Goal: Task Accomplishment & Management: Manage account settings

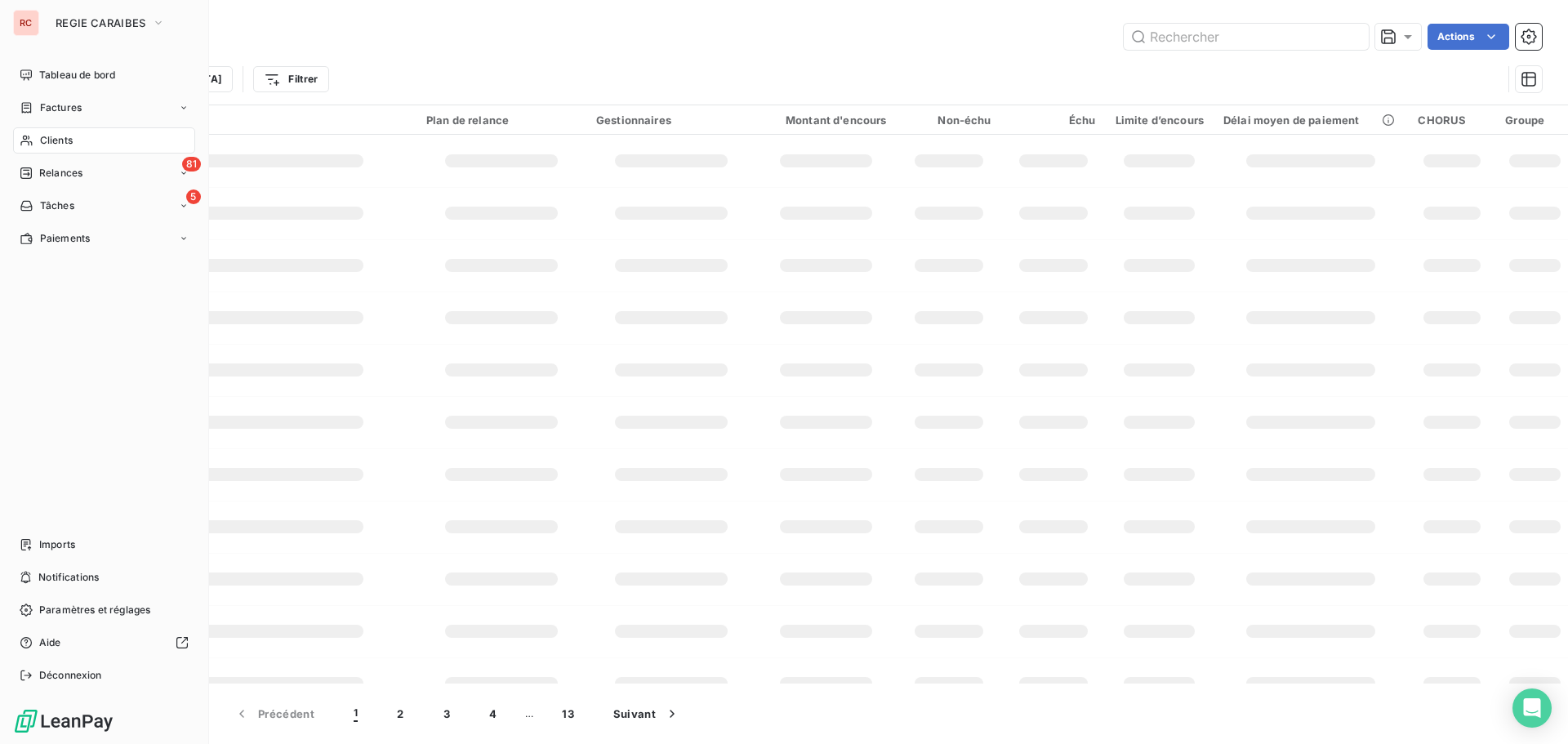
click at [45, 133] on span "Clients" at bounding box center [56, 140] width 33 height 15
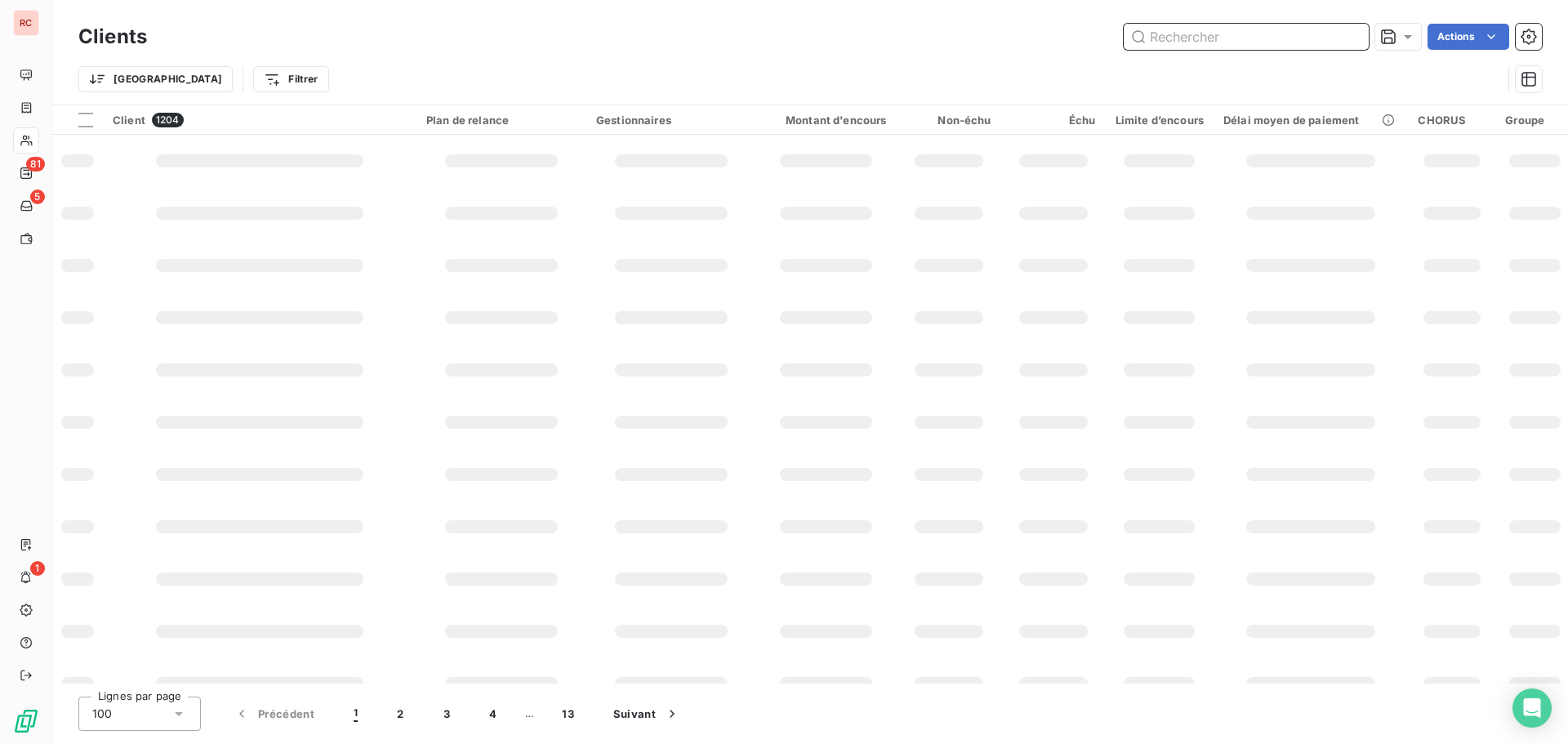
click at [1233, 45] on input "text" at bounding box center [1246, 37] width 245 height 26
type input "11454"
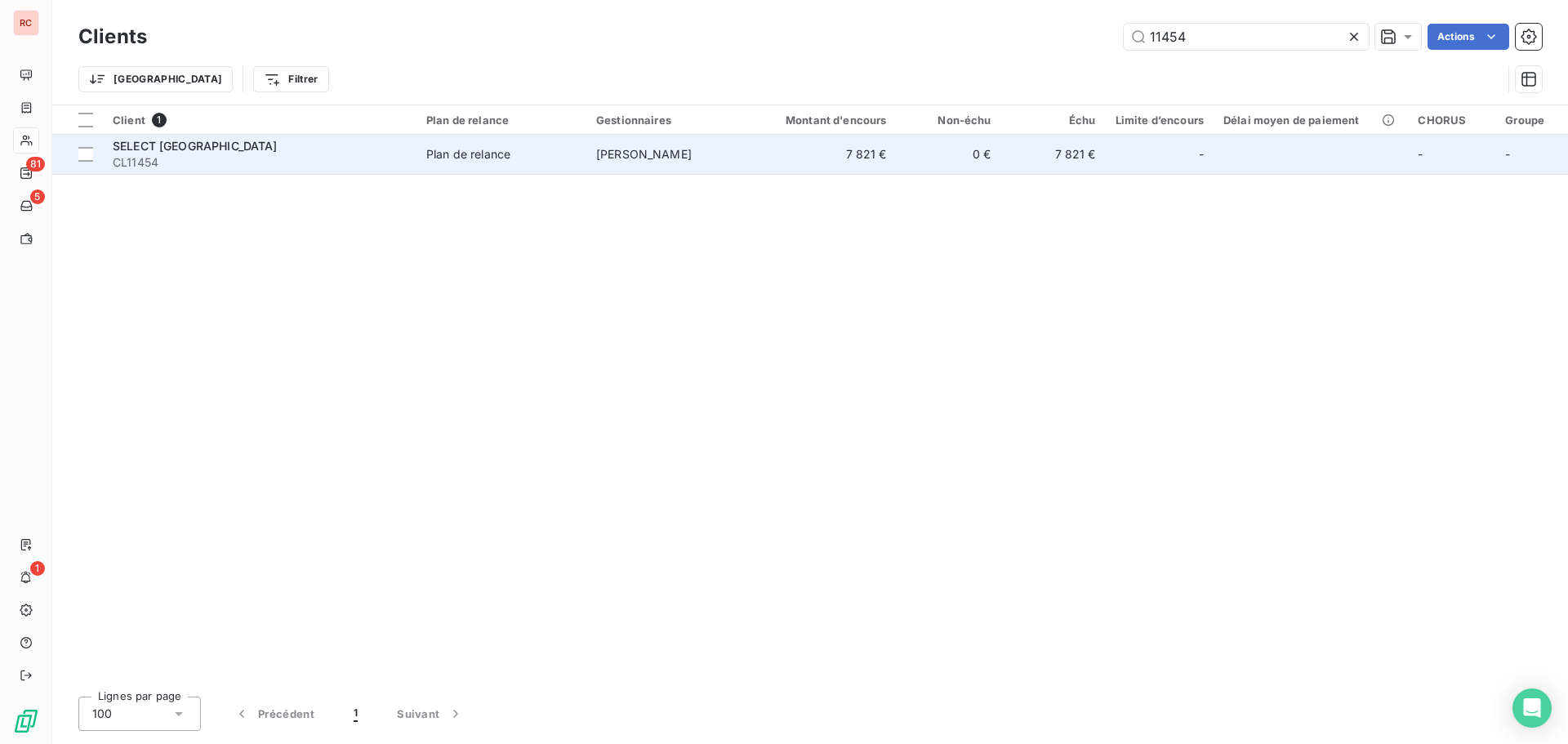
click at [278, 160] on span "CL11454" at bounding box center [260, 162] width 294 height 16
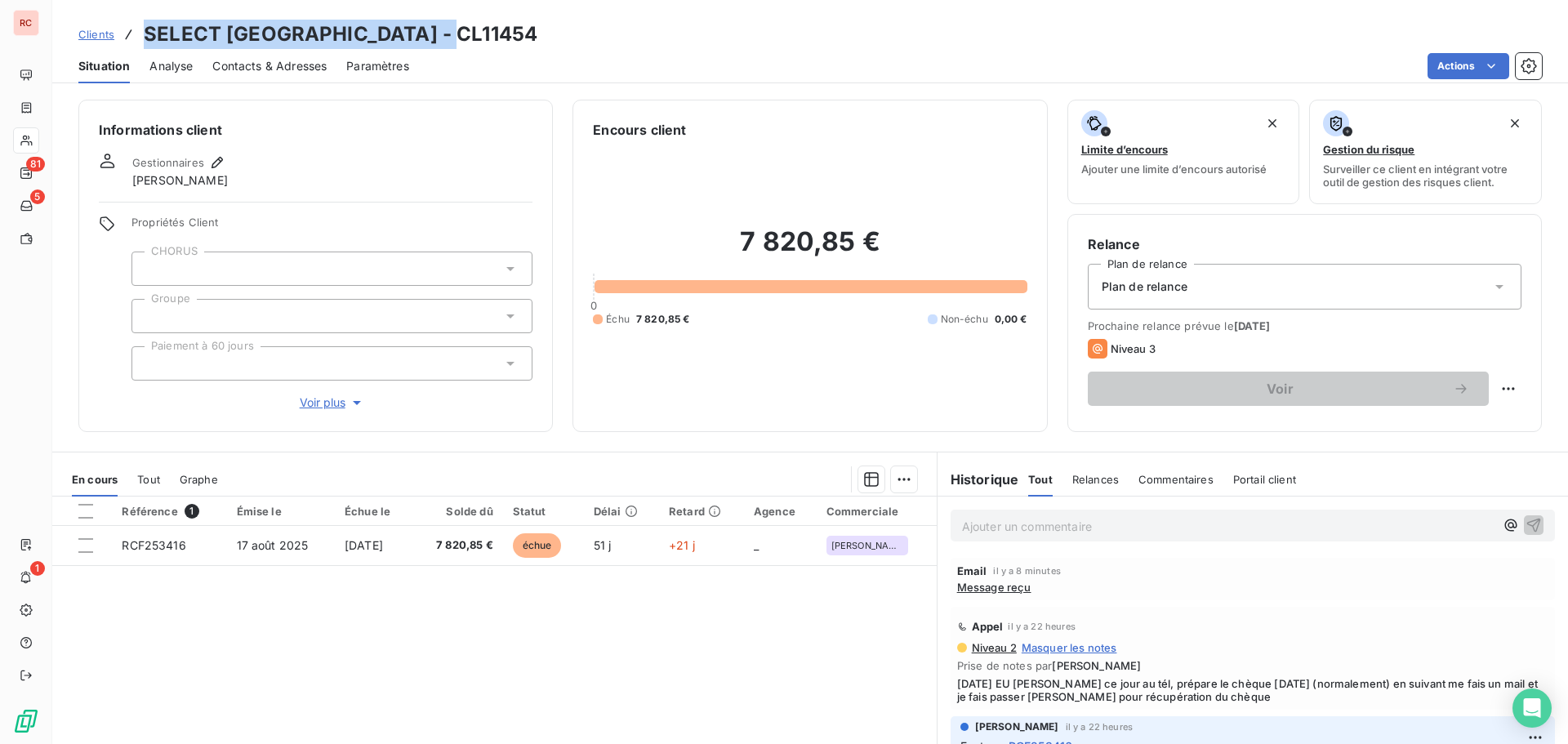
drag, startPoint x: 465, startPoint y: 35, endPoint x: 145, endPoint y: 30, distance: 320.0
click at [145, 30] on div "Clients SELECT GUADELOUPE - CL11454" at bounding box center [810, 35] width 1516 height 30
copy h3 "SELECT GUADELOUPE - CL11454"
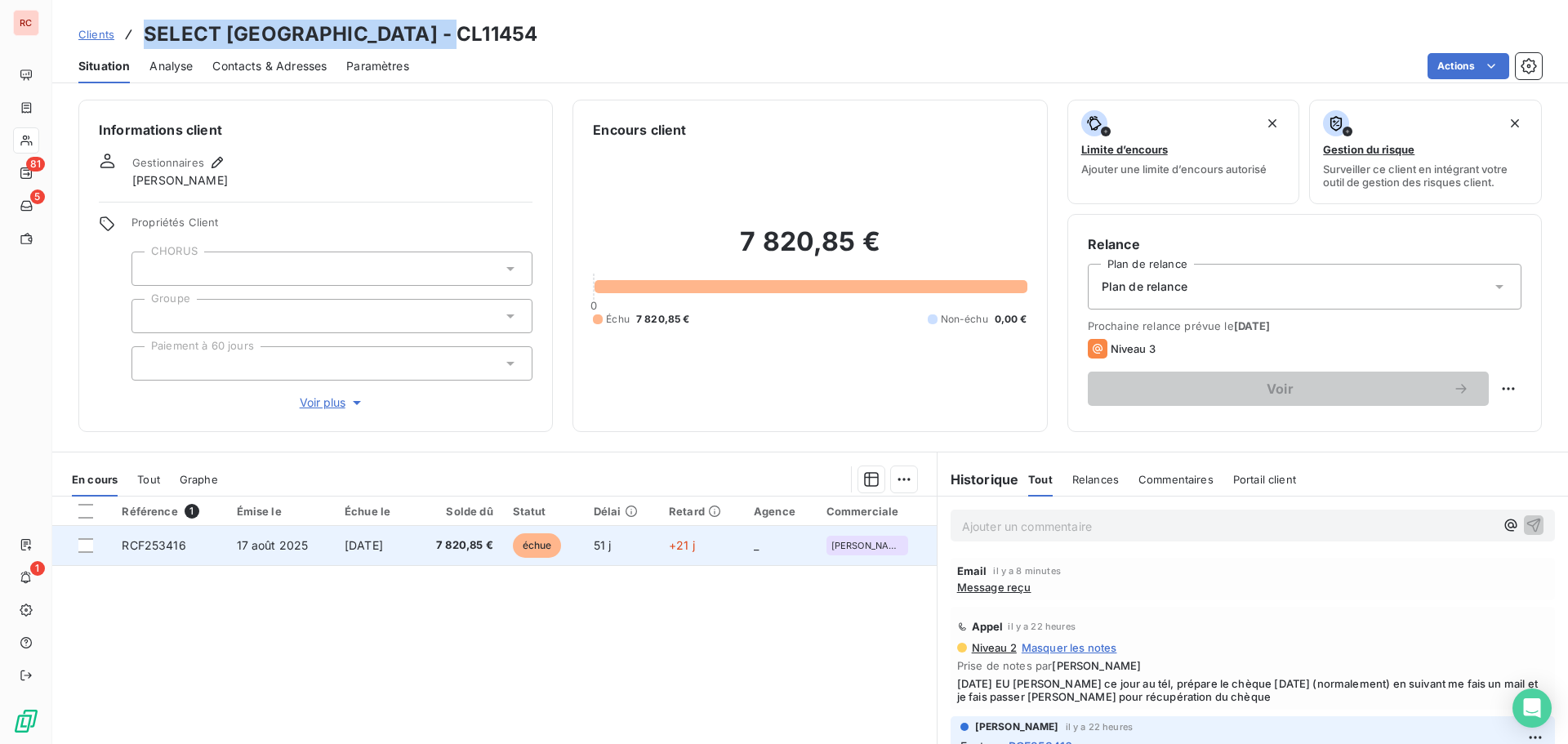
click at [562, 547] on span "échue" at bounding box center [536, 545] width 49 height 25
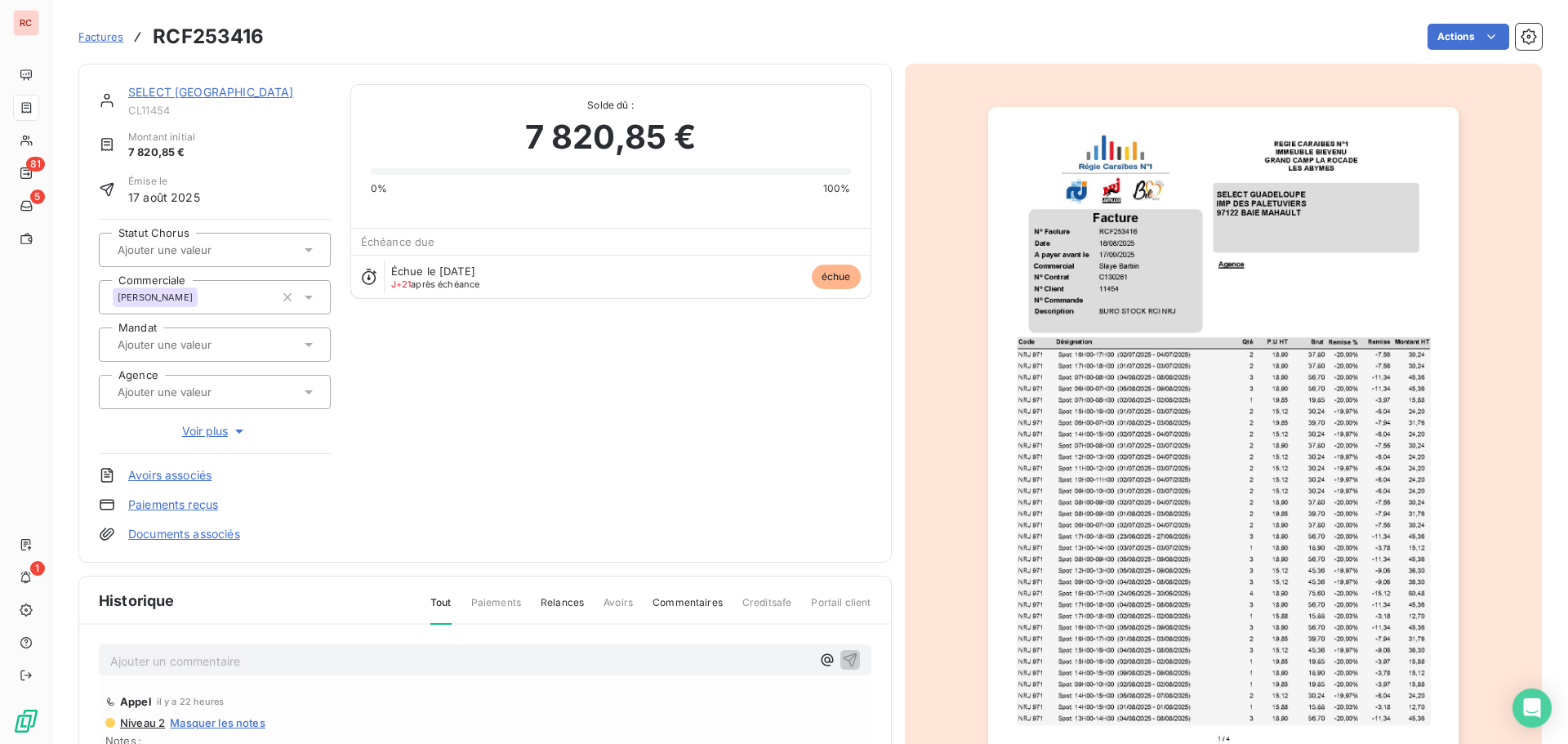
click at [200, 663] on p "Ajouter un commentaire ﻿" at bounding box center [460, 661] width 701 height 21
drag, startPoint x: 578, startPoint y: 656, endPoint x: 744, endPoint y: 670, distance: 166.6
click at [744, 670] on div "07/10/2025 La cliente m informe que le chèque est a dispo = mail à David pour r…" at bounding box center [485, 659] width 772 height 31
click at [663, 664] on p "07/10/2025 La cliente m informe que le chèque est a dispo = mail à David pour r…" at bounding box center [460, 660] width 701 height 19
drag, startPoint x: 435, startPoint y: 662, endPoint x: 54, endPoint y: 646, distance: 381.3
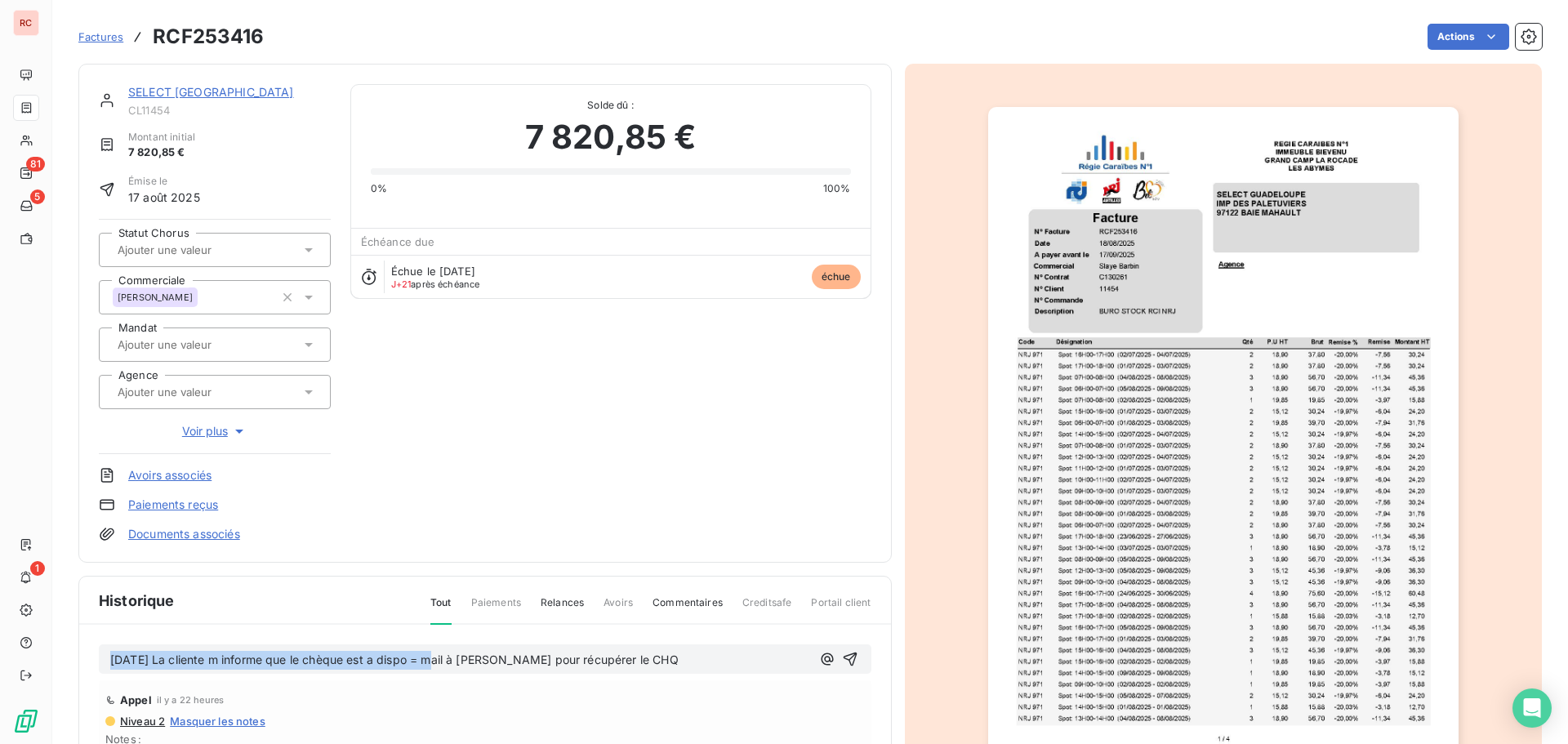
click at [54, 646] on section "Factures RCF253416 Actions SELECT GUADELOUPE CL11454 Montant initial 7 820,85 €…" at bounding box center [810, 372] width 1516 height 744
drag, startPoint x: 693, startPoint y: 664, endPoint x: 84, endPoint y: 647, distance: 609.2
copy span "07/10/2025 La cliente m informe que le chèque est a dispo = mail à David pour r…"
click at [842, 657] on icon "button" at bounding box center [850, 659] width 17 height 16
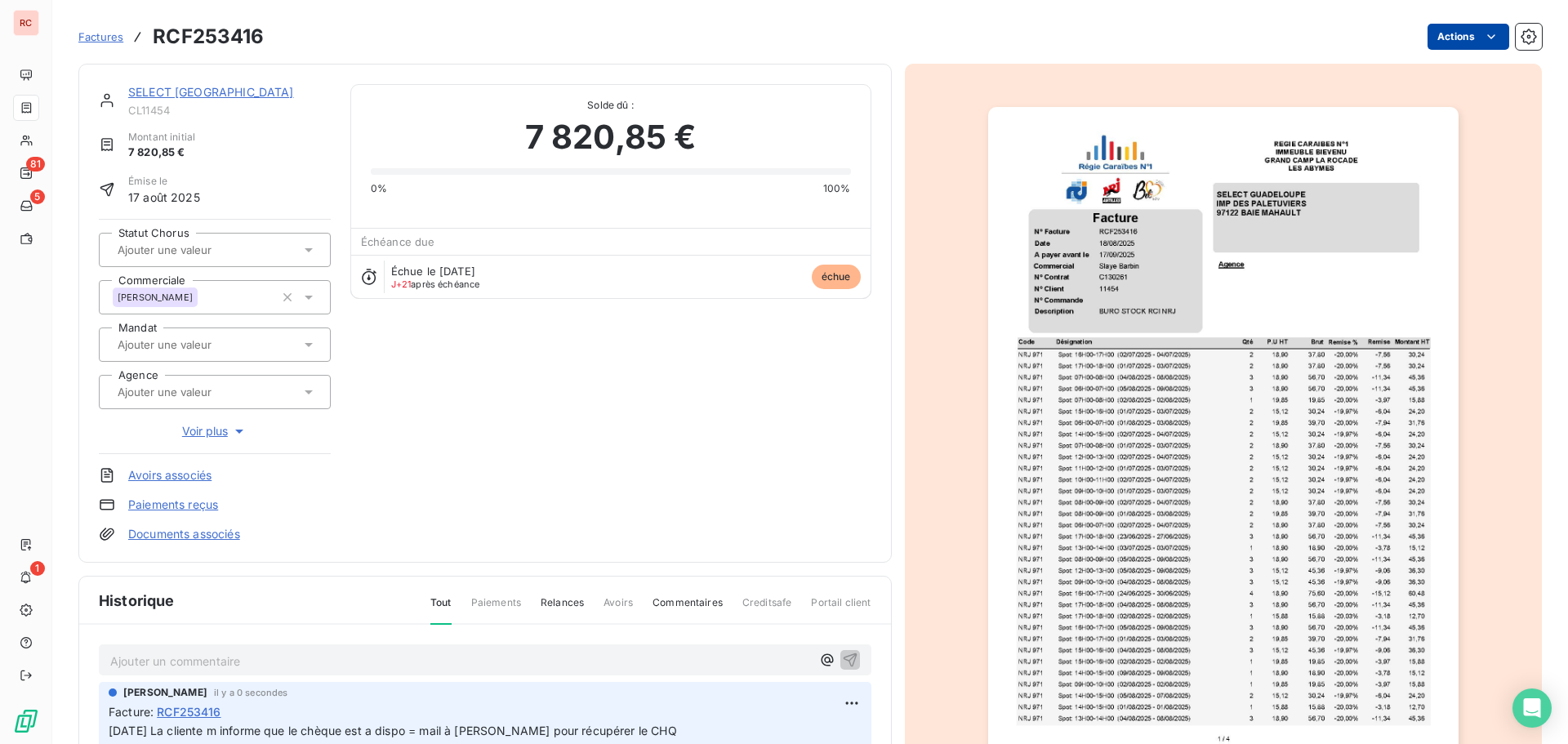
click at [1449, 45] on html "RC 81 5 1 Factures RCF253416 Actions SELECT GUADELOUPE CL11454 Montant initial …" at bounding box center [784, 372] width 1568 height 744
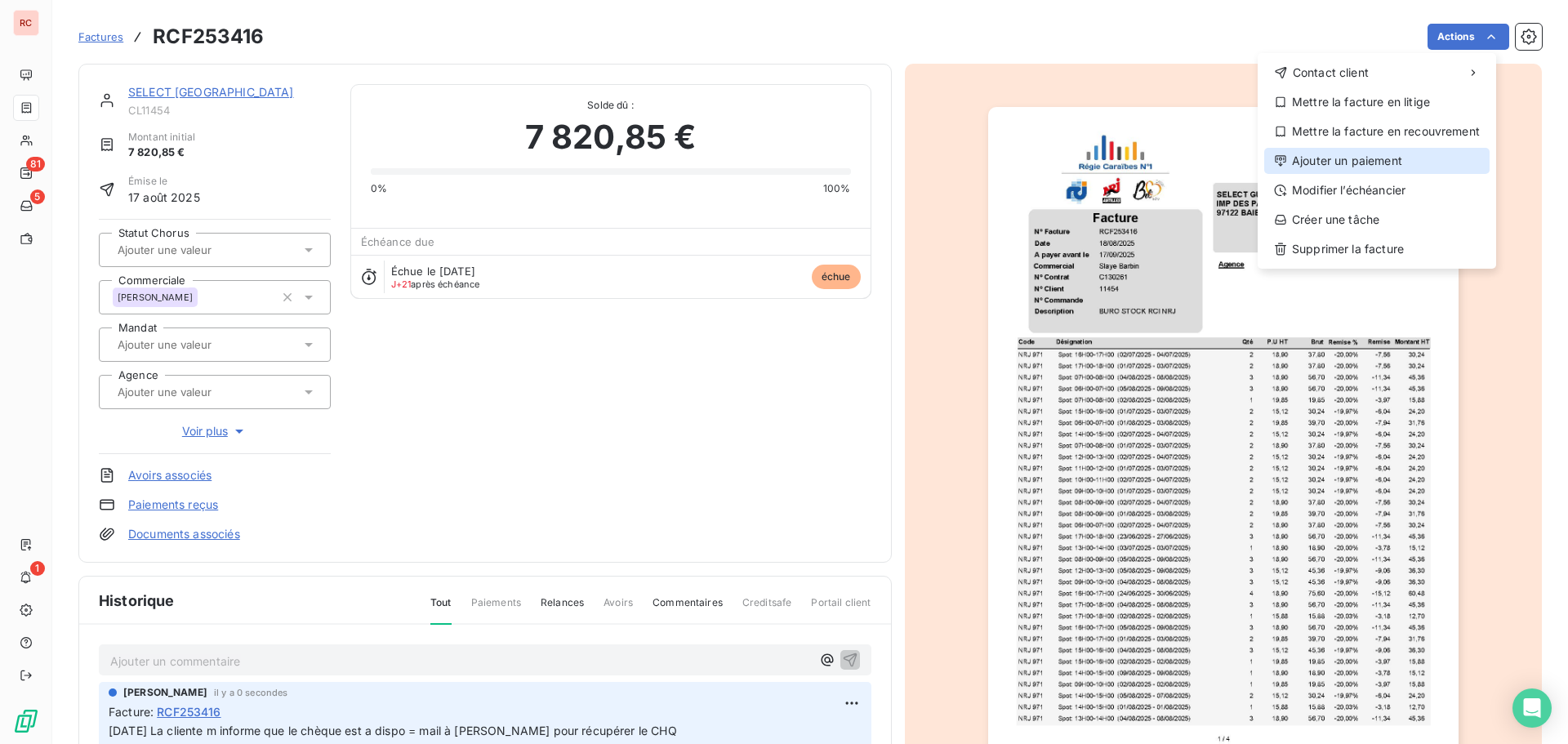
click at [1372, 162] on div "Ajouter un paiement" at bounding box center [1377, 161] width 225 height 26
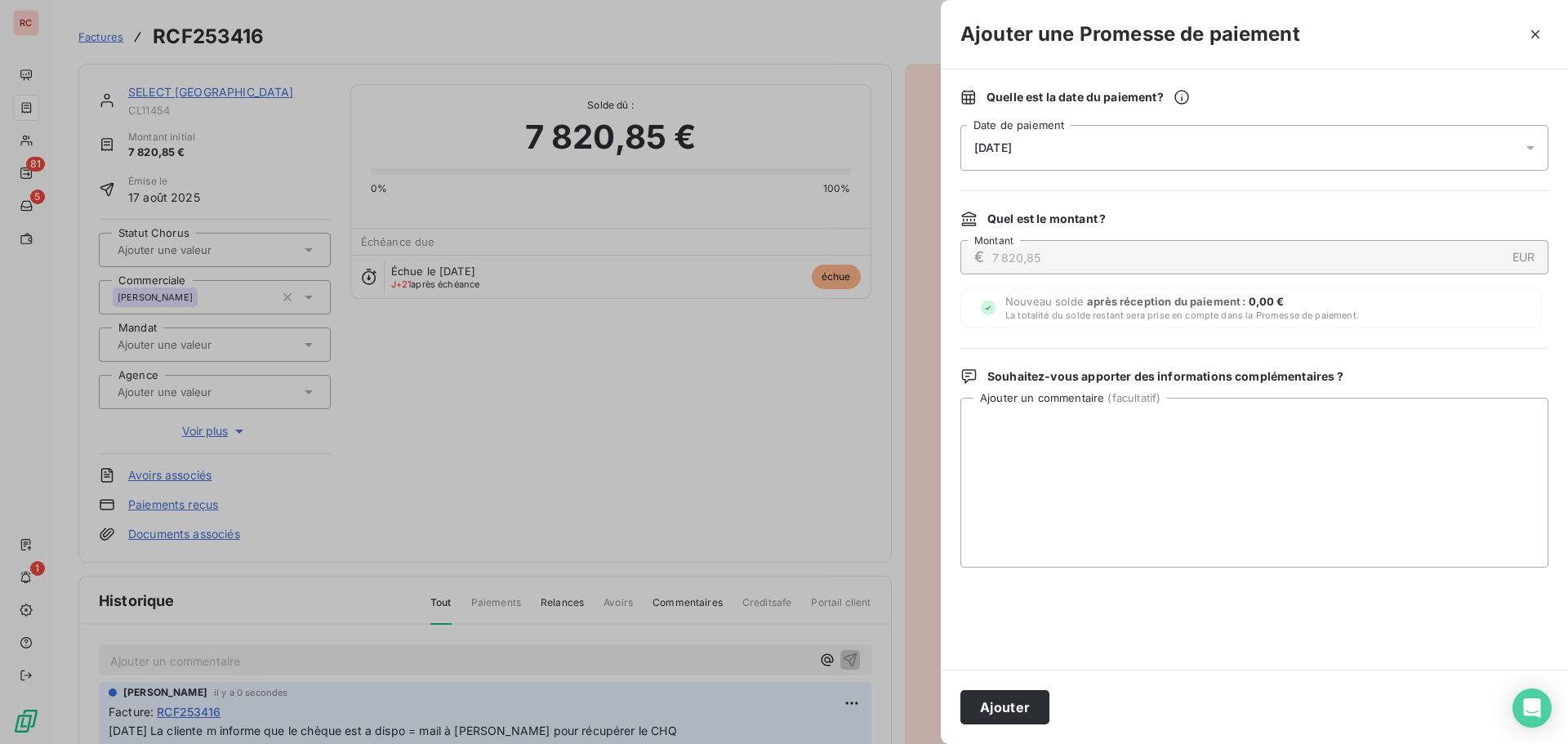
click at [1531, 145] on icon at bounding box center [1531, 148] width 17 height 16
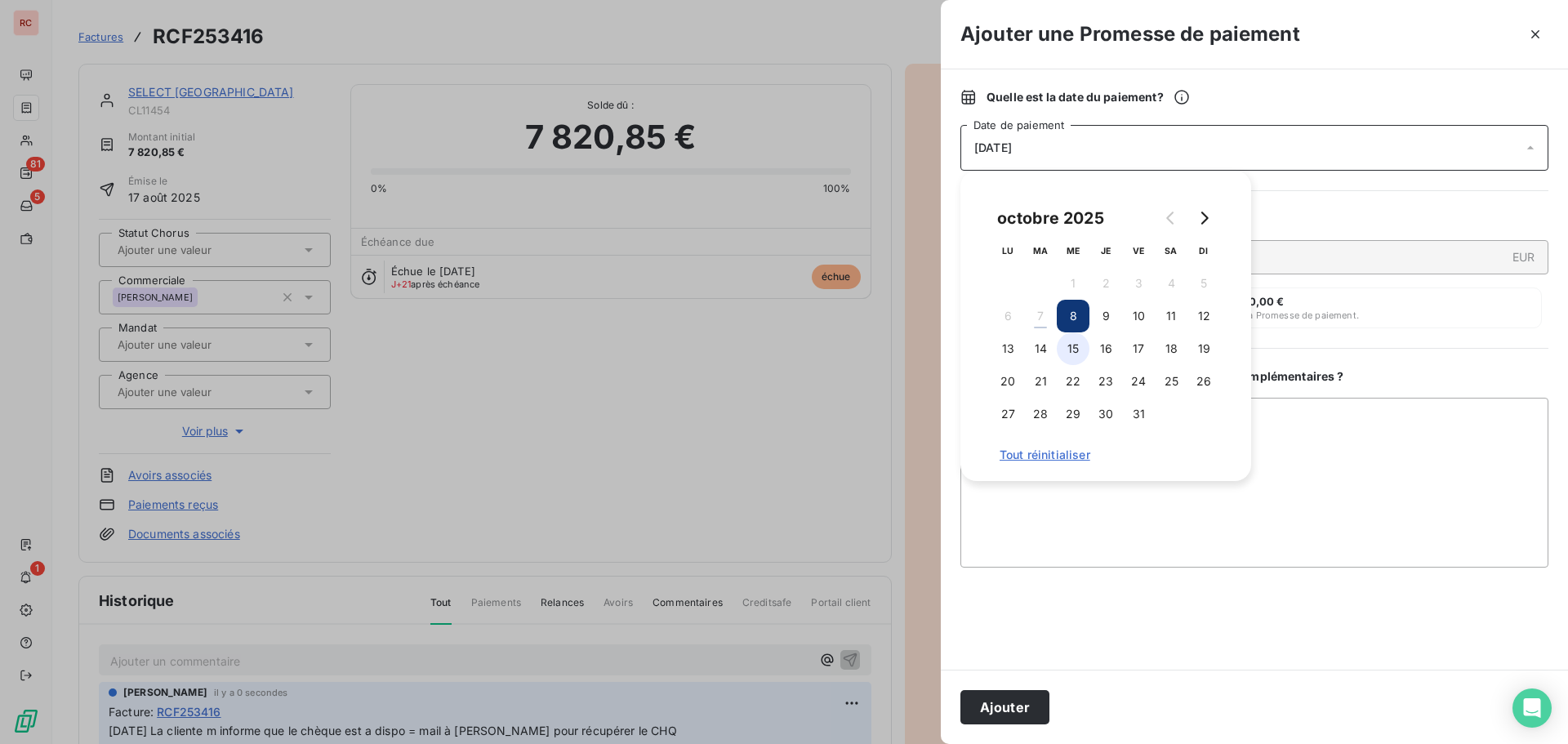
click at [1061, 351] on button "15" at bounding box center [1074, 349] width 33 height 33
click at [1055, 351] on button "14" at bounding box center [1041, 349] width 33 height 33
click at [1007, 349] on button "13" at bounding box center [1008, 349] width 33 height 33
click at [1175, 316] on button "11" at bounding box center [1171, 316] width 33 height 33
click at [1150, 316] on button "10" at bounding box center [1139, 316] width 33 height 33
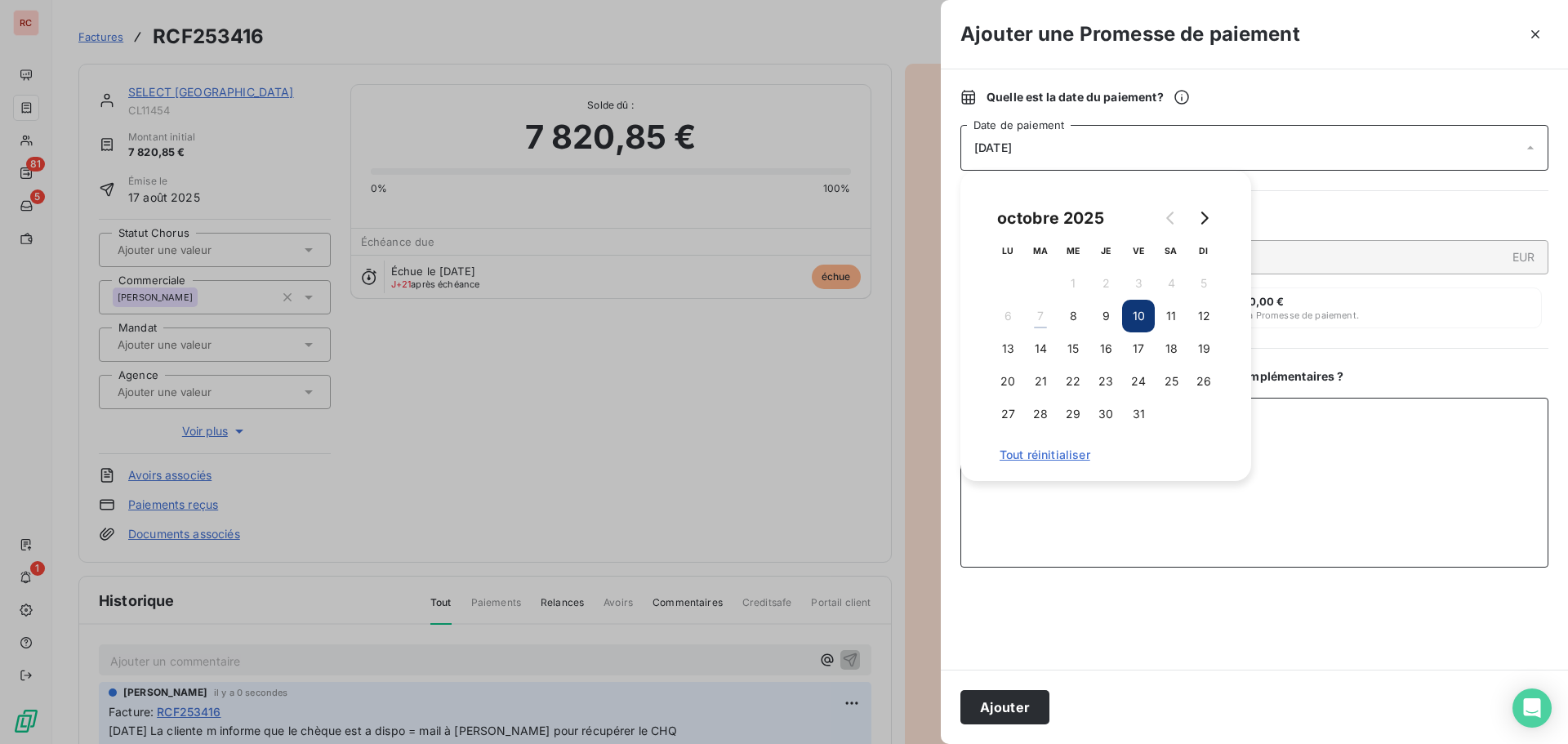
click at [1107, 494] on textarea "Ajouter un commentaire ( facultatif )" at bounding box center [1254, 483] width 588 height 170
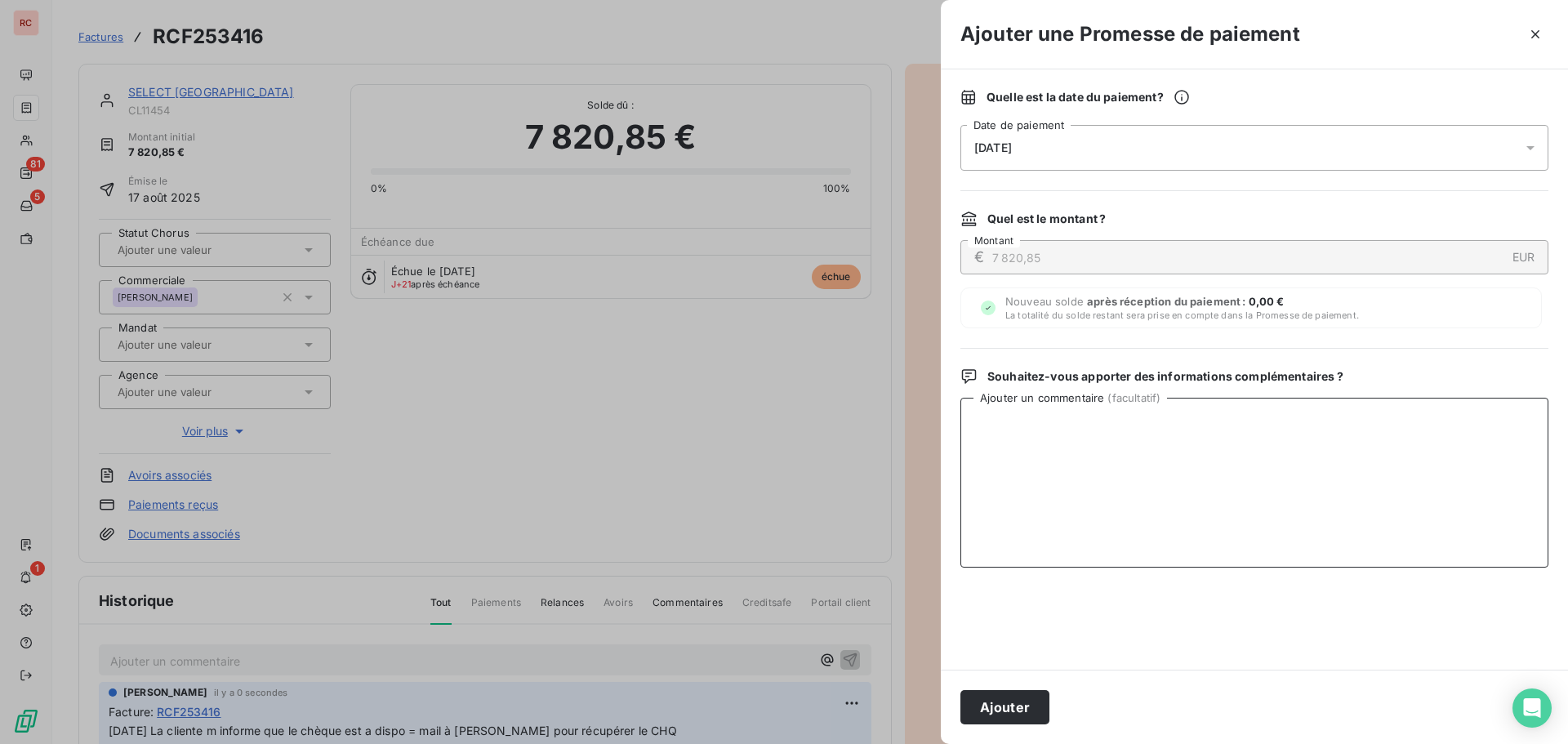
paste textarea "07/10/2025 La cliente m informe que le chèque est a dispo = mail à David pour r…"
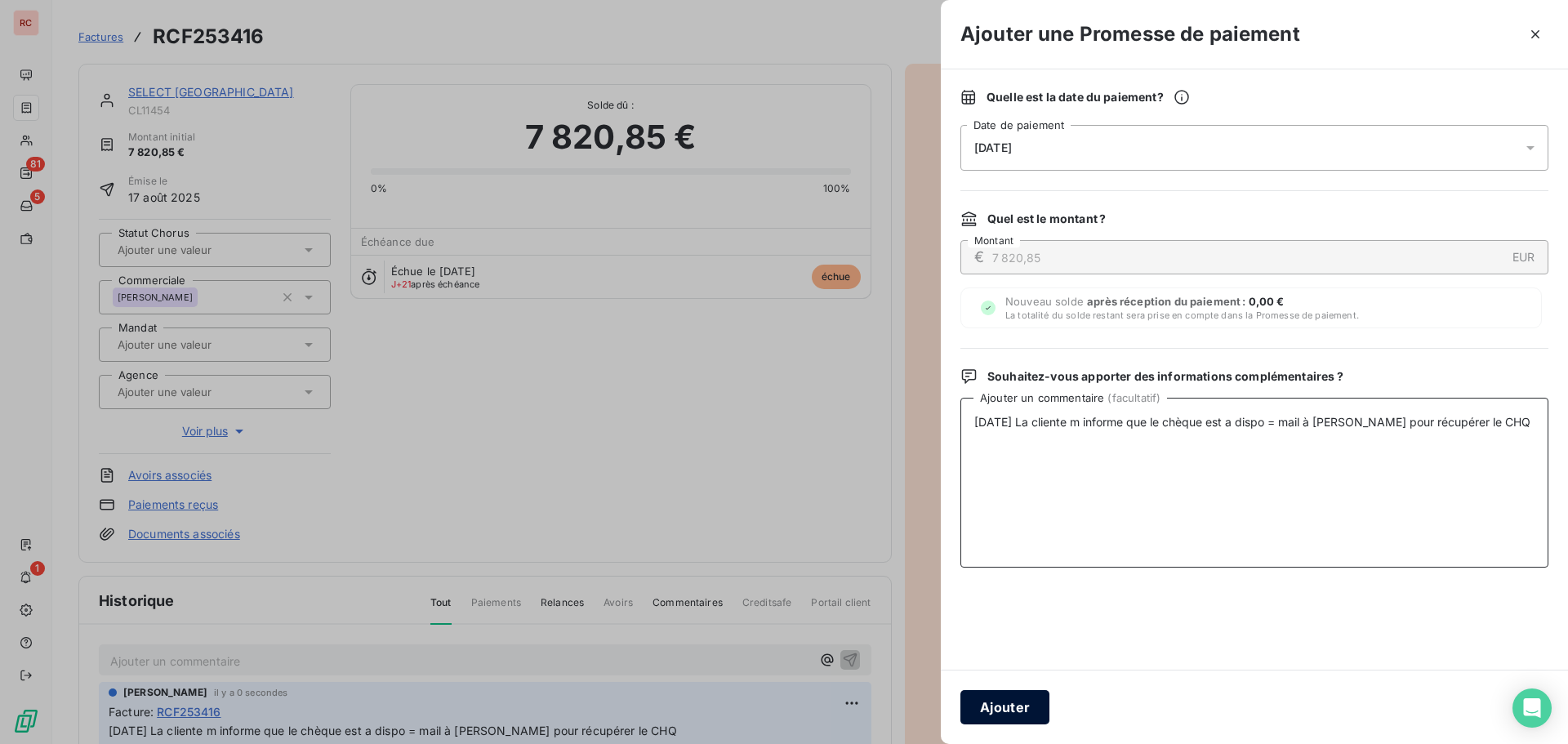
type textarea "07/10/2025 La cliente m informe que le chèque est a dispo = mail à David pour r…"
click at [1018, 704] on button "Ajouter" at bounding box center [1005, 707] width 89 height 35
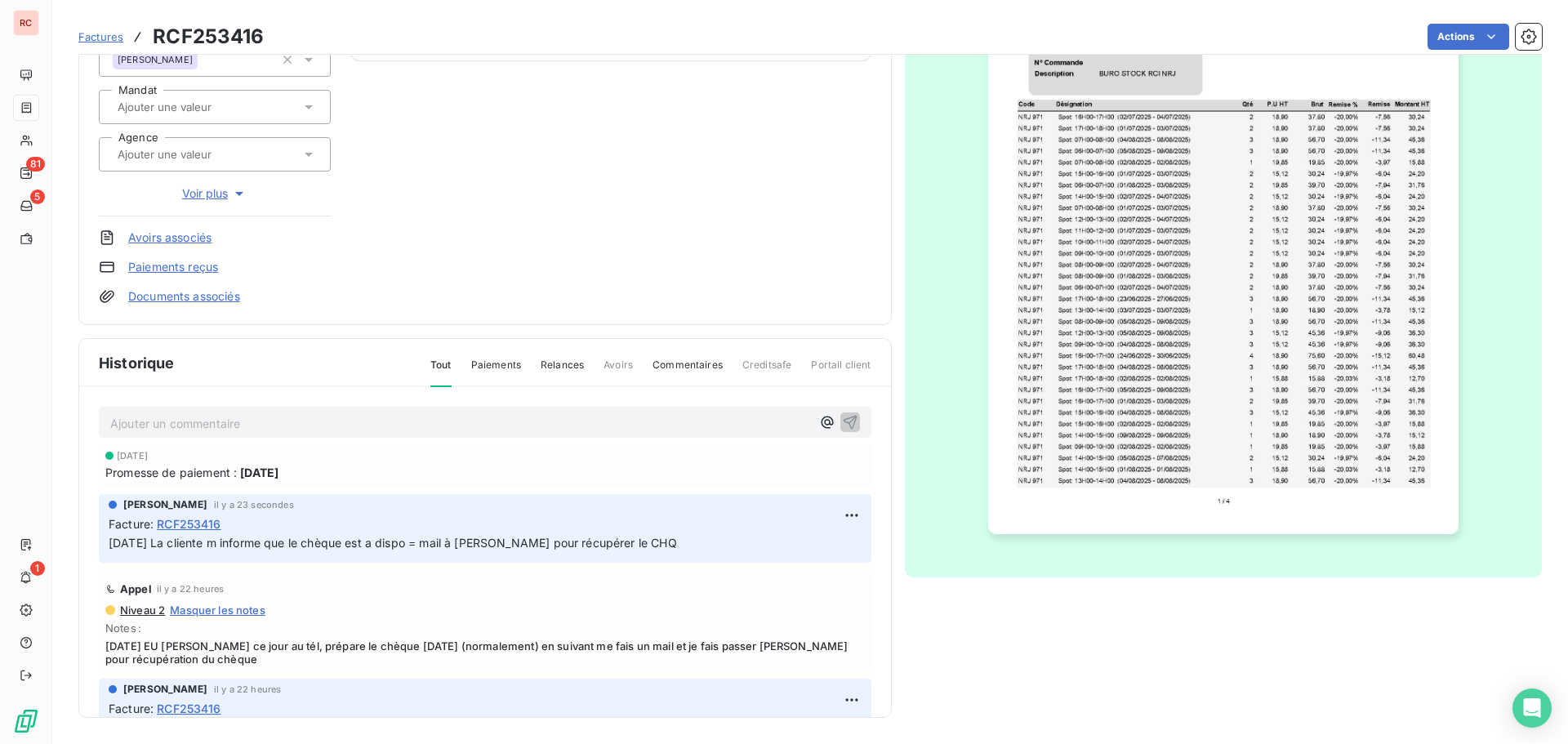
scroll to position [82, 0]
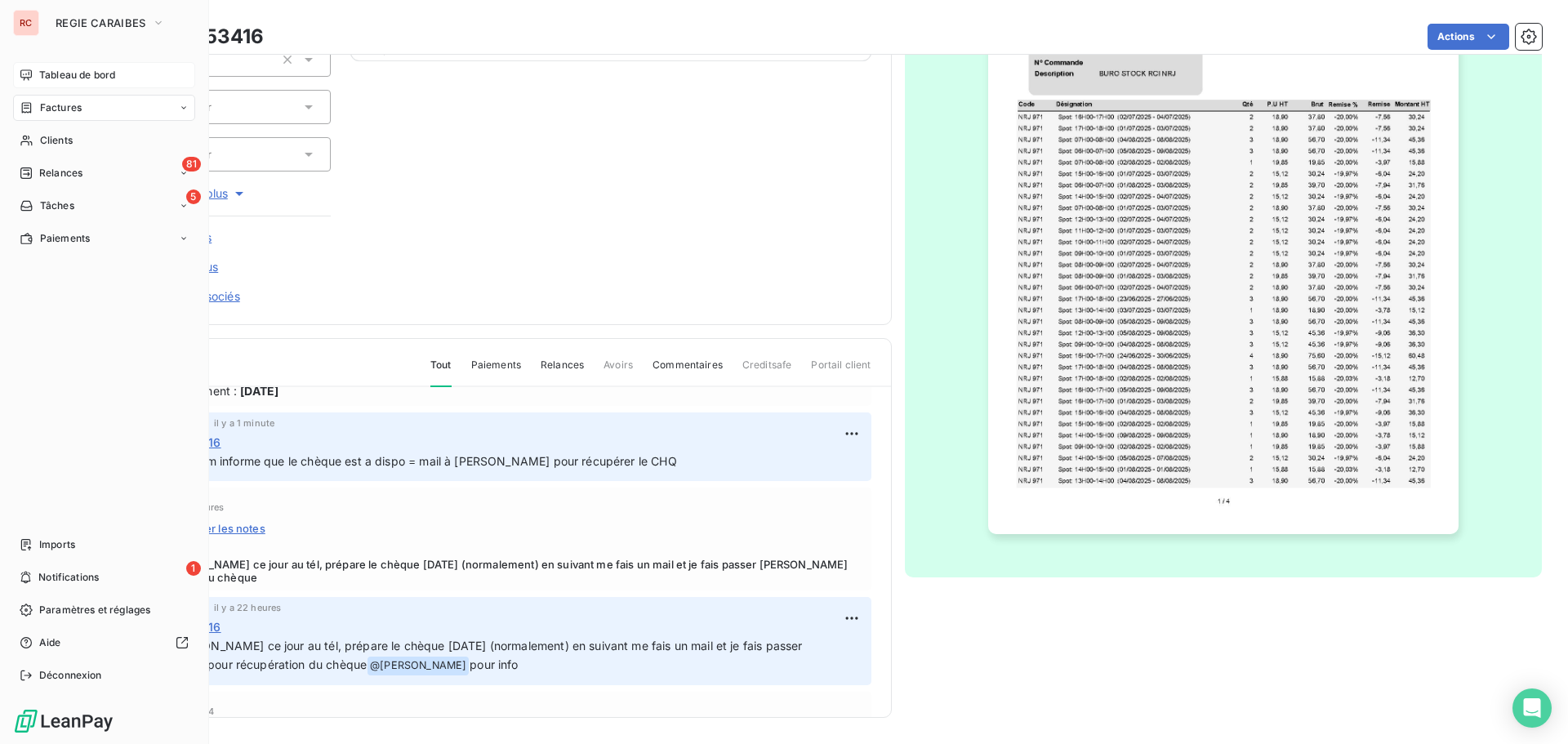
click at [97, 78] on span "Tableau de bord" at bounding box center [78, 75] width 76 height 15
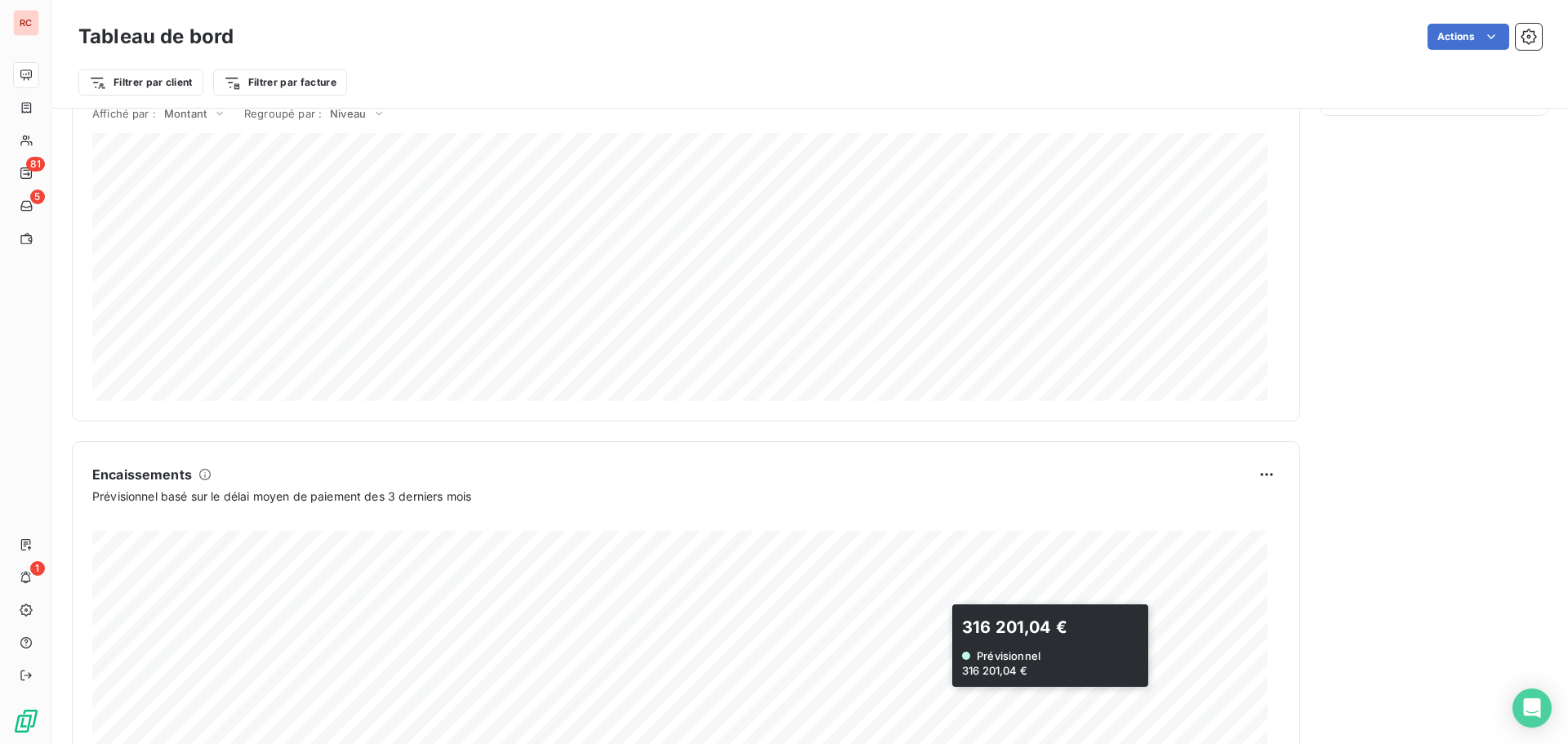
scroll to position [847, 0]
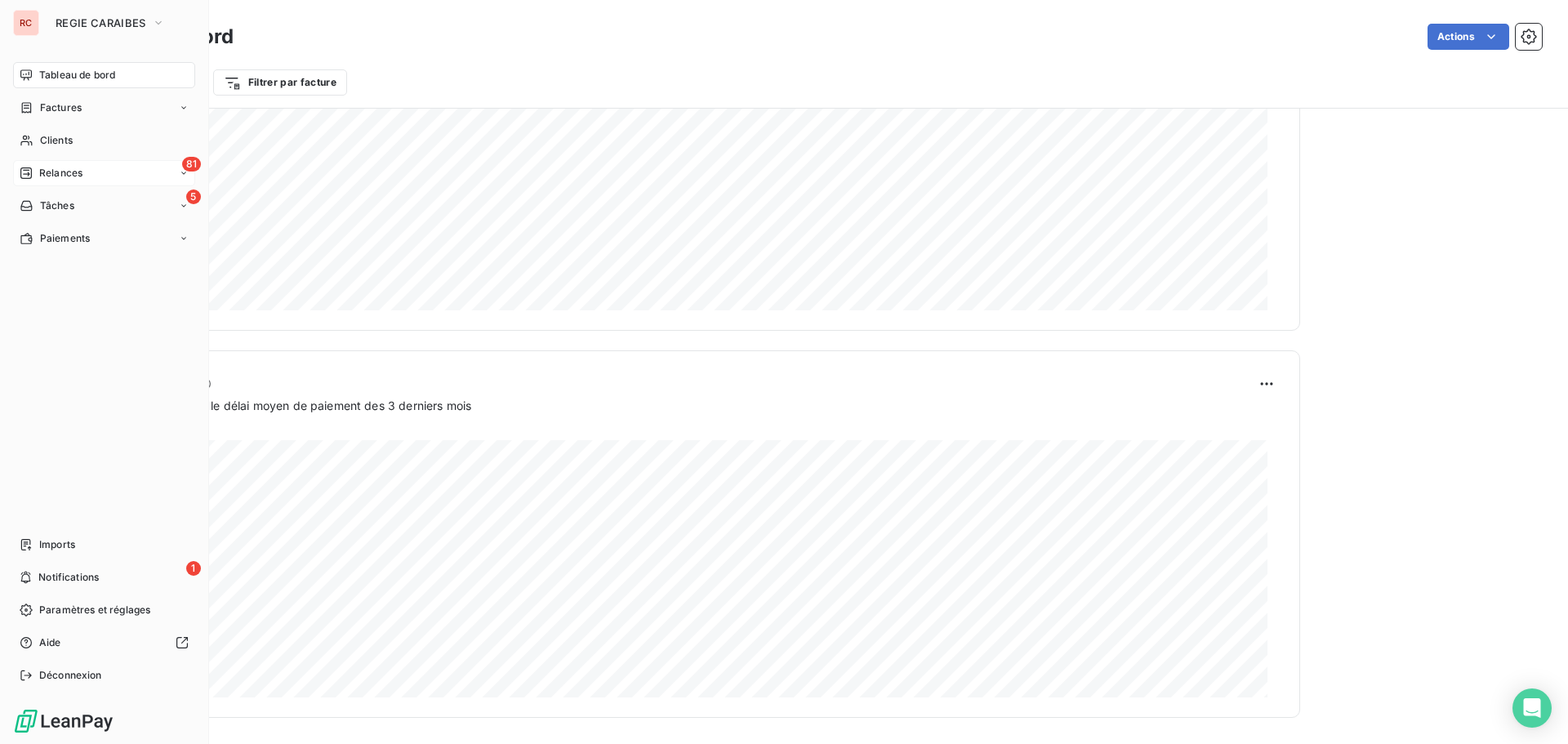
click at [78, 173] on span "Relances" at bounding box center [61, 173] width 43 height 15
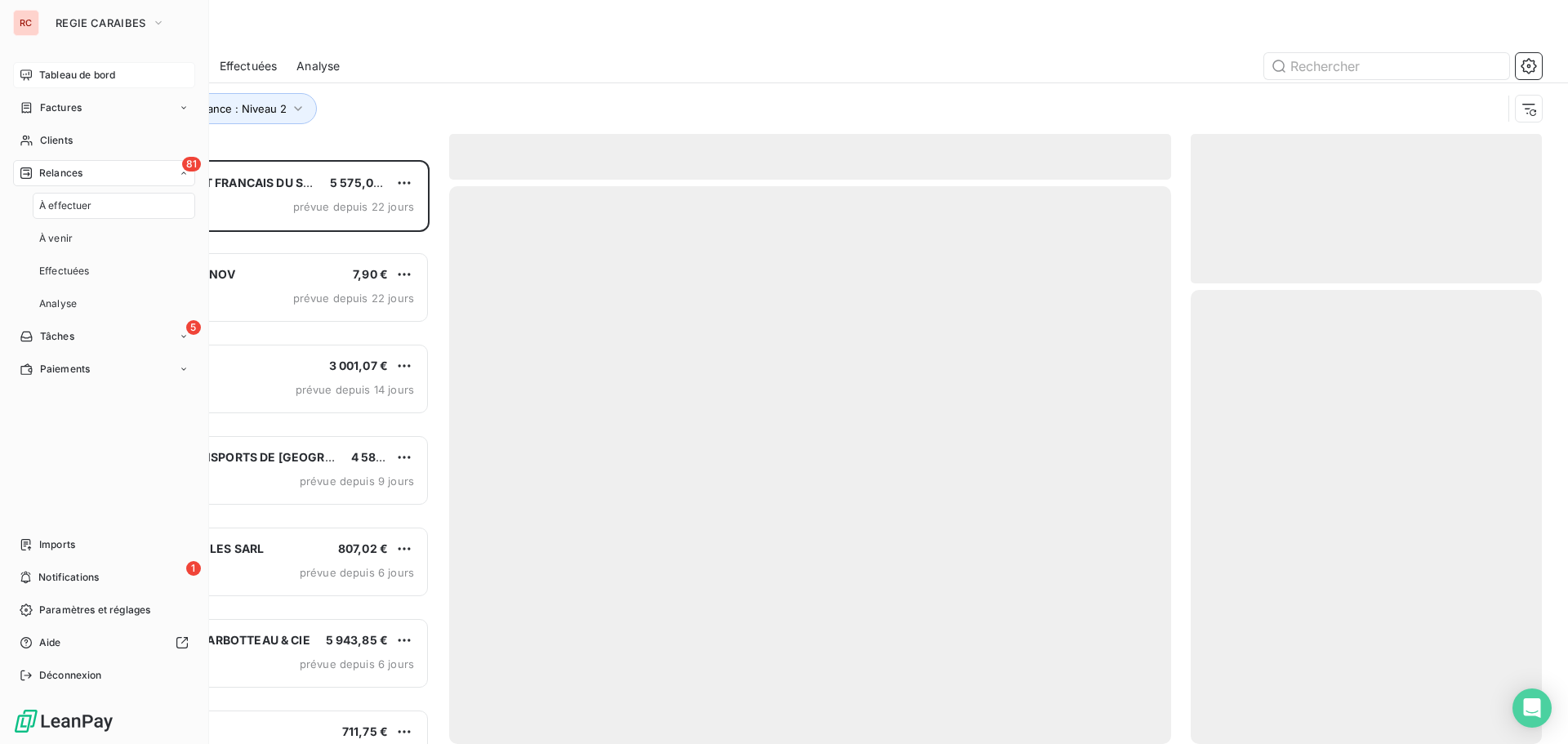
scroll to position [572, 339]
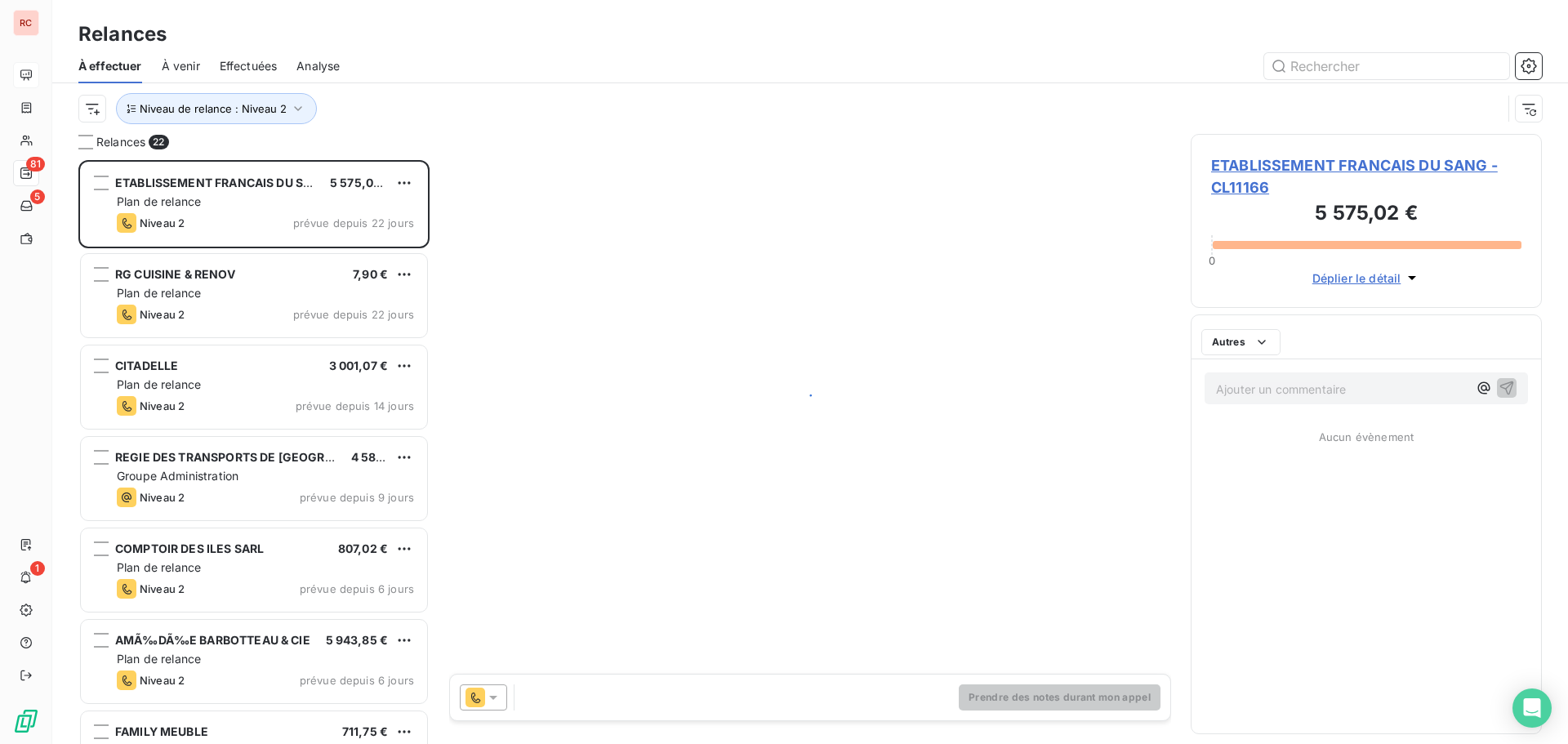
click at [309, 67] on span "Analyse" at bounding box center [318, 66] width 43 height 16
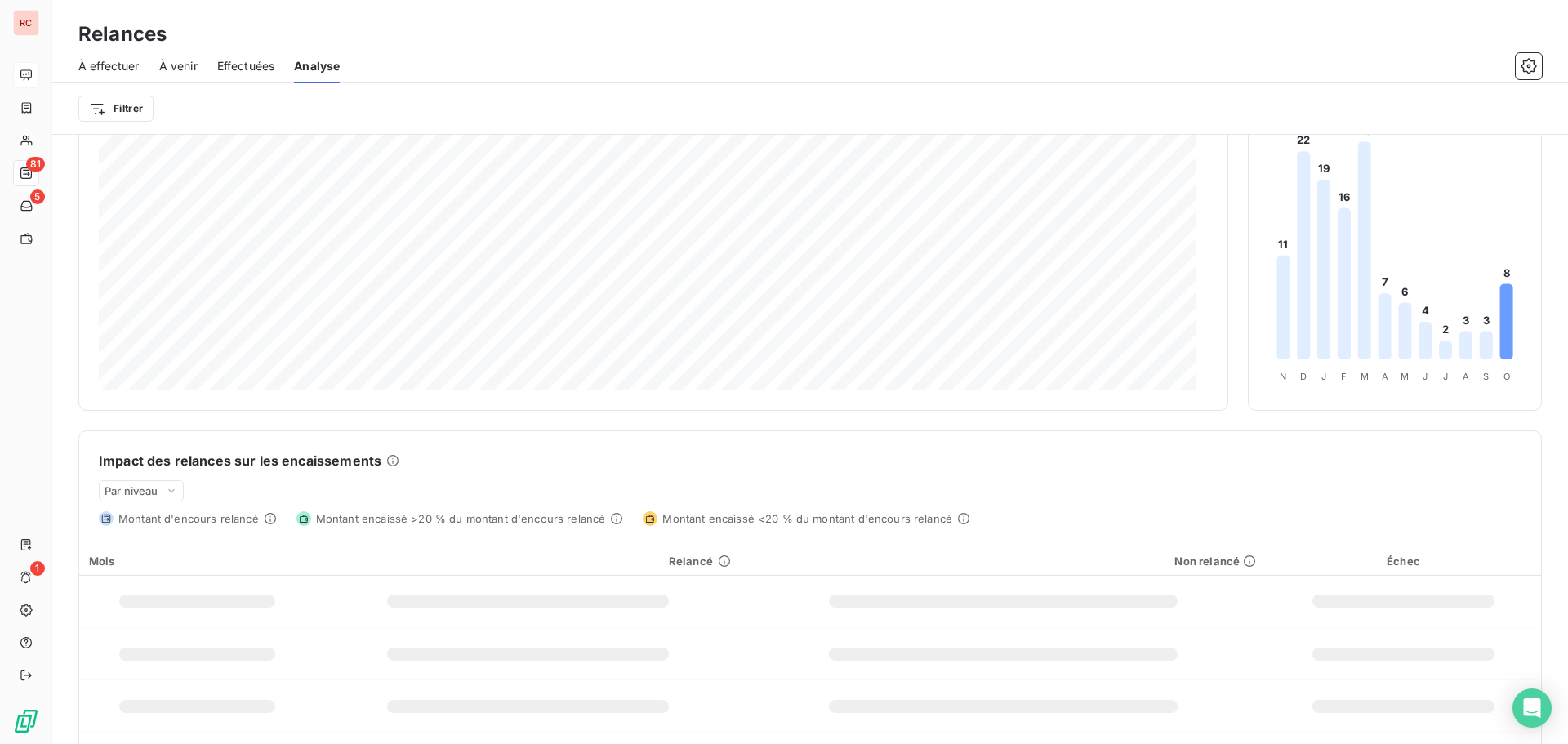
scroll to position [163, 0]
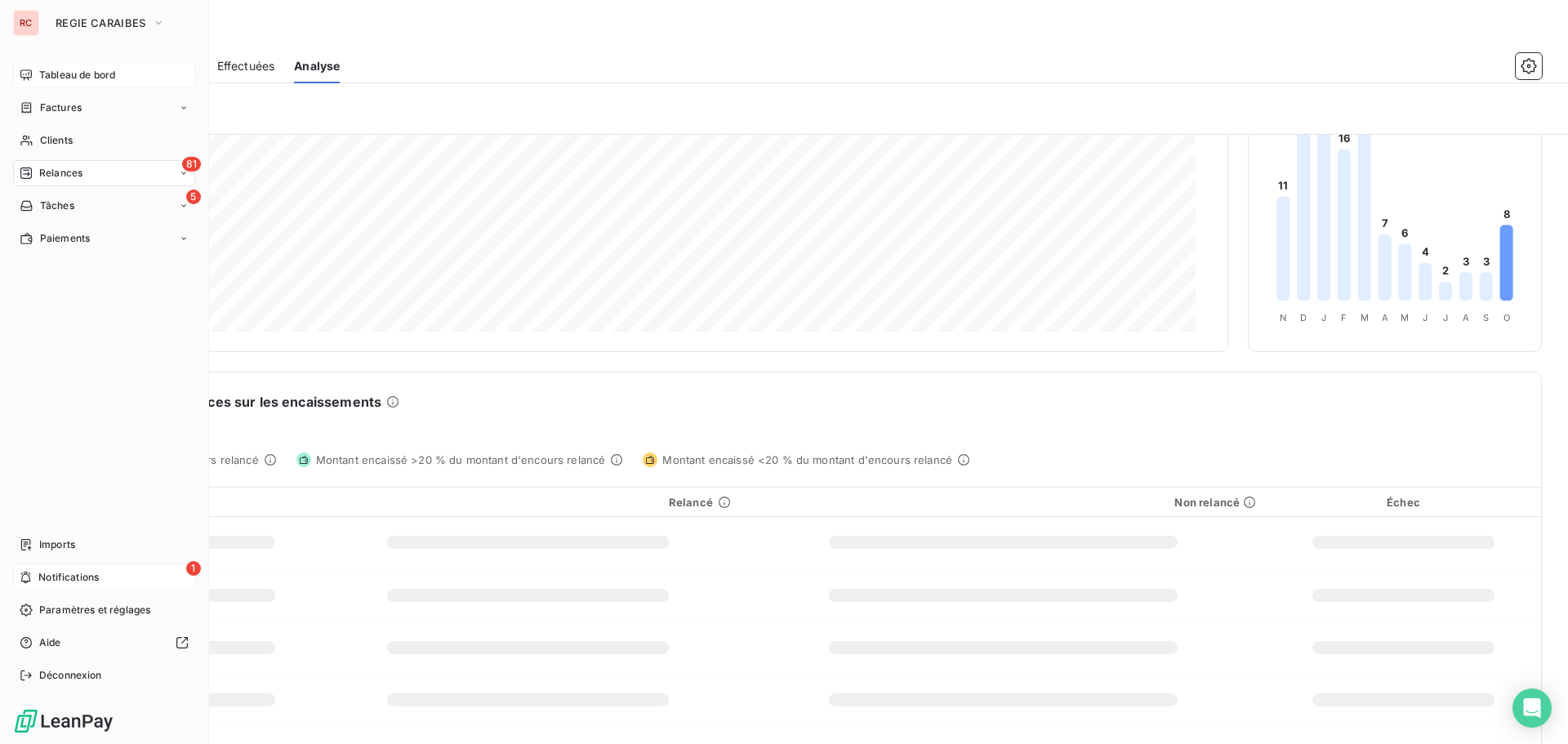
click at [62, 578] on span "Notifications" at bounding box center [68, 577] width 60 height 15
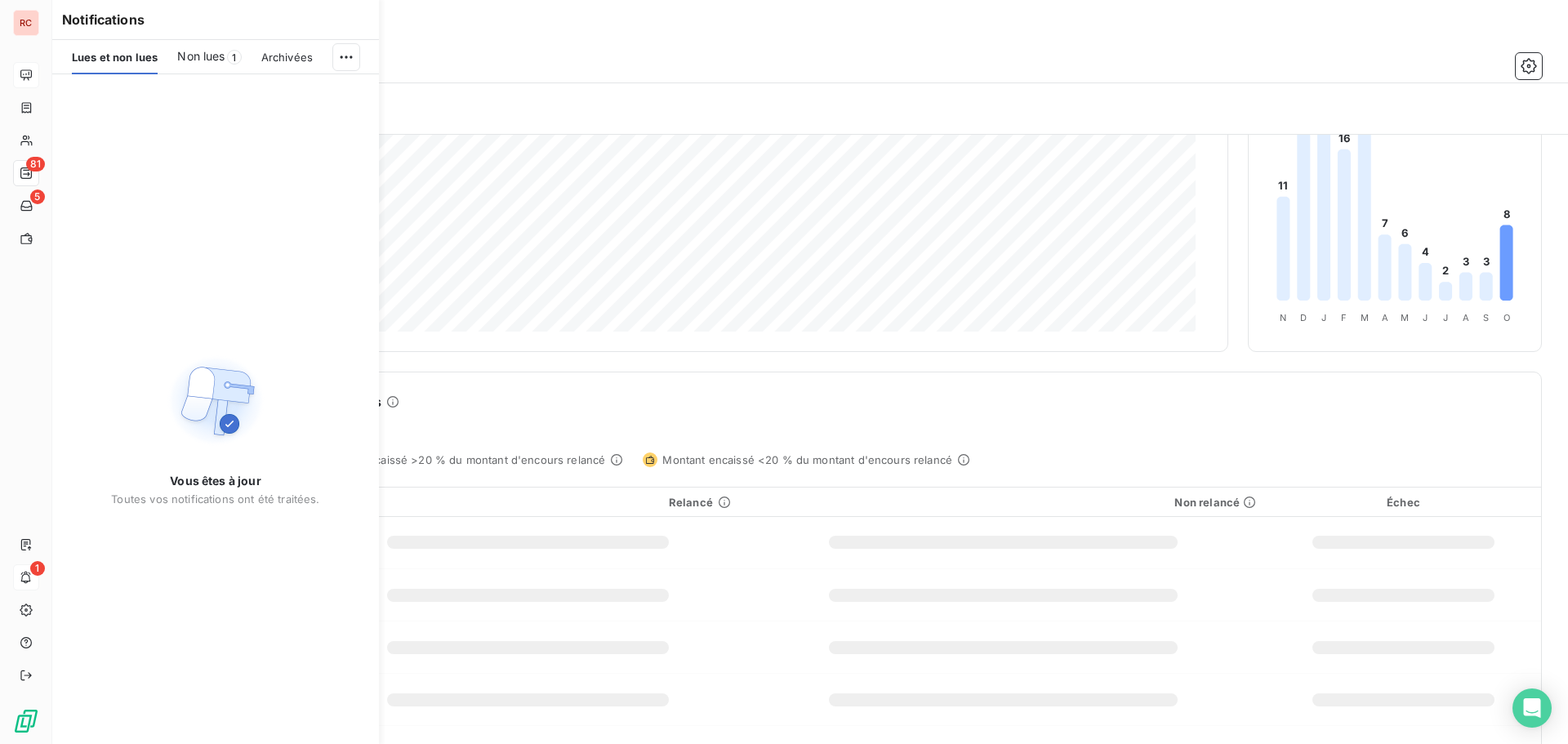
click at [217, 63] on span "Non lues" at bounding box center [201, 56] width 47 height 16
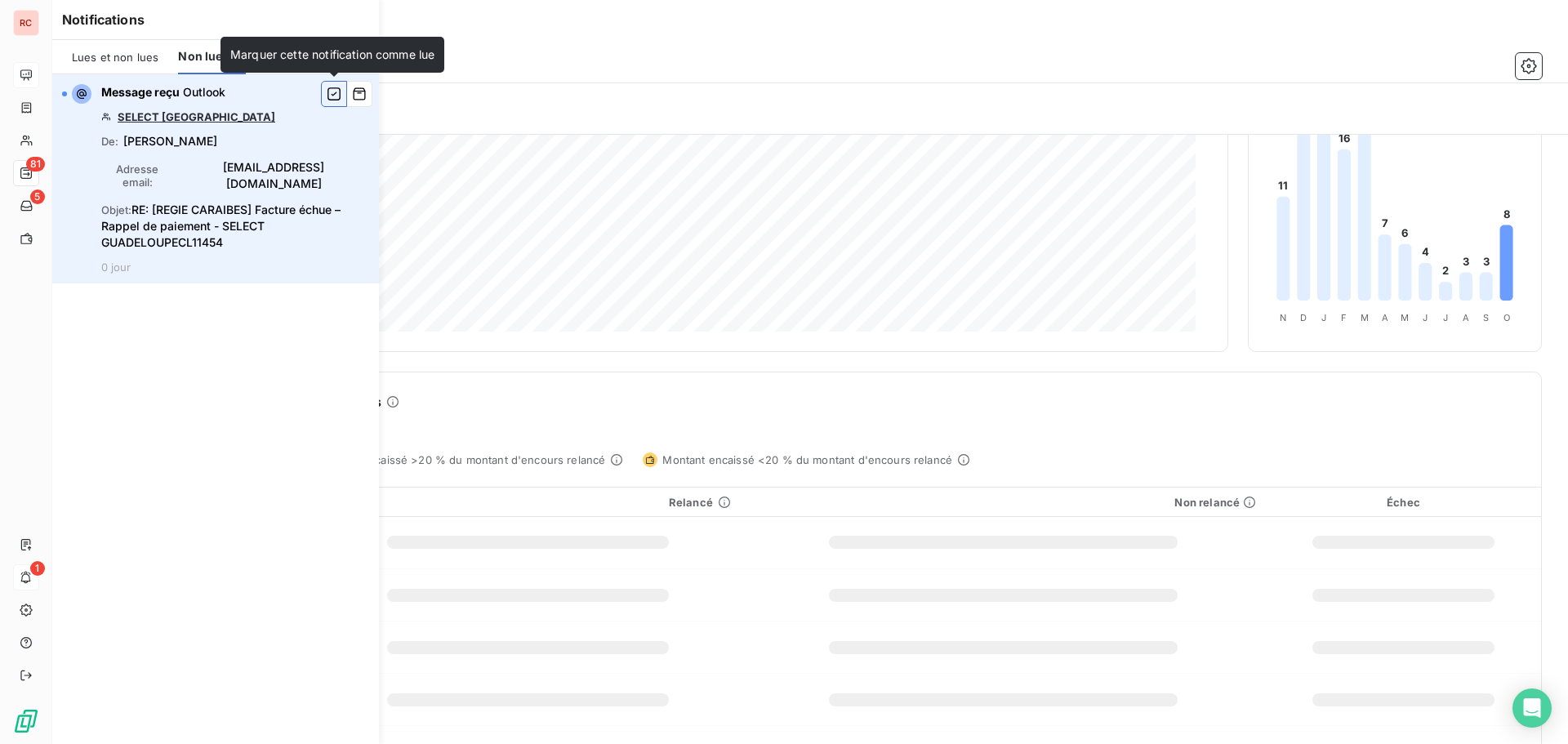
click at [329, 92] on icon "button" at bounding box center [334, 94] width 15 height 16
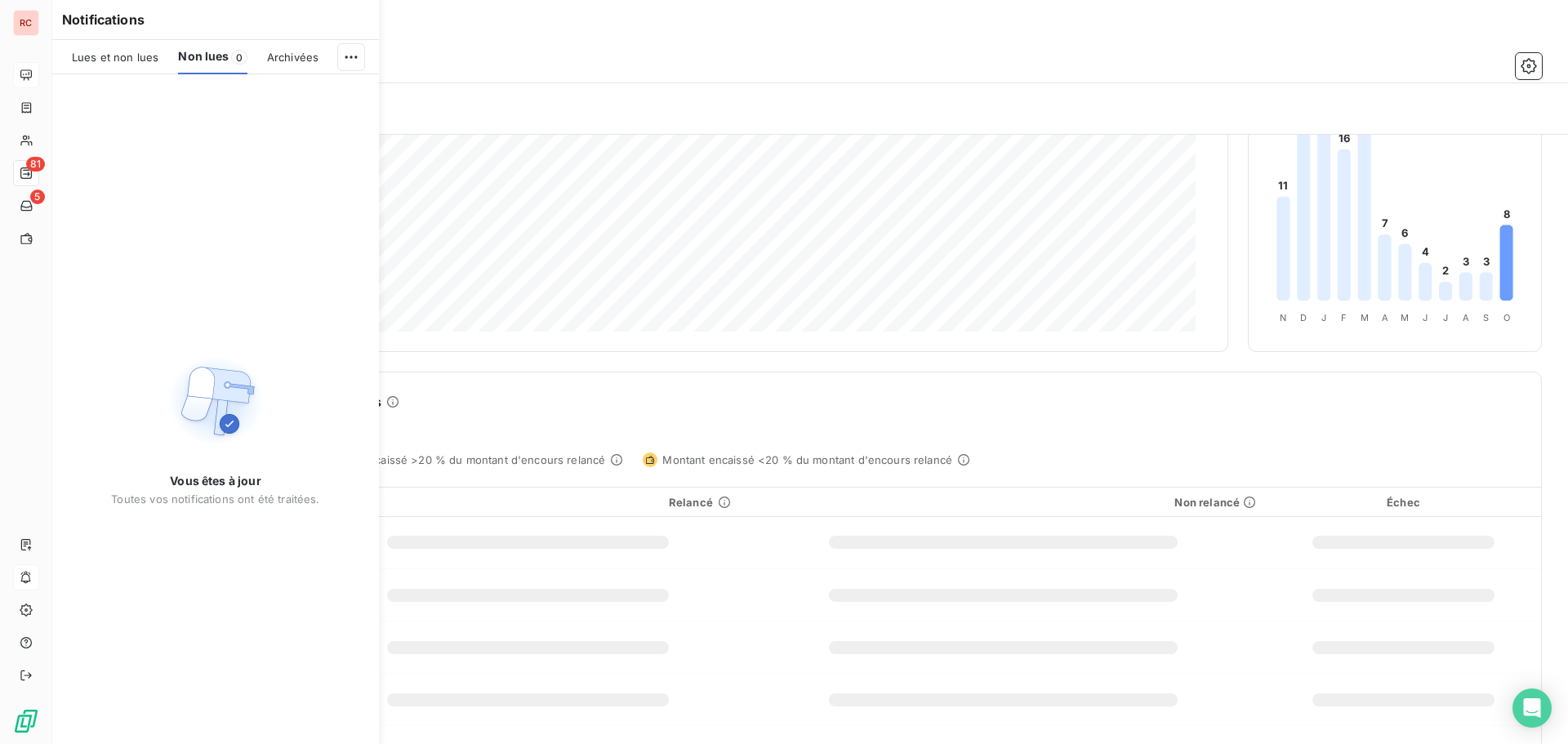
click at [118, 61] on span "Lues et non lues" at bounding box center [115, 57] width 87 height 13
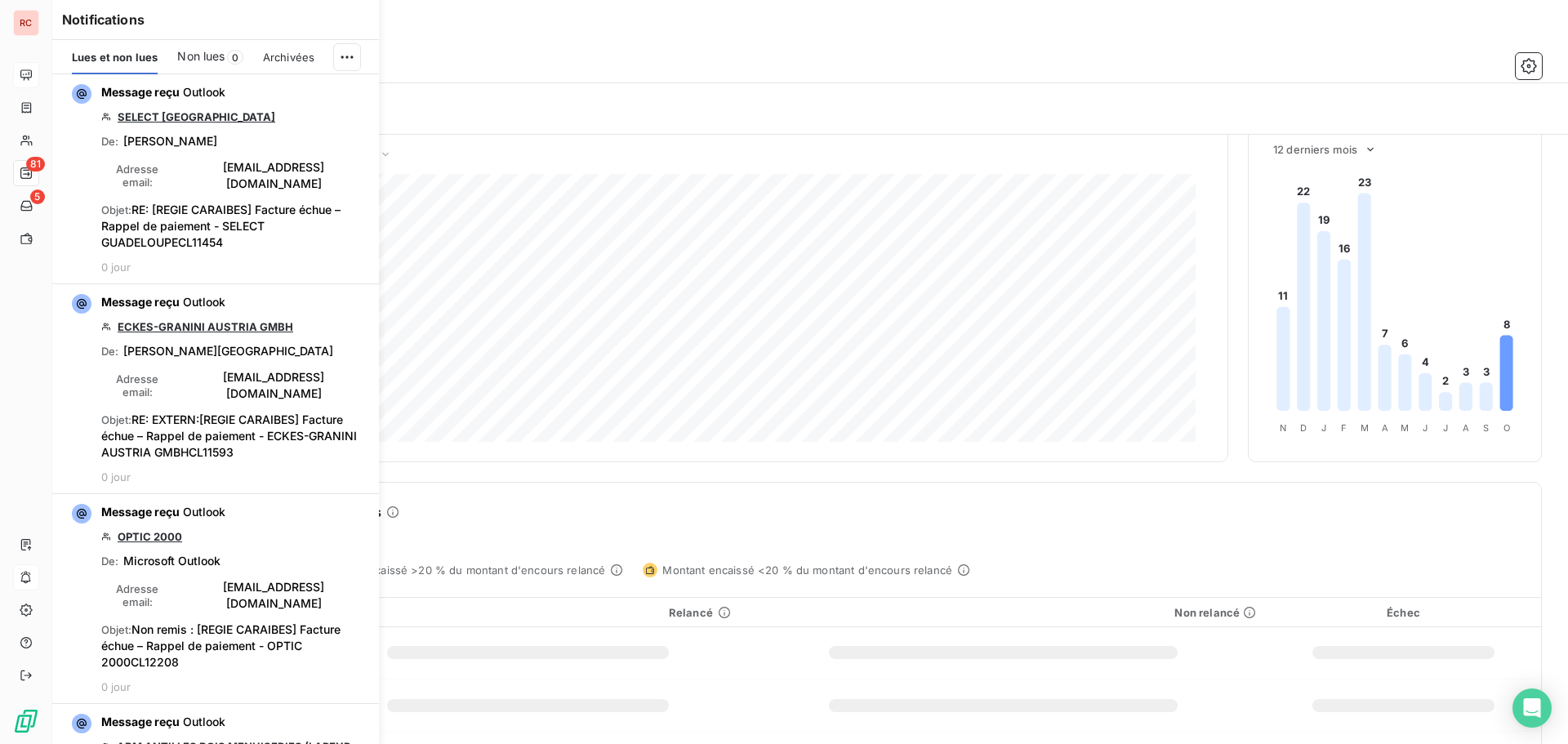
scroll to position [48, 0]
click at [1010, 511] on div "Impact des relances sur les encaissements" at bounding box center [810, 517] width 1423 height 20
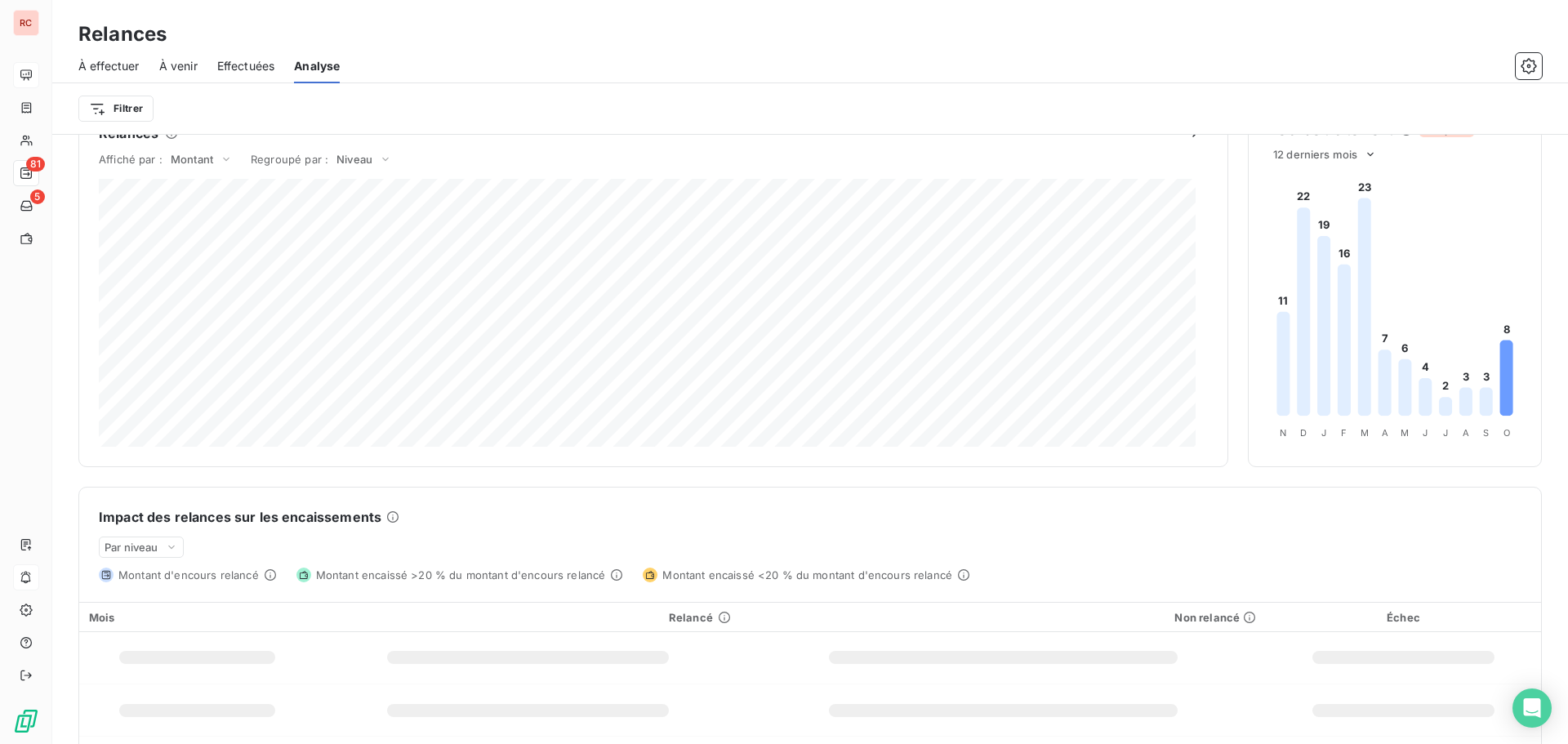
click at [569, 535] on div "Impact des relances sur les encaissements Par niveau Montant d'encours relancé …" at bounding box center [810, 534] width 1462 height 95
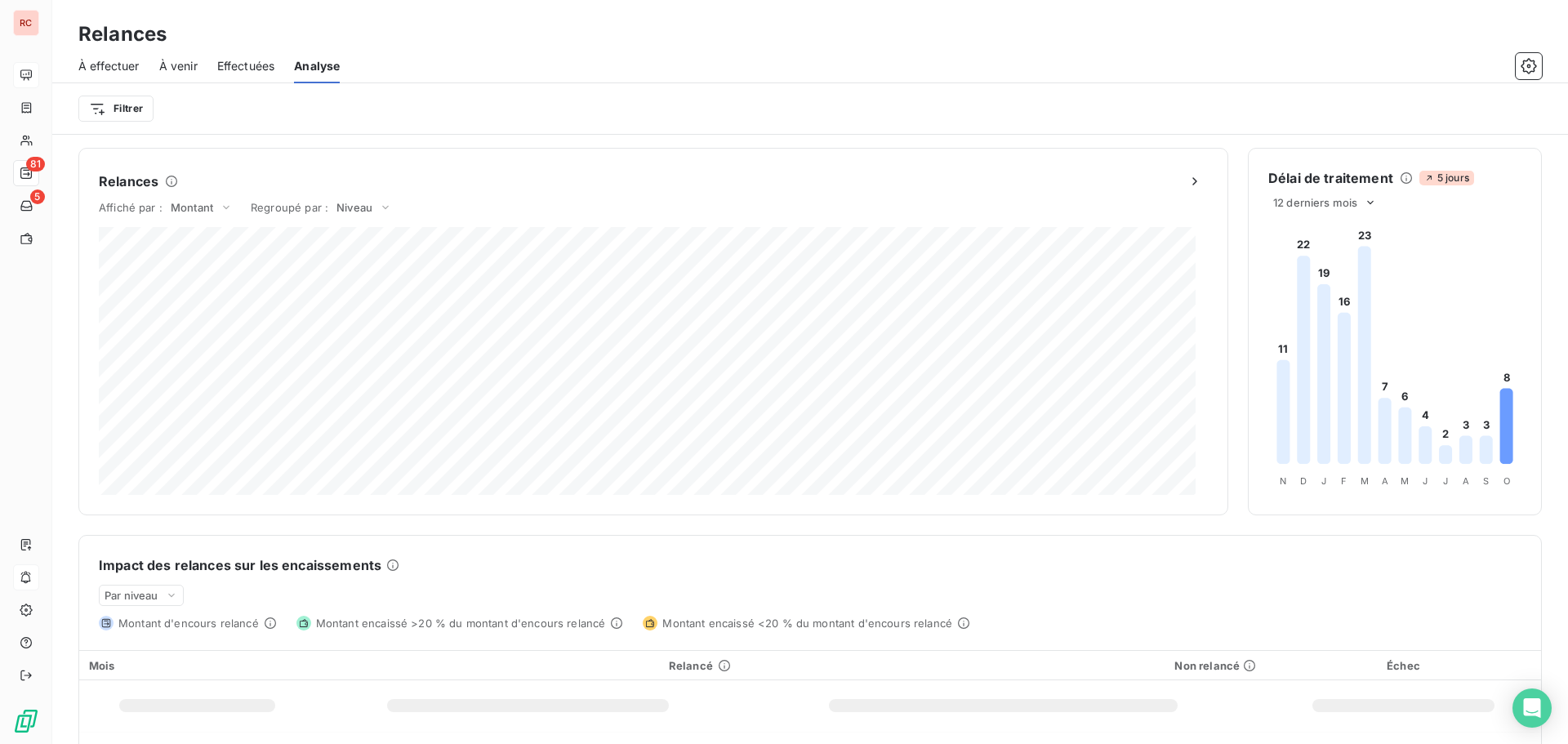
scroll to position [211, 0]
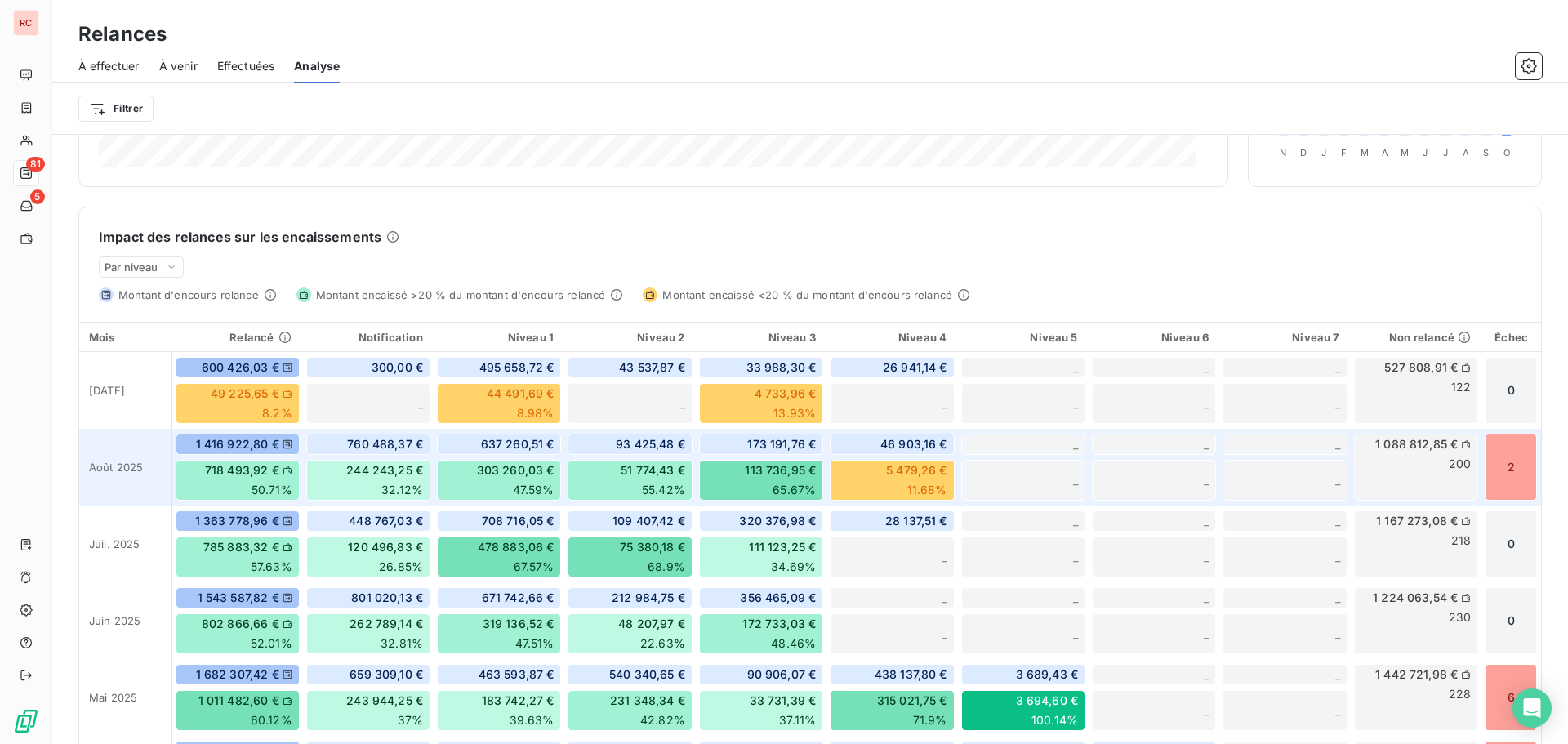
scroll to position [408, 0]
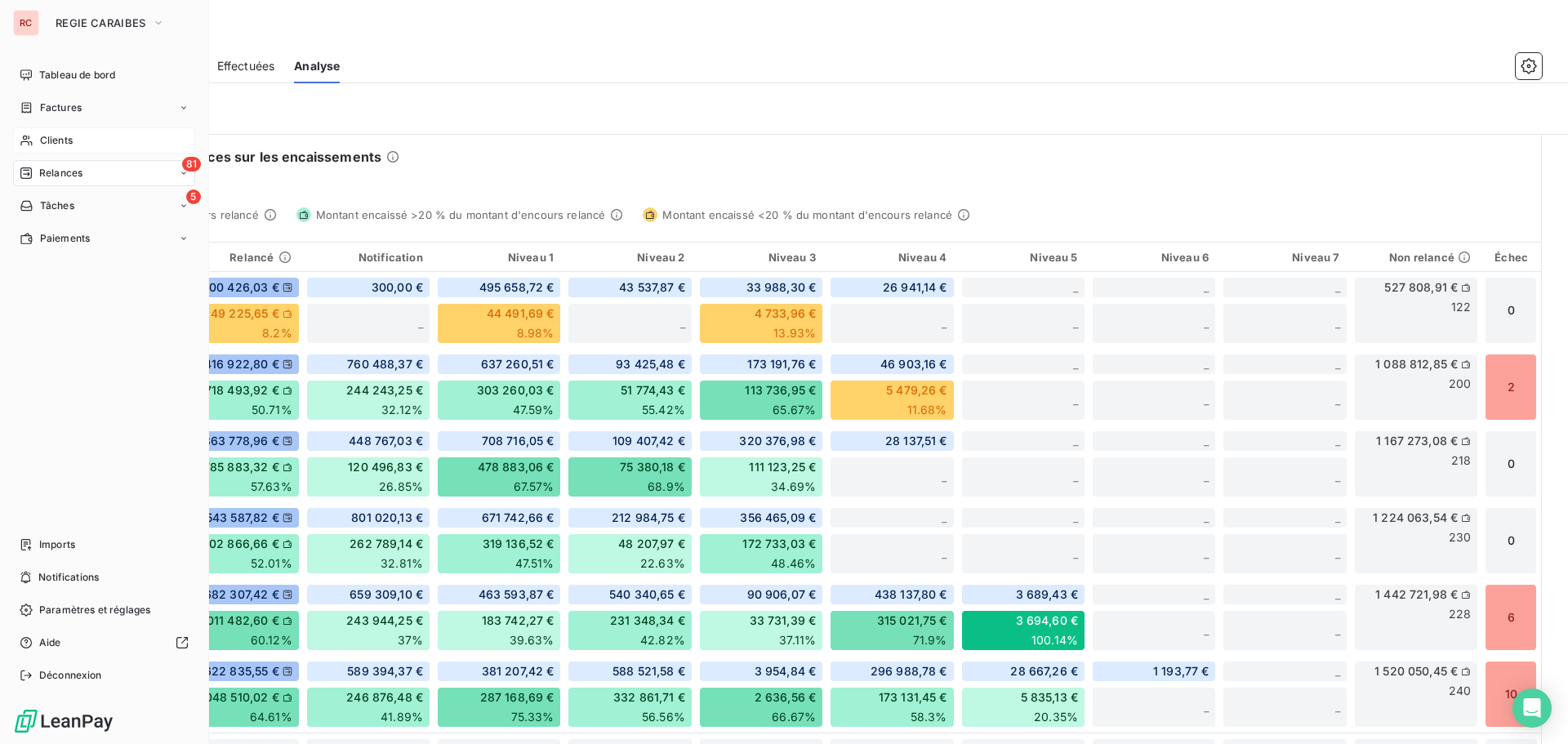
click at [68, 140] on span "Clients" at bounding box center [56, 140] width 33 height 15
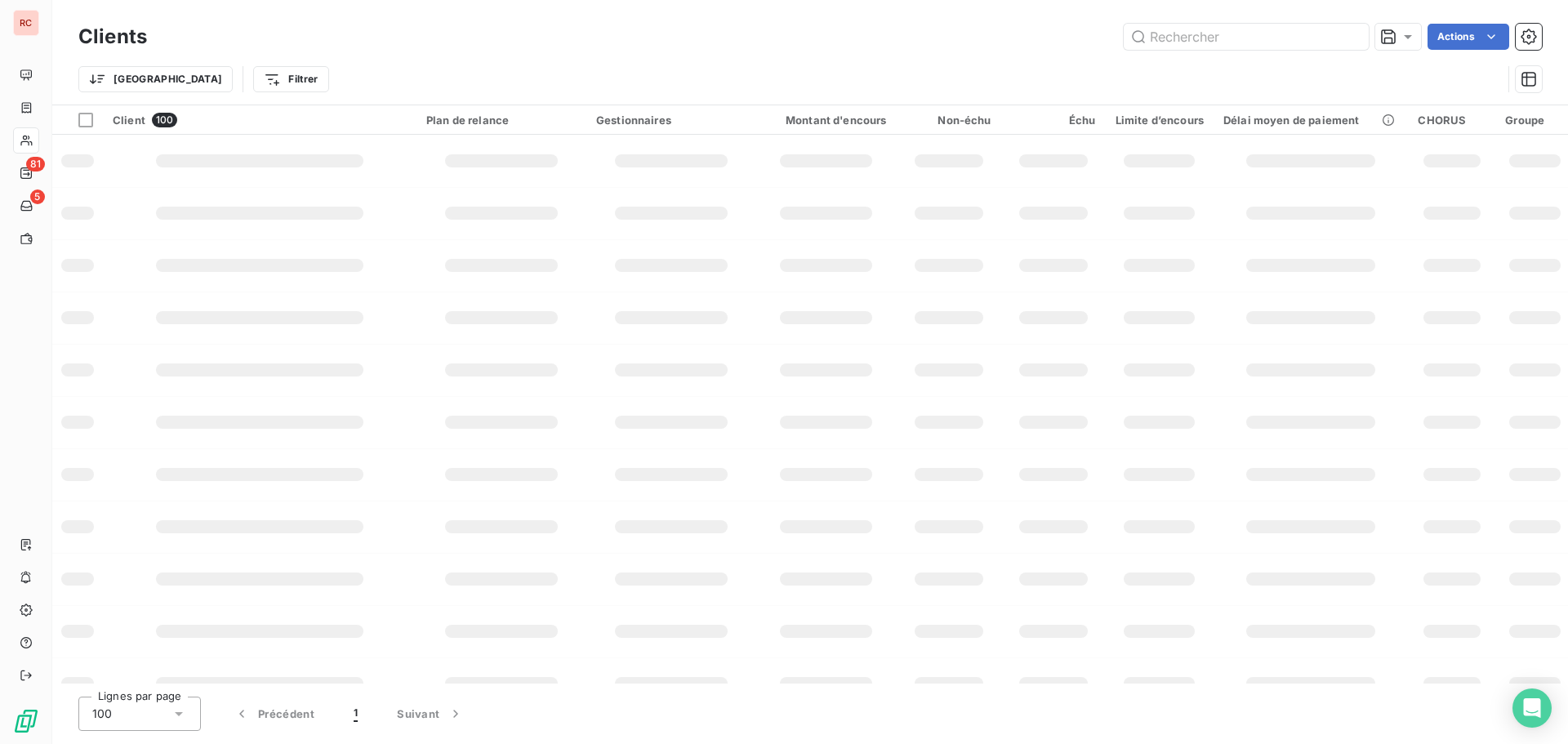
click at [1236, 50] on div "Clients Actions" at bounding box center [810, 37] width 1463 height 35
click at [1197, 32] on input "text" at bounding box center [1246, 37] width 245 height 26
type input "10146"
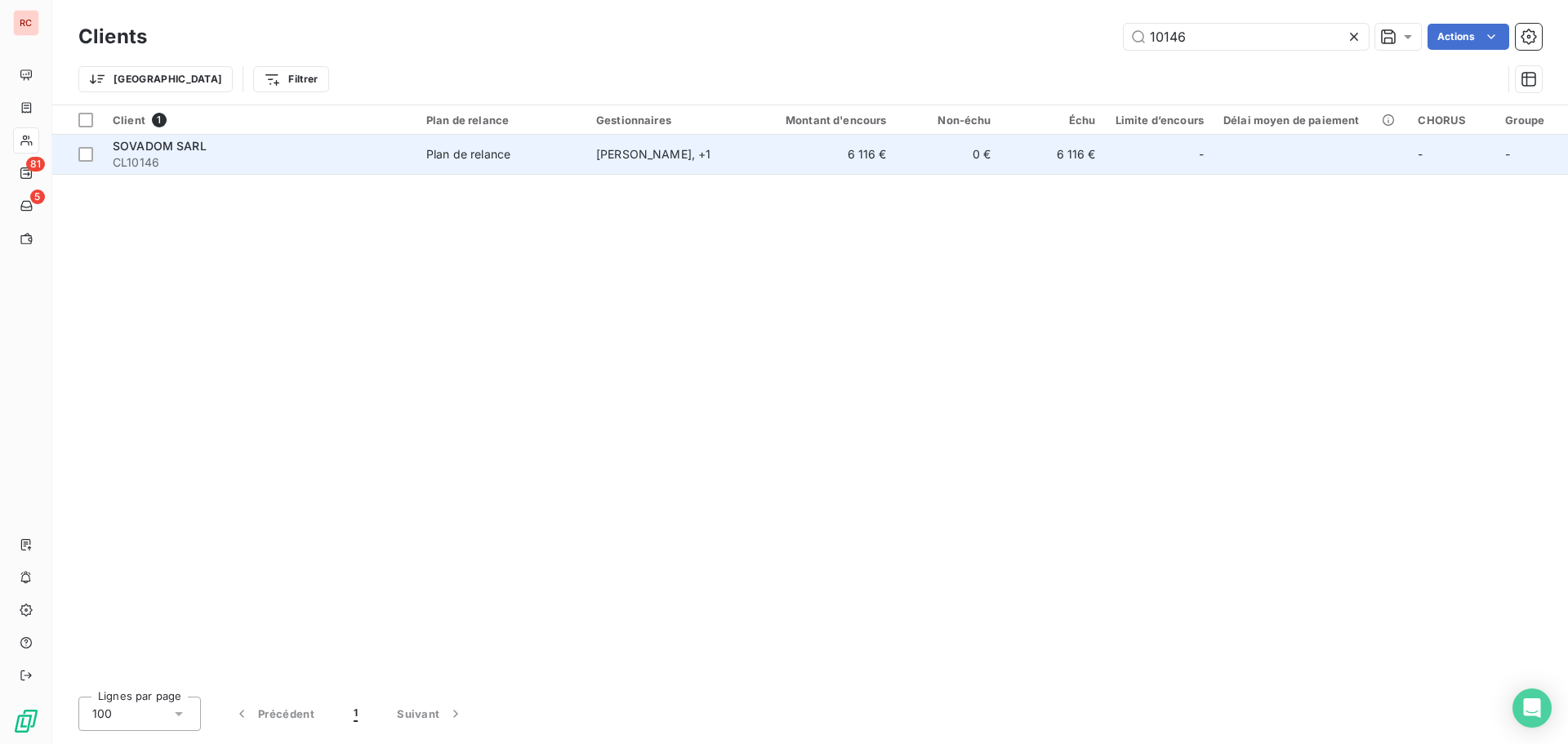
click at [427, 150] on div "Plan de relance" at bounding box center [469, 154] width 84 height 16
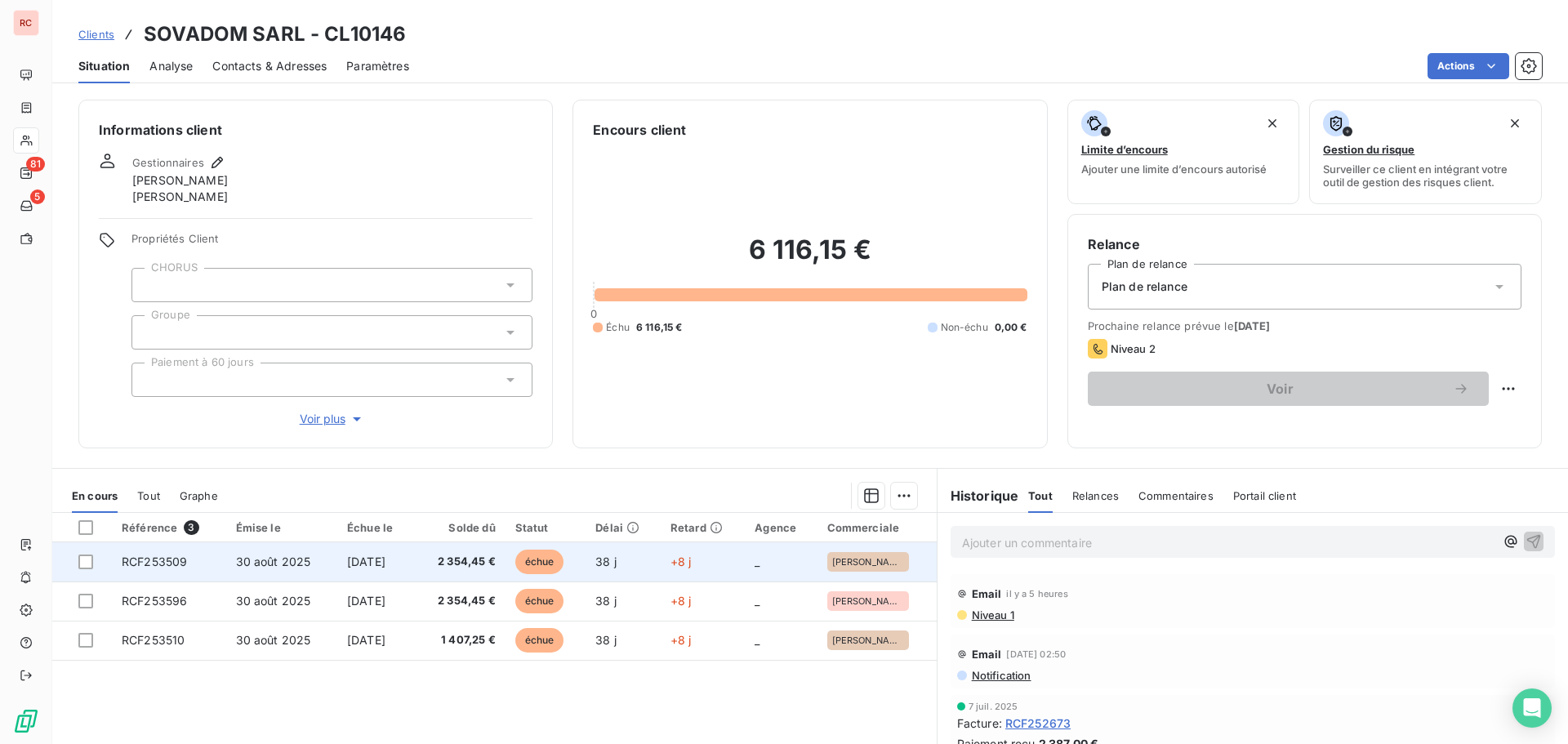
click at [235, 571] on td "30 août 2025" at bounding box center [281, 562] width 111 height 40
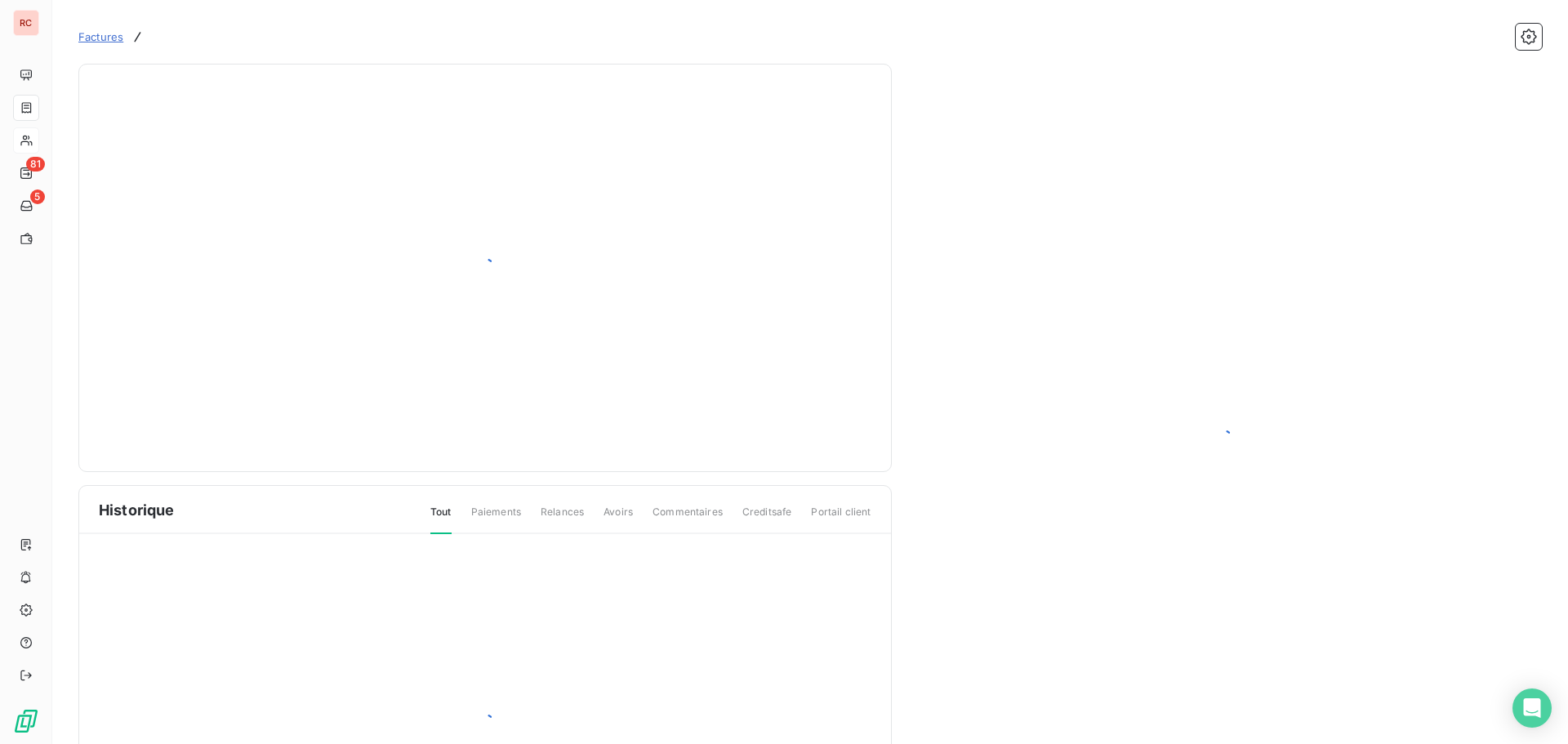
click at [180, 559] on div "Historique Tout Paiements Relances Avoirs Commentaires Creditsafe Portail client" at bounding box center [485, 464] width 814 height 801
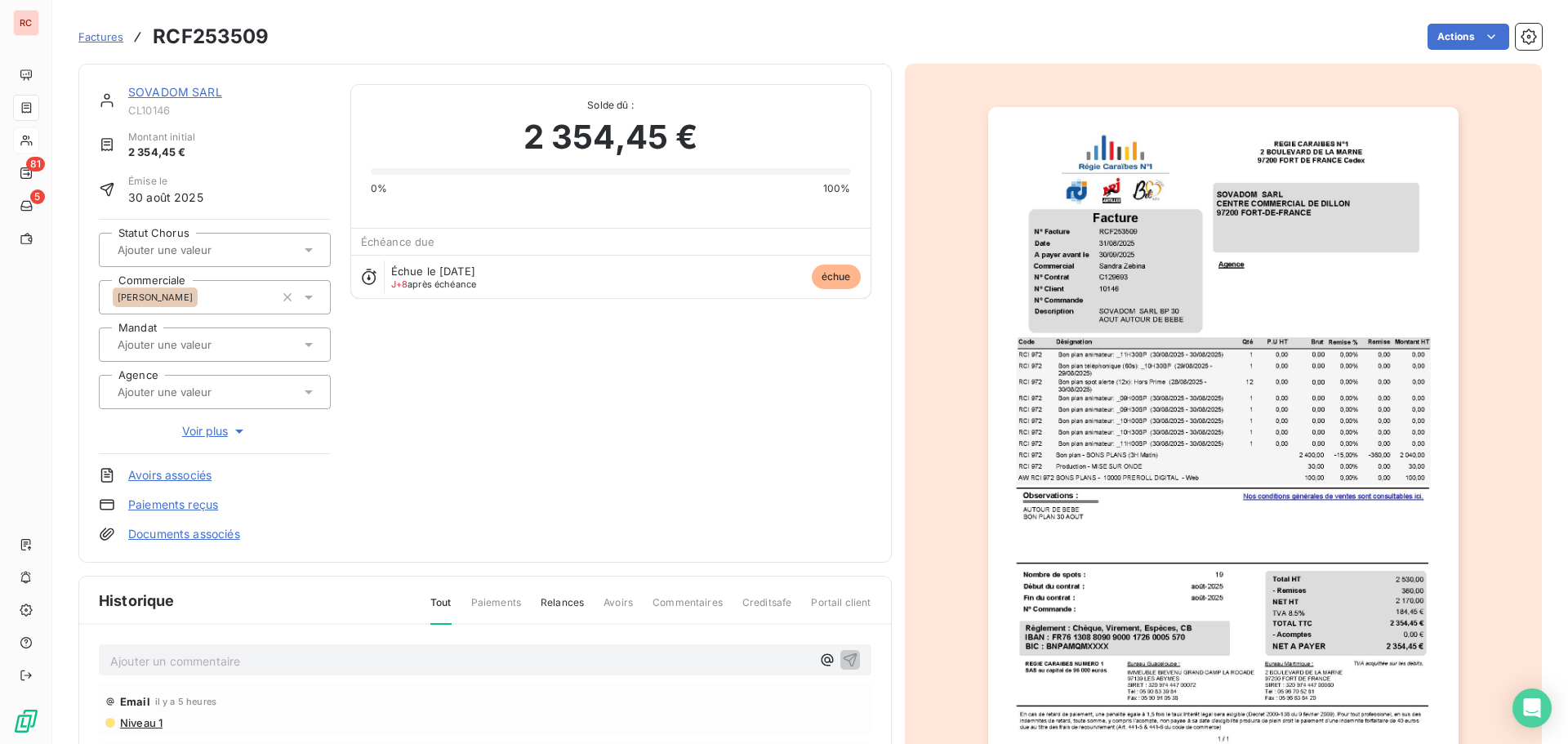
click at [131, 662] on p "Ajouter un commentaire ﻿" at bounding box center [460, 661] width 701 height 21
drag, startPoint x: 502, startPoint y: 657, endPoint x: 56, endPoint y: 641, distance: 446.3
click at [56, 641] on section "Factures RCF253509 Actions SOVADOM SARL CL10146 Montant initial 2 354,45 € Émis…" at bounding box center [810, 372] width 1516 height 744
copy span "[DATE] Retour cliente : Le virement est parti de chez nous le 6.10"
click at [860, 664] on div "[DATE] Retour cliente : Le virement est parti de chez nous le 6.10" at bounding box center [485, 659] width 772 height 31
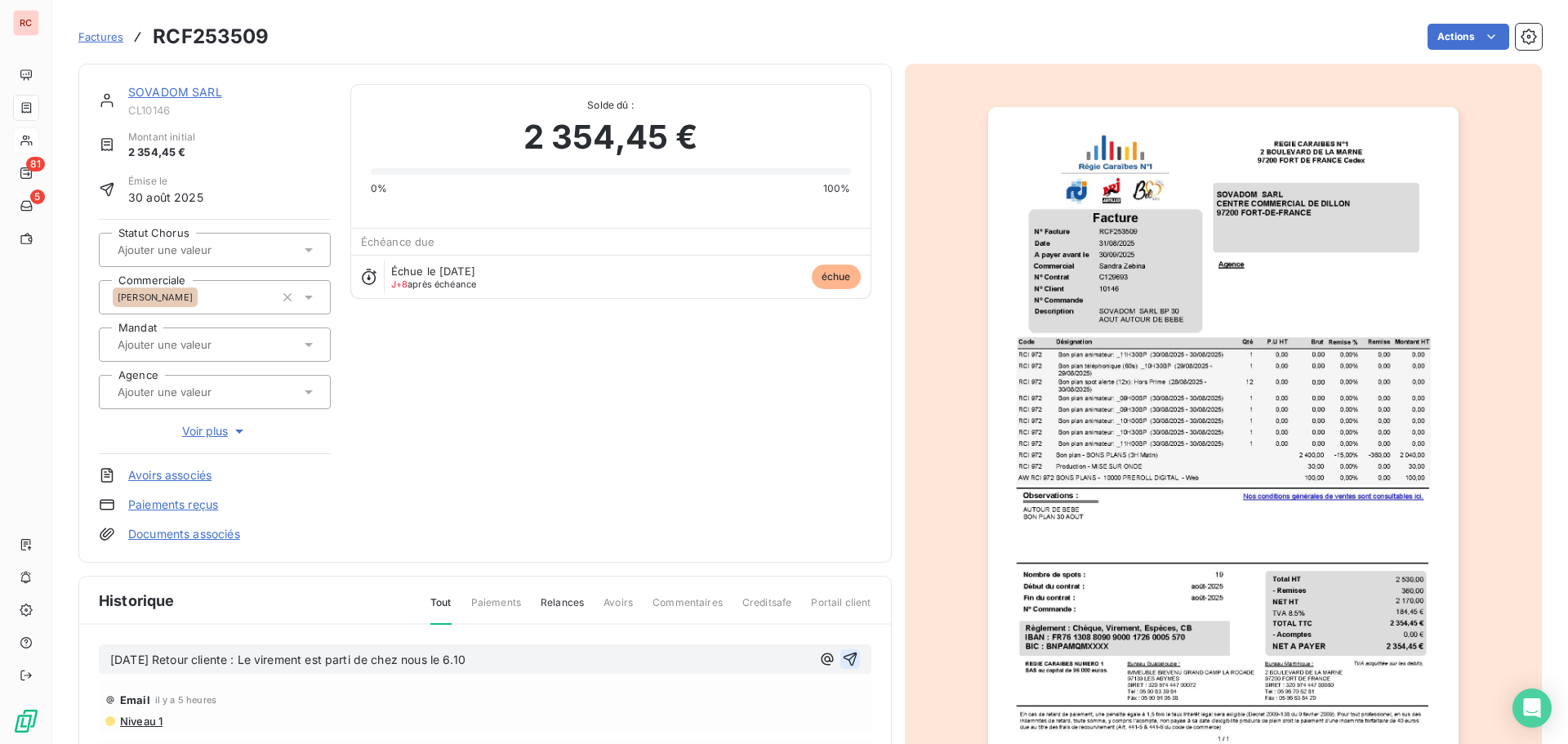
click at [844, 661] on icon "button" at bounding box center [850, 659] width 17 height 16
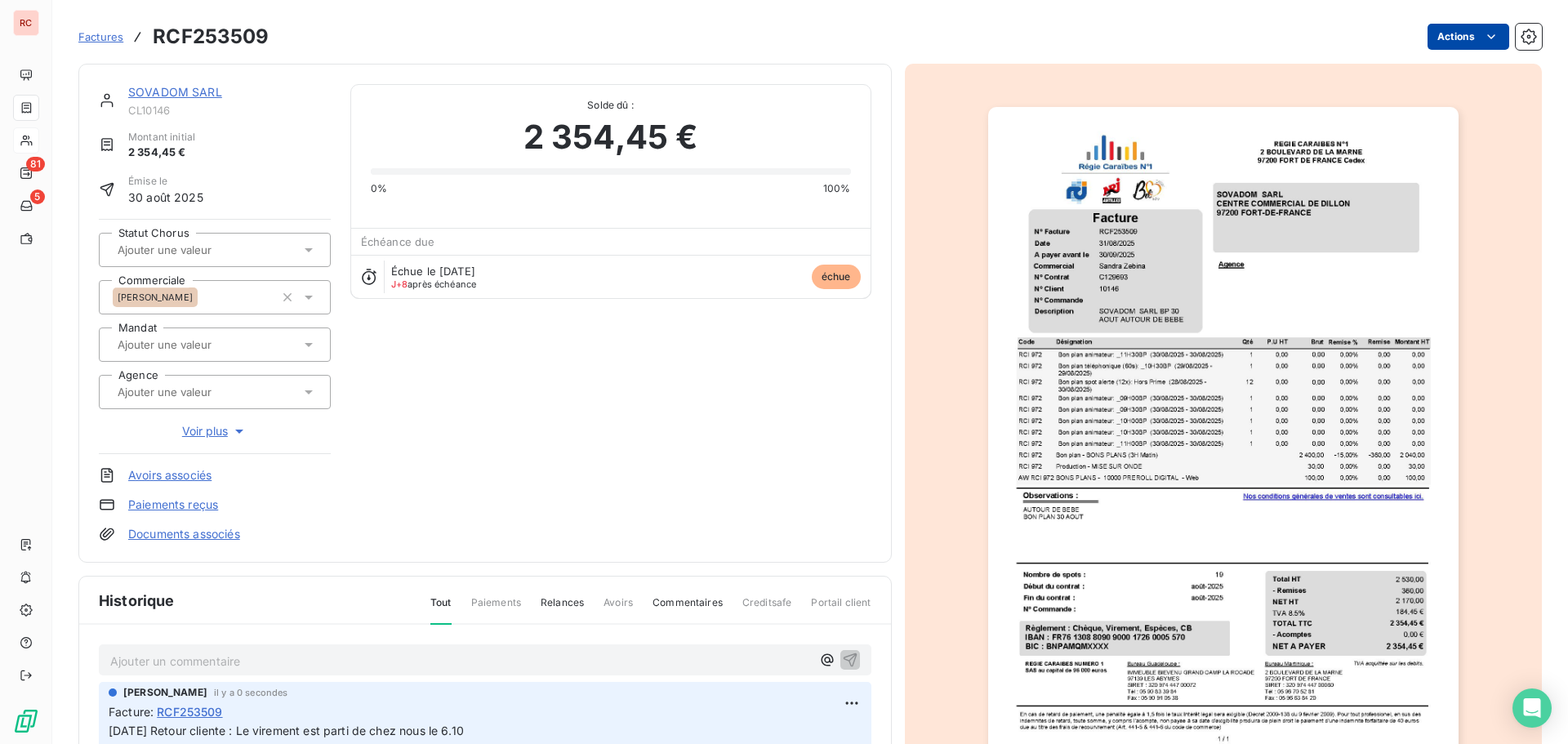
click at [1462, 33] on html "RC 81 5 Factures RCF253509 Actions SOVADOM SARL CL10146 Montant initial 2 354,4…" at bounding box center [784, 372] width 1568 height 744
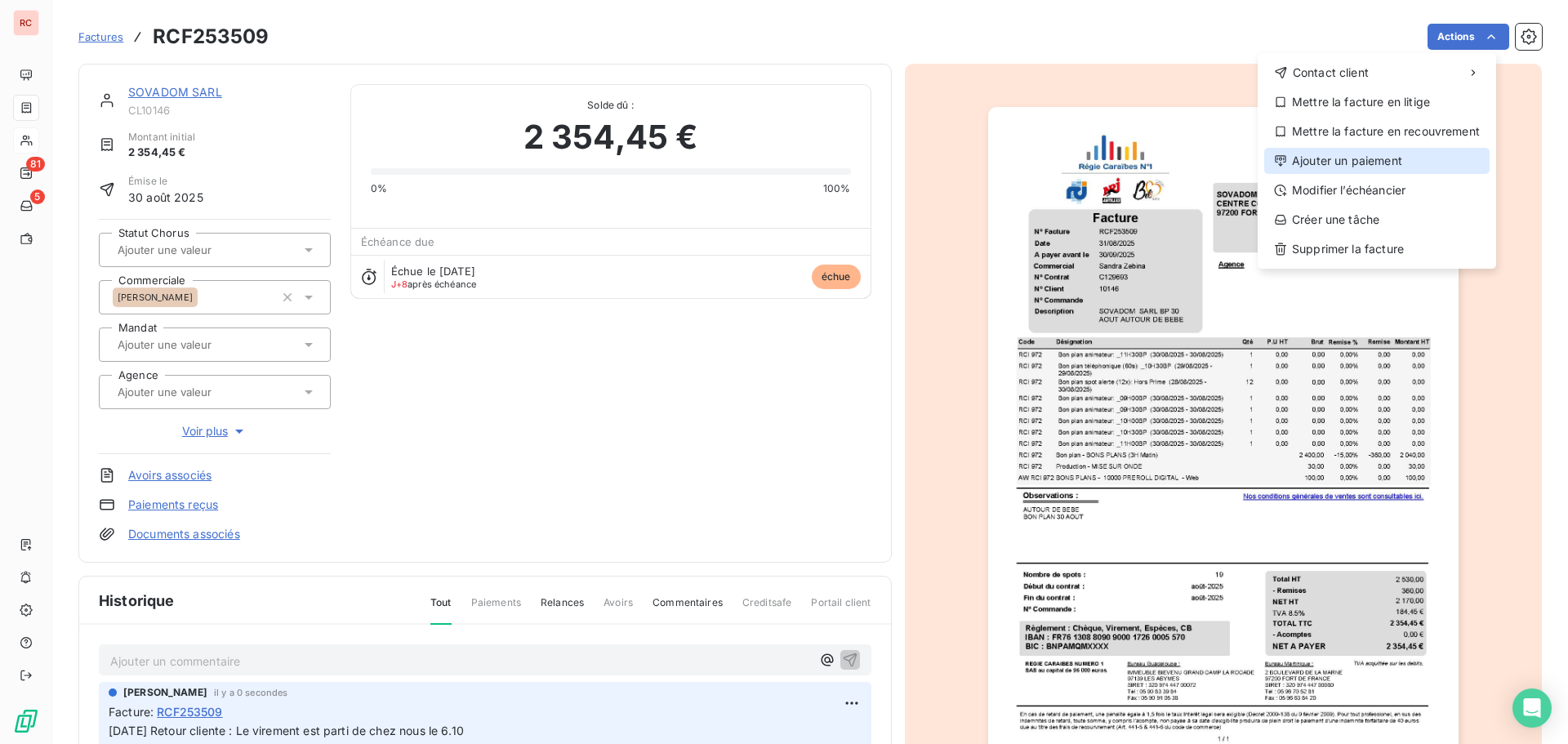
click at [1336, 159] on div "Ajouter un paiement" at bounding box center [1377, 161] width 225 height 26
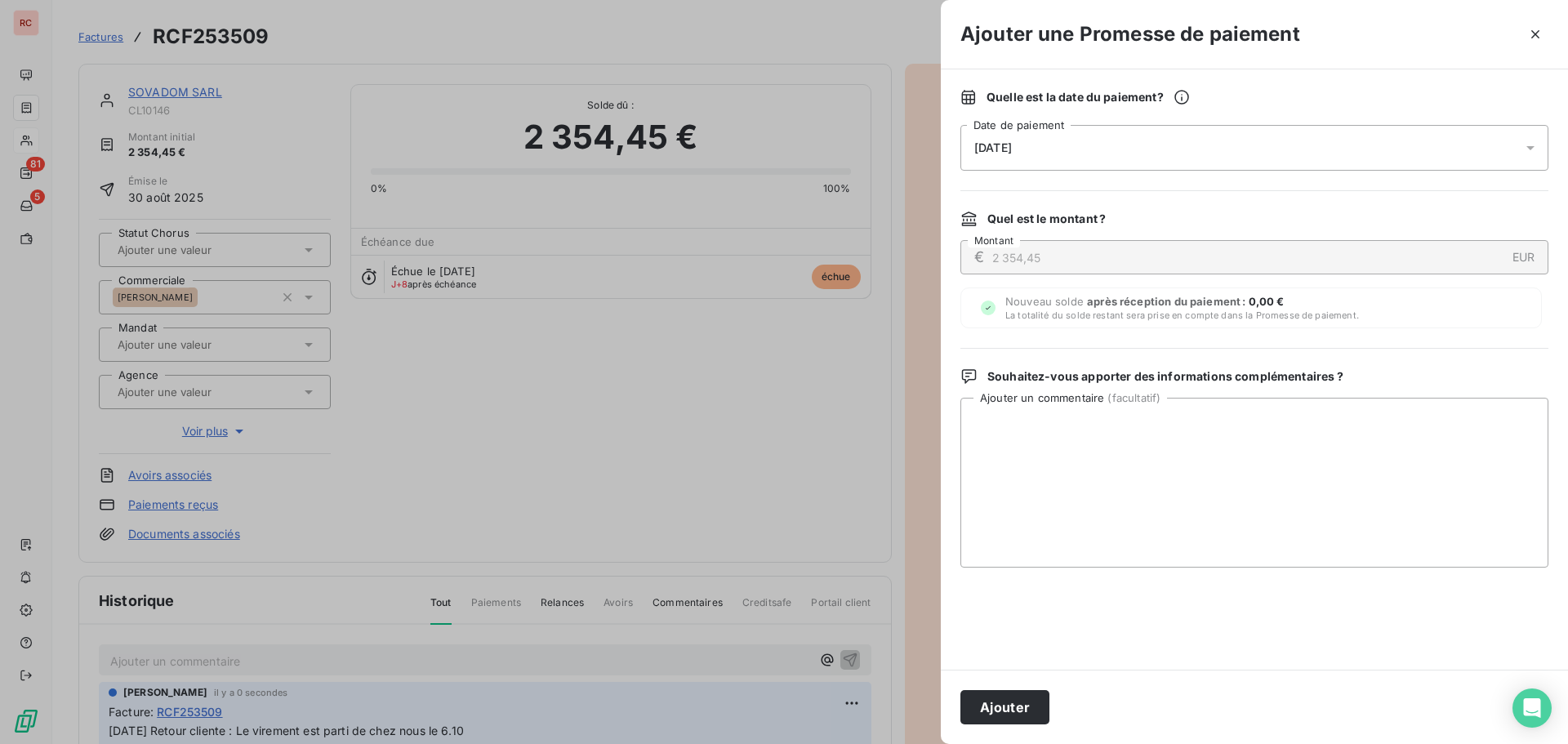
click at [1525, 149] on icon at bounding box center [1531, 148] width 17 height 16
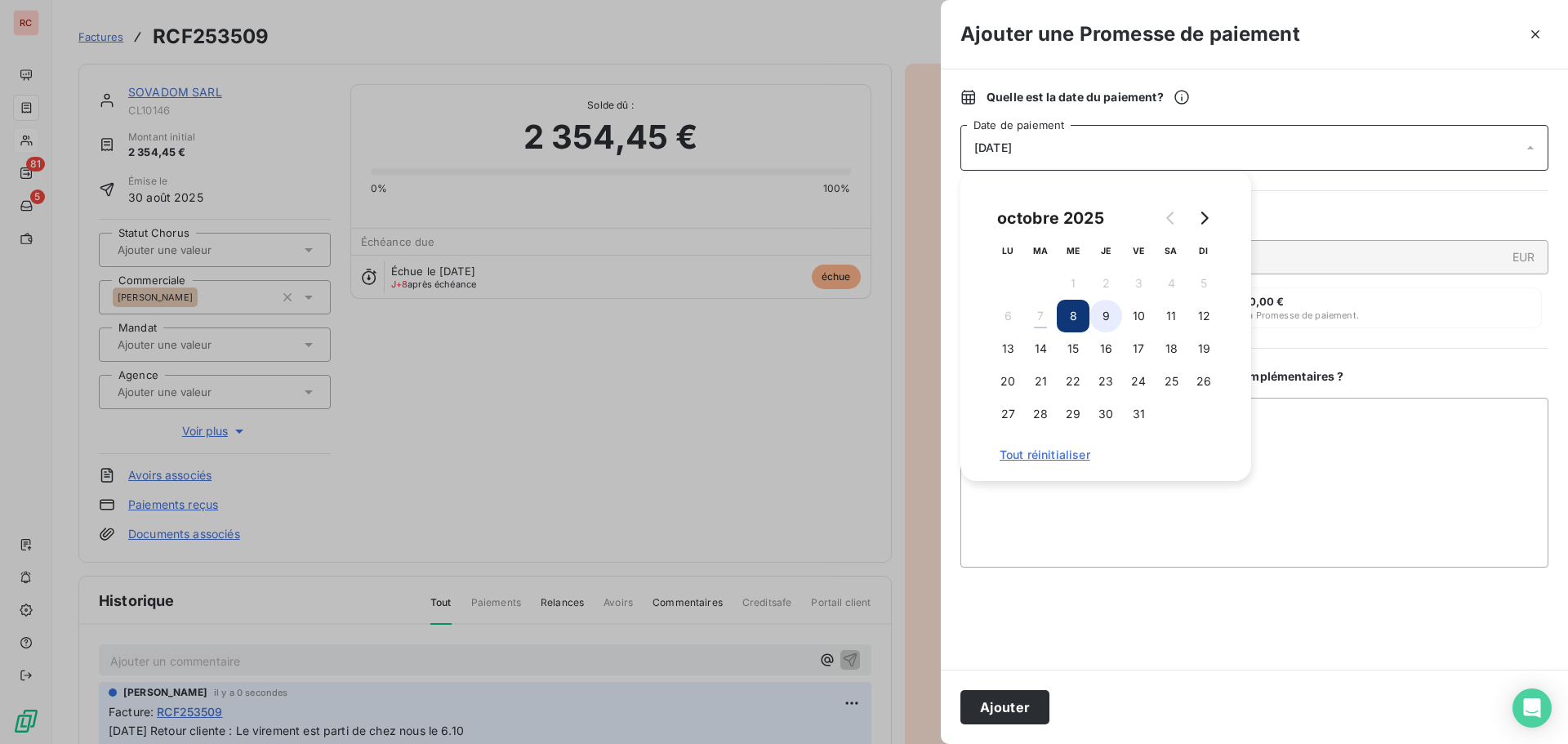
click at [1108, 316] on button "9" at bounding box center [1106, 316] width 33 height 33
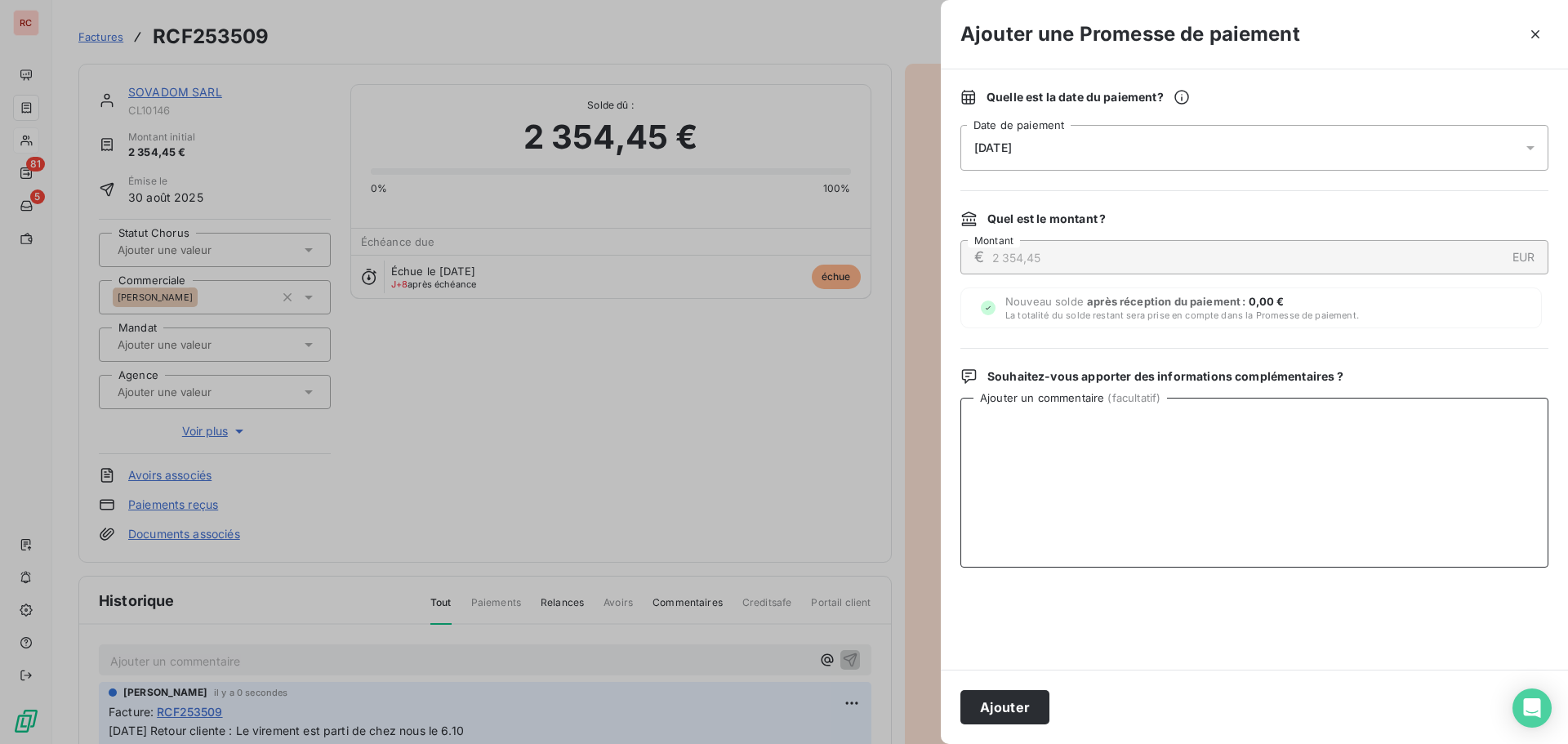
click at [1042, 510] on textarea "Ajouter un commentaire ( facultatif )" at bounding box center [1254, 483] width 588 height 170
paste textarea "[DATE] Retour cliente : Le virement est parti de chez nous le 6.10"
type textarea "[DATE] Retour cliente : Le virement est parti de chez nous le 6.10"
click at [1005, 707] on button "Ajouter" at bounding box center [1005, 707] width 89 height 35
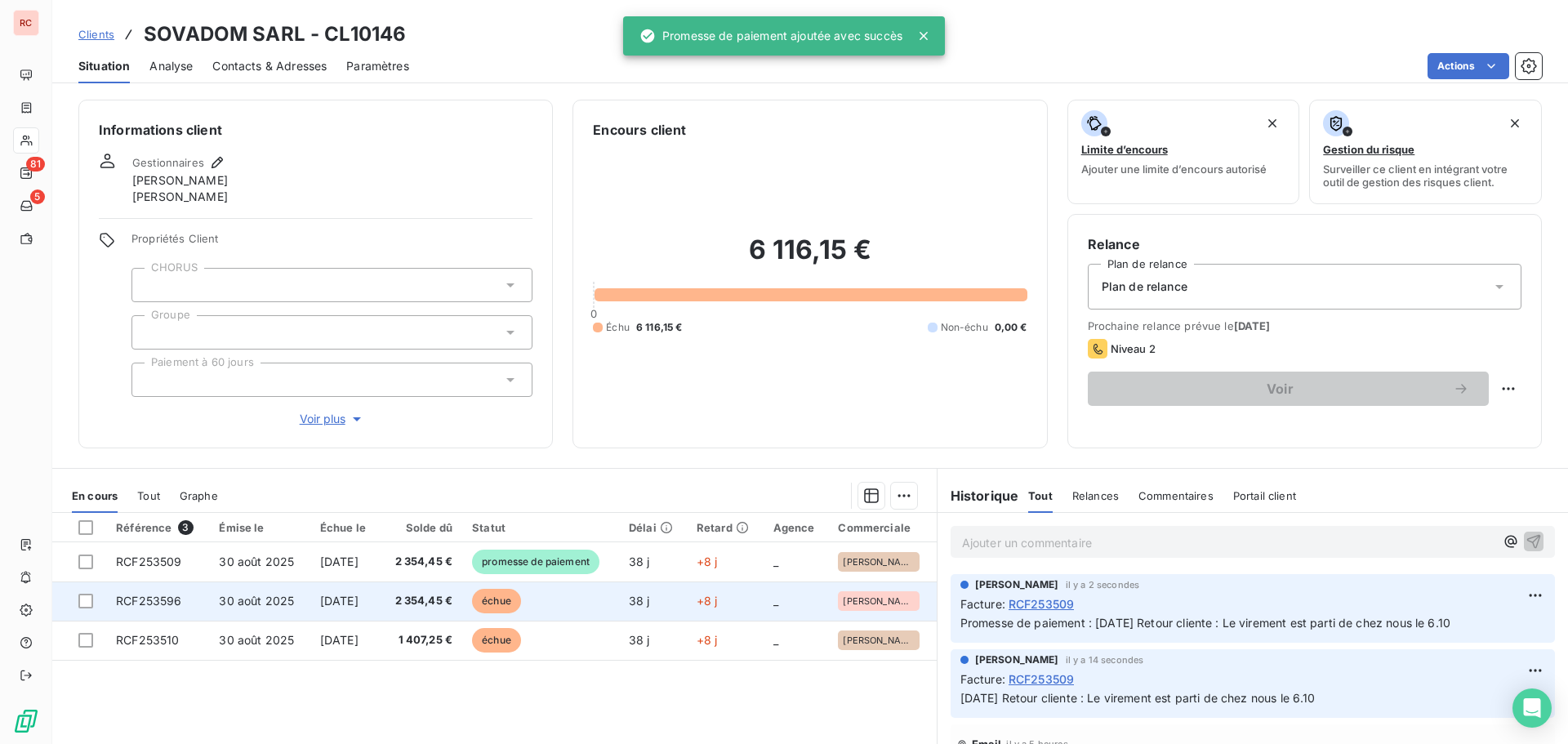
click at [260, 596] on span "30 août 2025" at bounding box center [256, 600] width 75 height 14
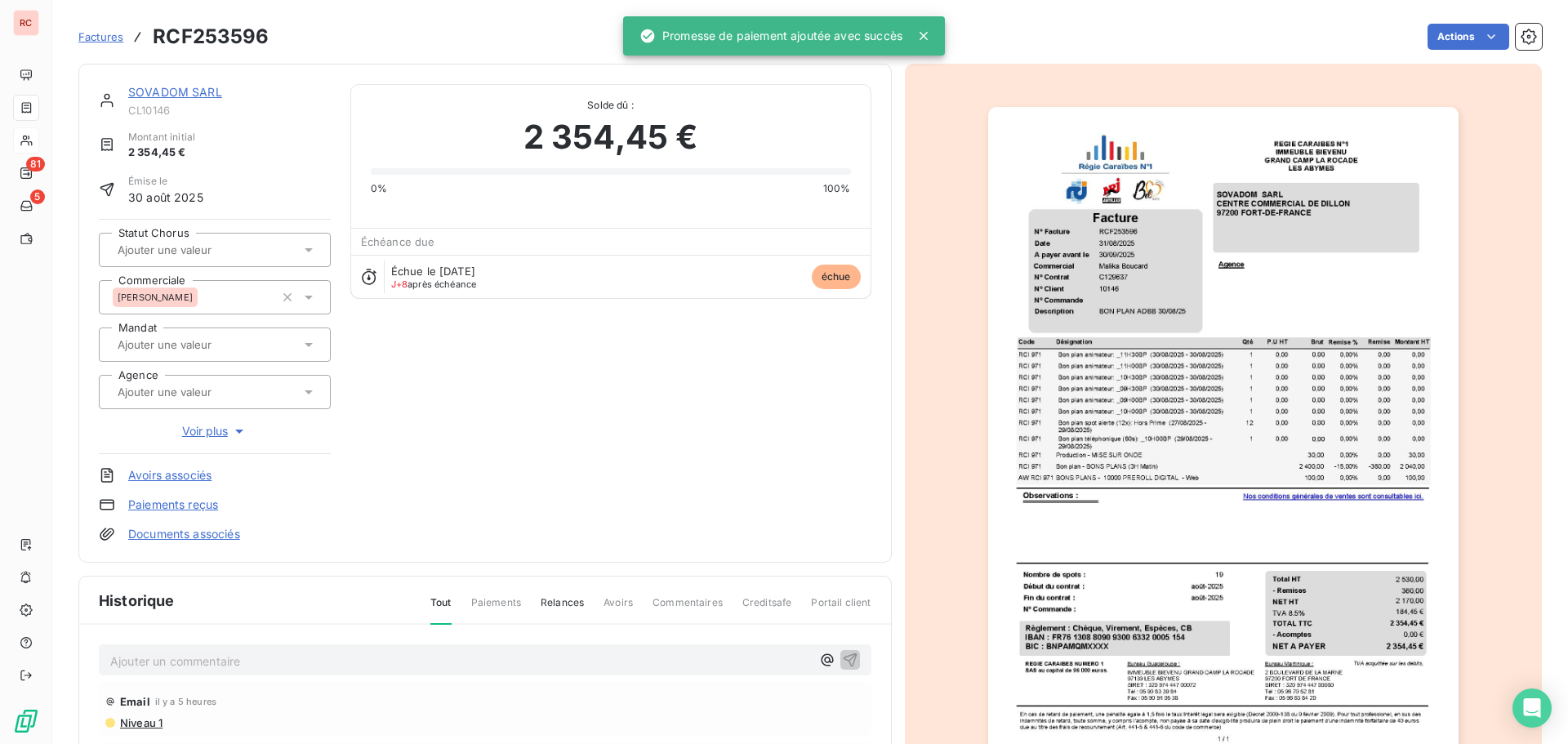
click at [188, 657] on p "Ajouter un commentaire ﻿" at bounding box center [460, 661] width 701 height 21
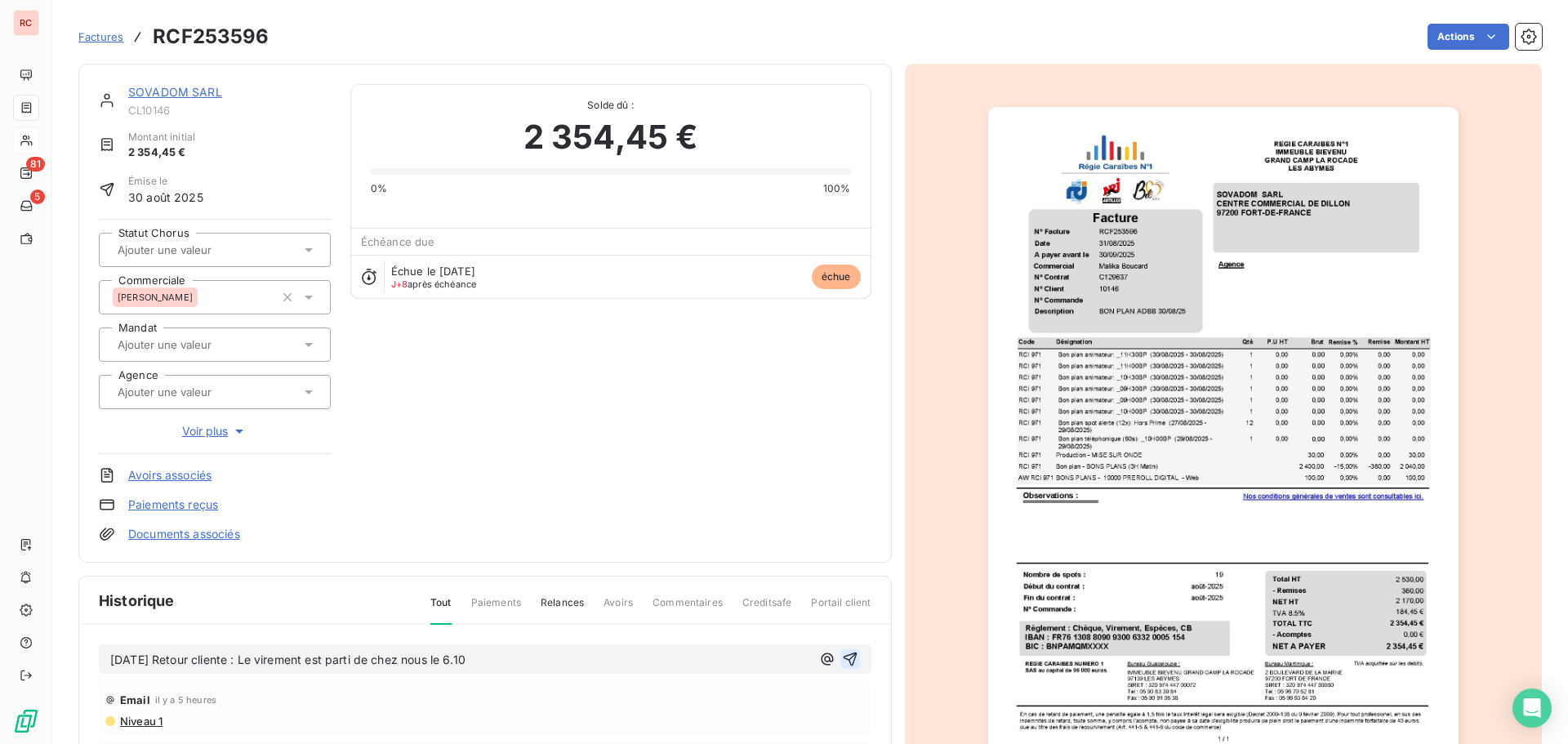
click at [843, 660] on icon "button" at bounding box center [850, 659] width 17 height 16
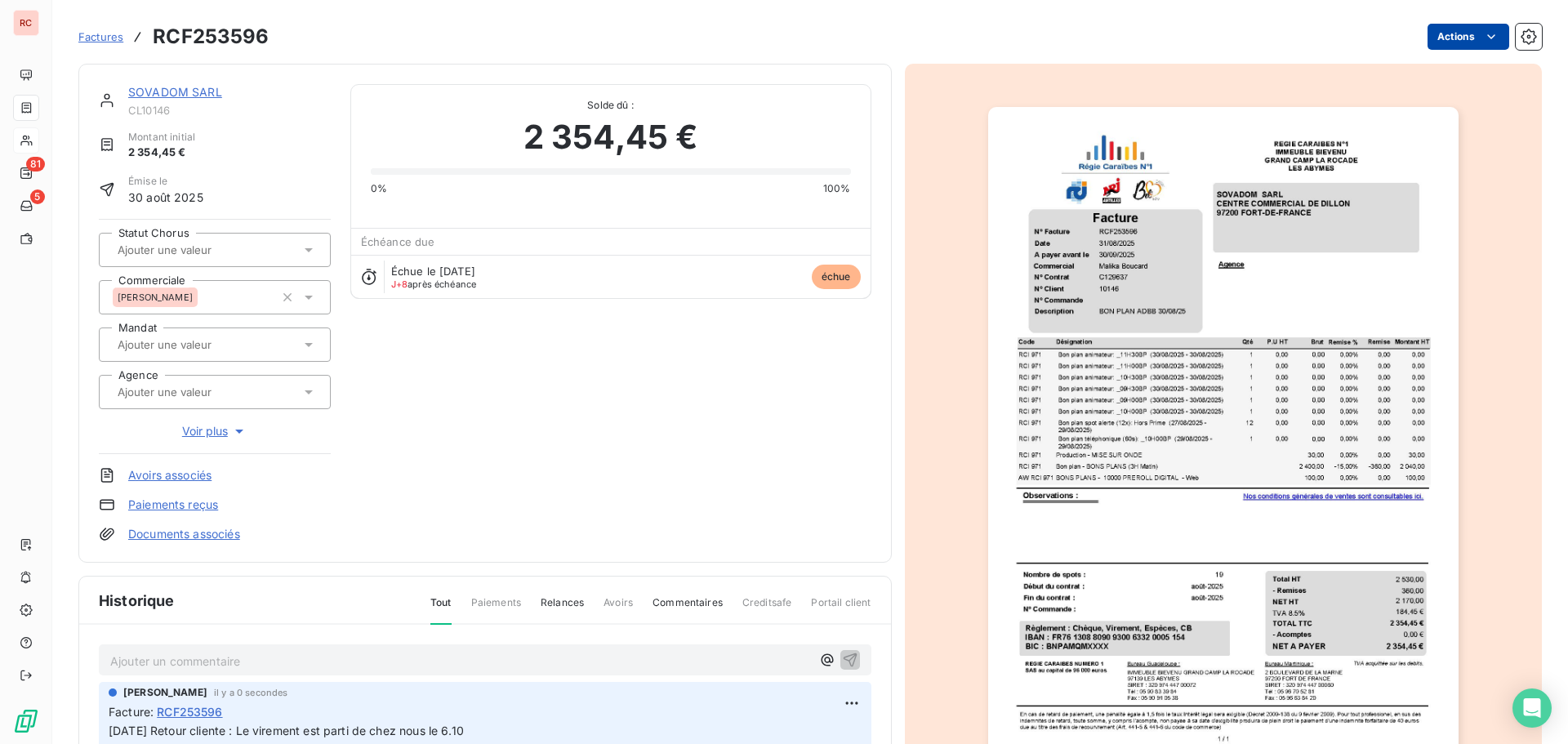
click at [1466, 42] on html "RC 81 5 Factures RCF253596 Actions SOVADOM SARL CL10146 Montant initial 2 354,4…" at bounding box center [784, 372] width 1568 height 744
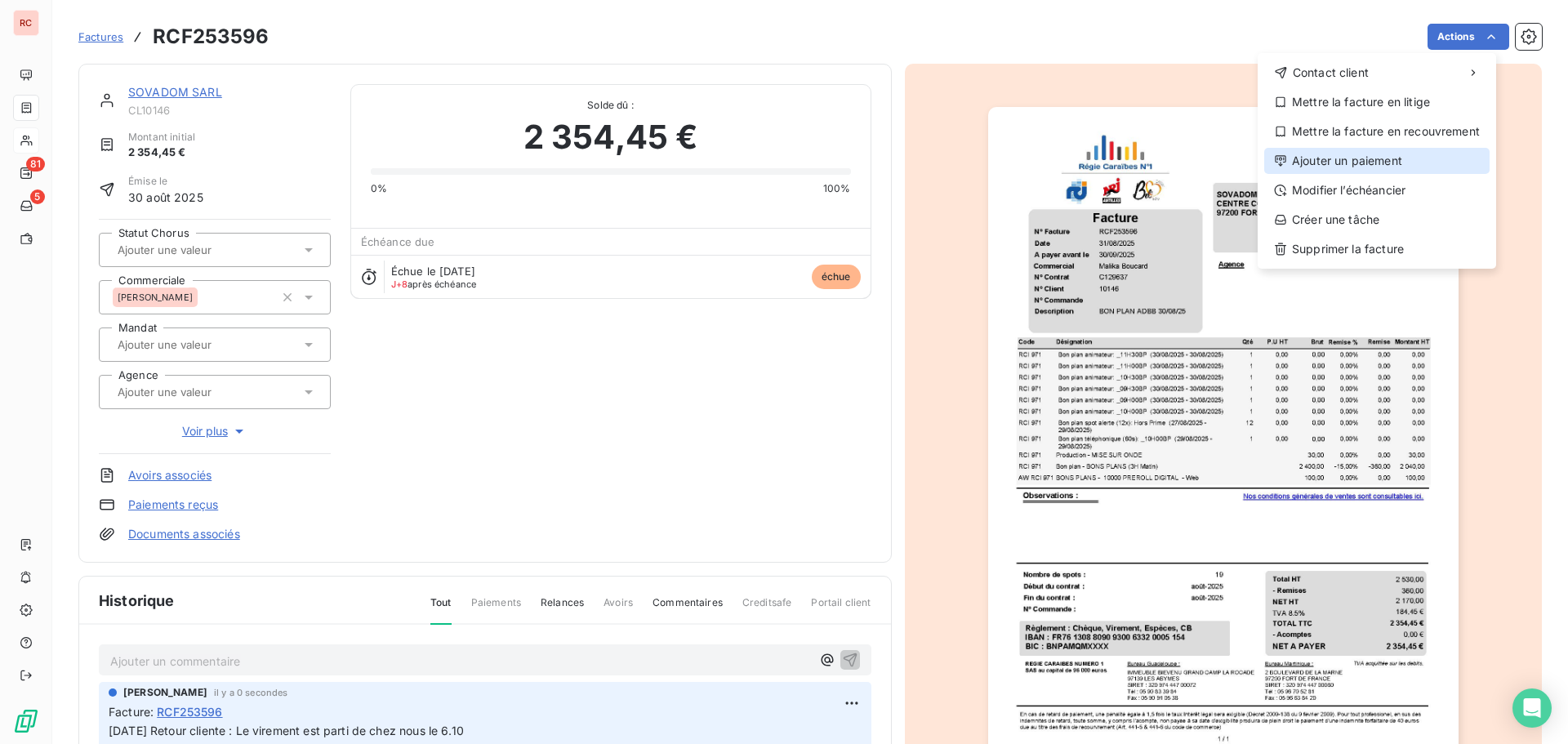
click at [1375, 158] on div "Ajouter un paiement" at bounding box center [1377, 161] width 225 height 26
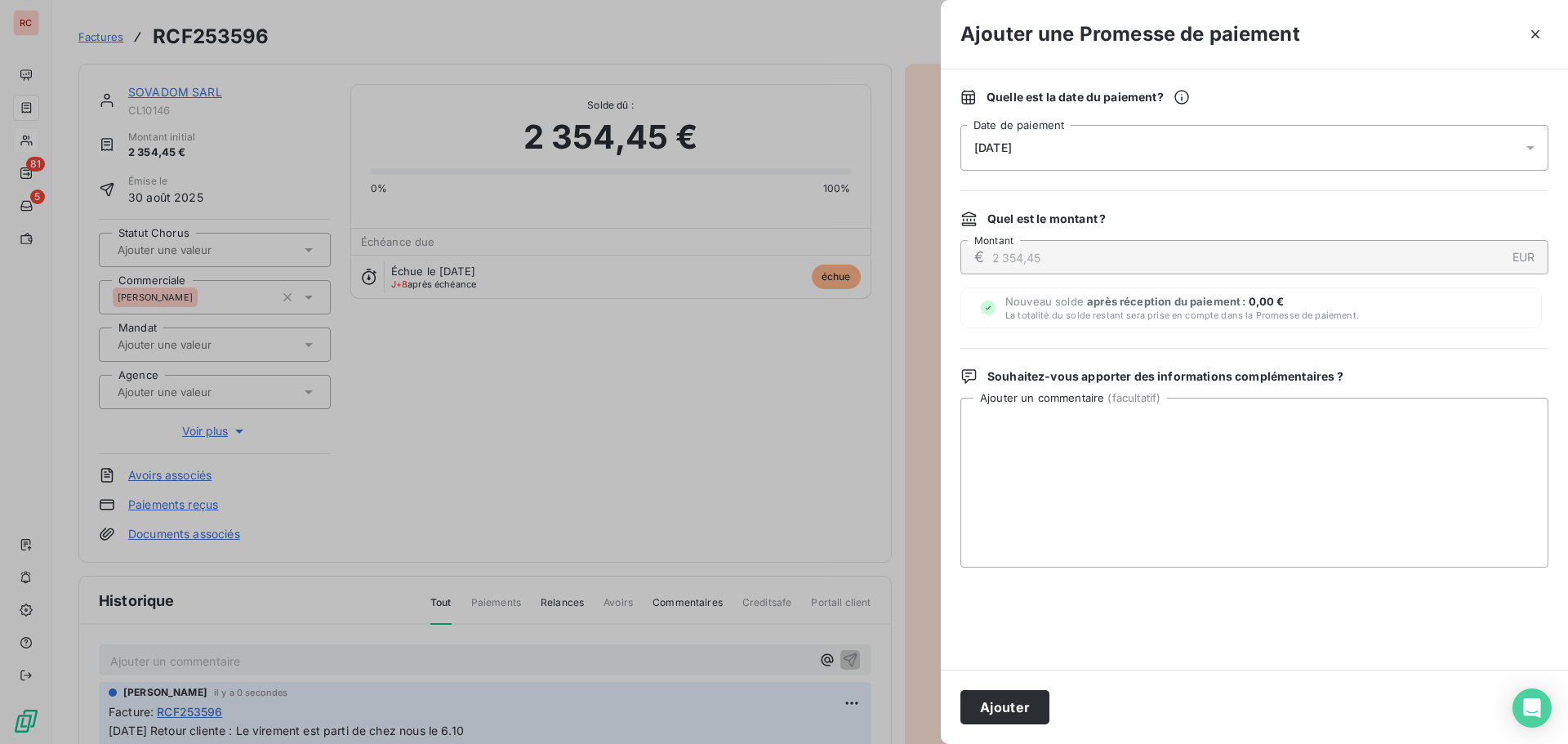
click at [1139, 128] on div "[DATE]" at bounding box center [1254, 147] width 588 height 45
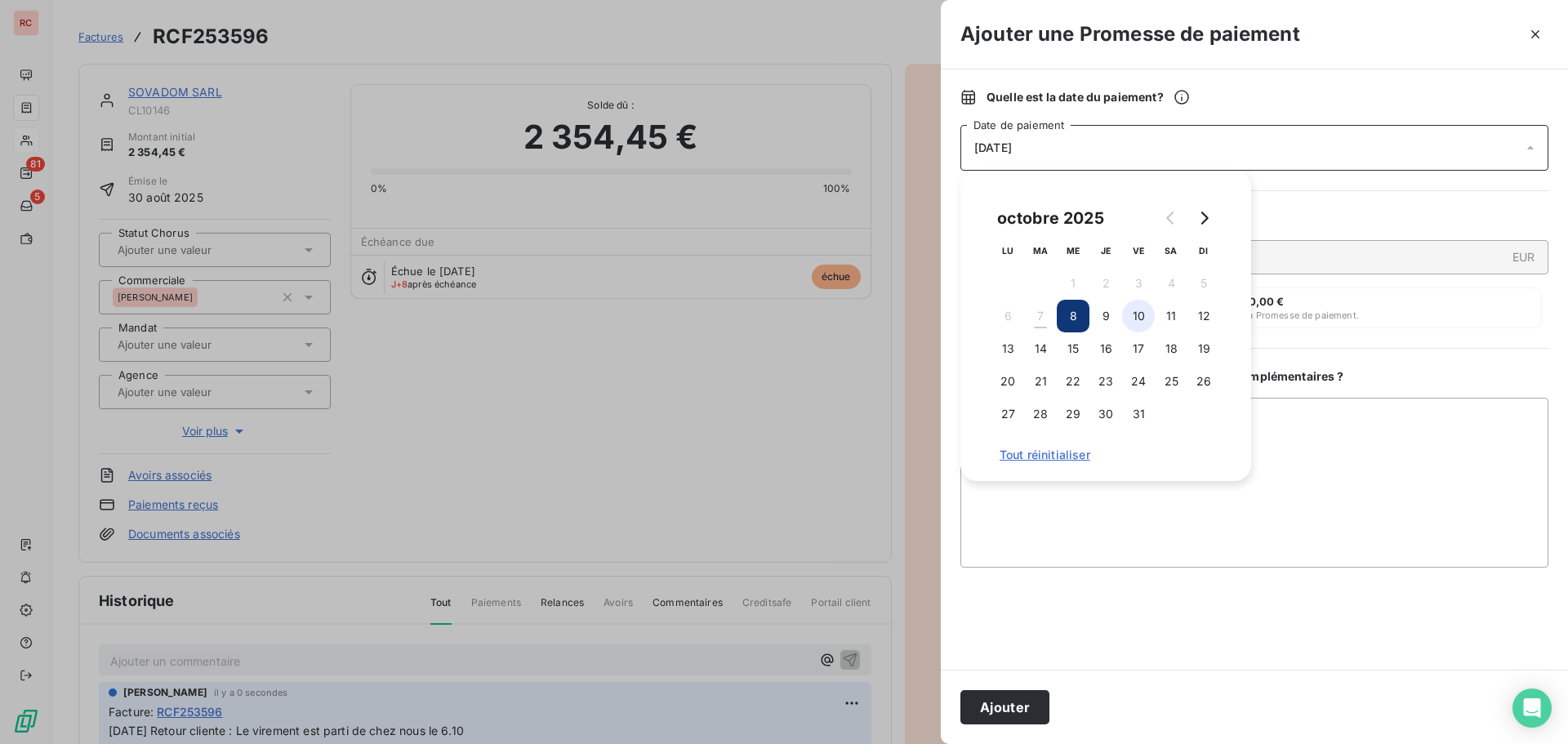
click at [1146, 325] on button "10" at bounding box center [1139, 316] width 33 height 33
click at [1116, 316] on button "9" at bounding box center [1106, 316] width 33 height 33
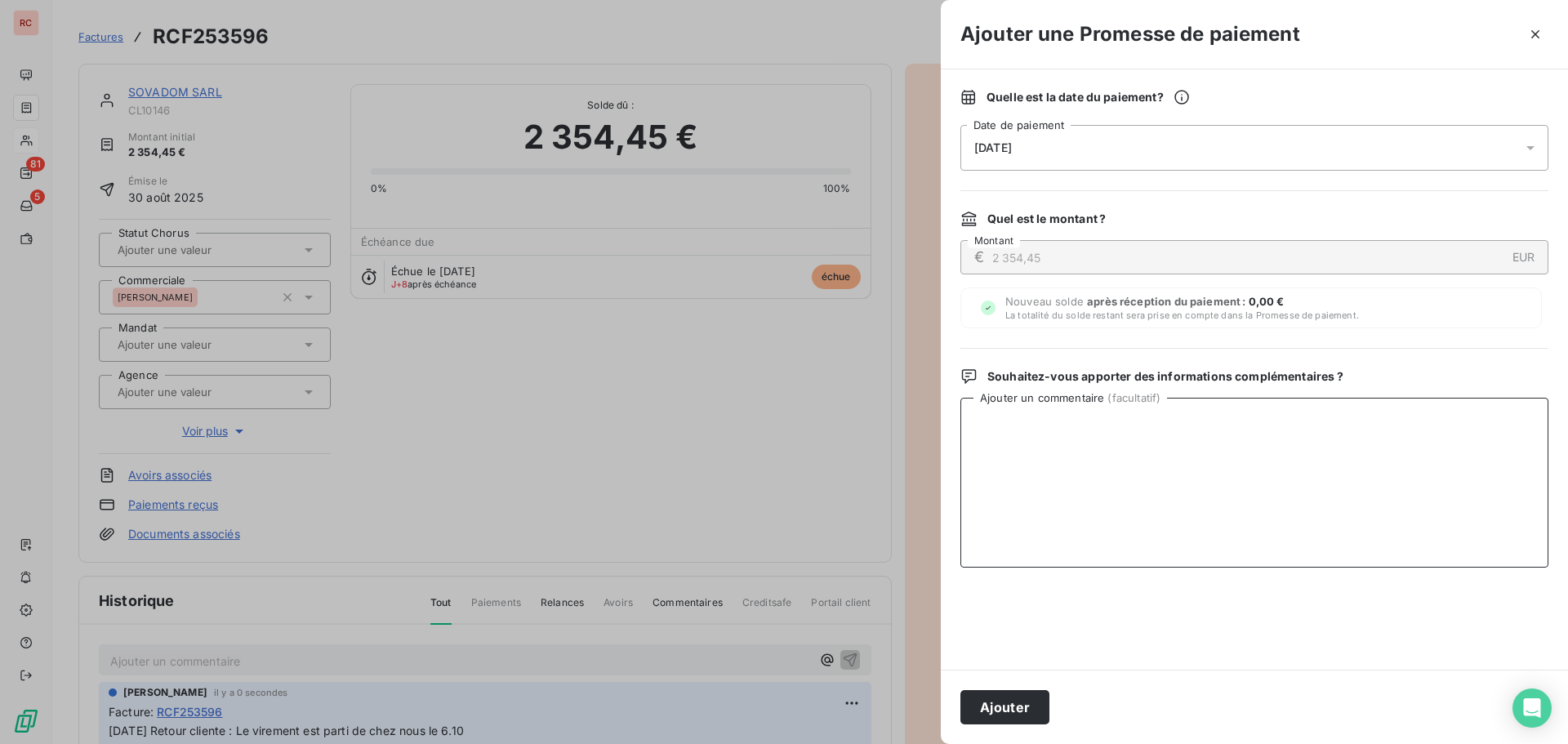
click at [1084, 486] on textarea "Ajouter un commentaire ( facultatif )" at bounding box center [1254, 483] width 588 height 170
paste textarea "[DATE] Retour cliente : Le virement est parti de chez nous le 6.10"
type textarea "[DATE] Retour cliente : Le virement est parti de chez nous le 6.10"
click at [1013, 725] on div "Ajouter" at bounding box center [1254, 707] width 627 height 74
click at [1017, 713] on button "Ajouter" at bounding box center [1005, 707] width 89 height 35
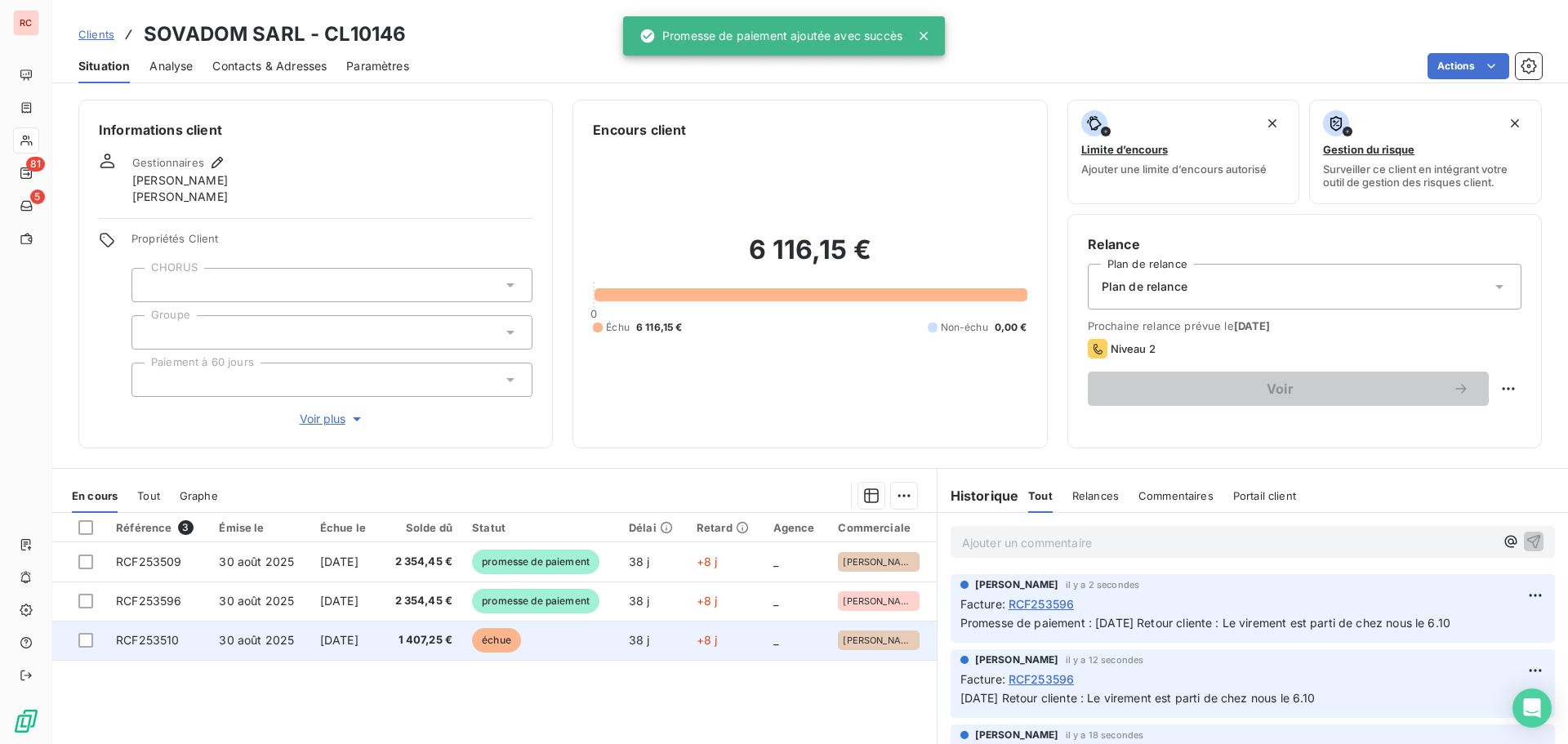
click at [310, 635] on td "[DATE]" at bounding box center [345, 640] width 69 height 40
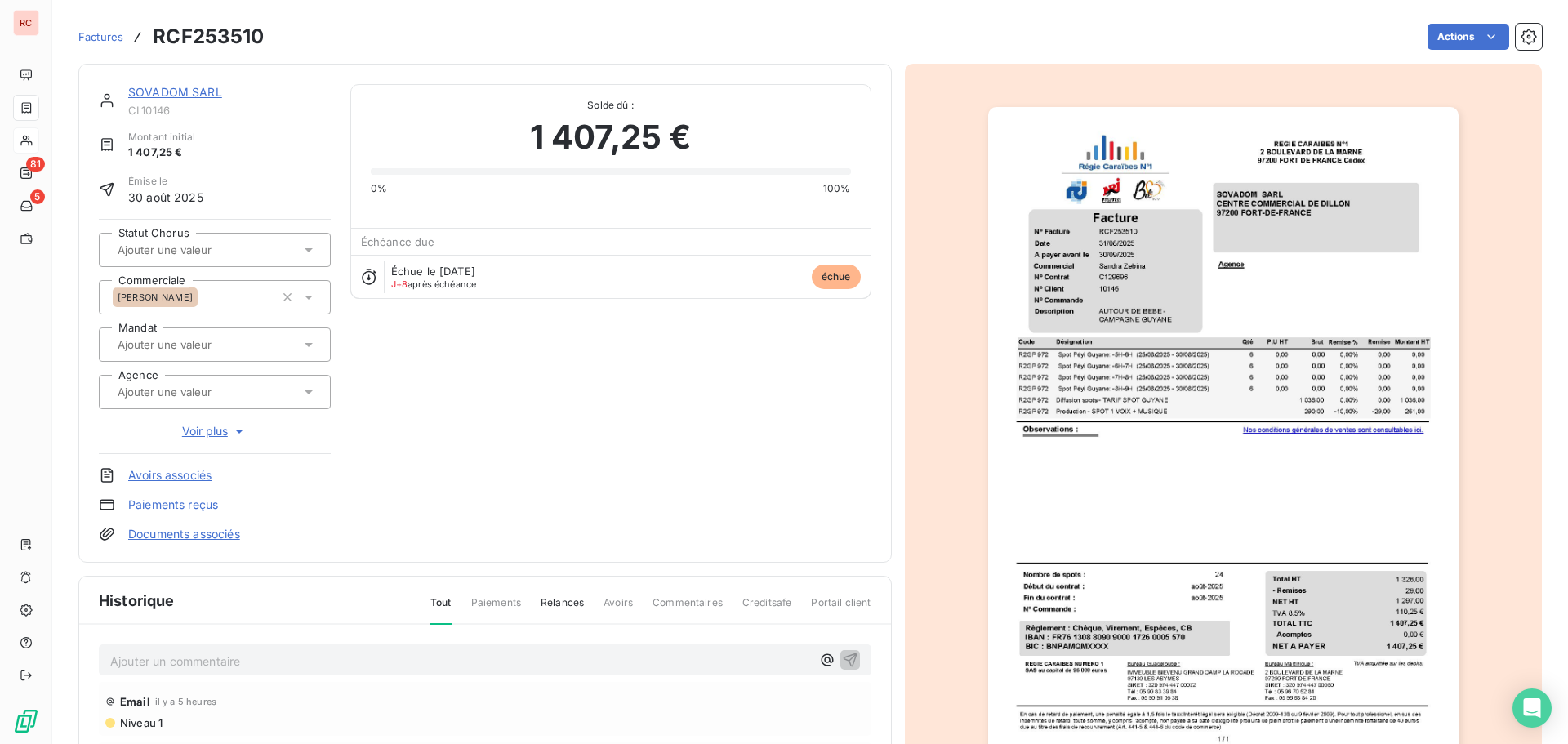
click at [179, 646] on div "Ajouter un commentaire ﻿" at bounding box center [485, 660] width 772 height 32
click at [172, 659] on p "Ajouter un commentaire ﻿" at bounding box center [460, 661] width 701 height 21
click at [1448, 22] on div "Factures RCF253510 Actions" at bounding box center [810, 37] width 1463 height 35
click at [1448, 30] on html "RC 81 5 Factures RCF253510 Actions SOVADOM SARL CL10146 Montant initial 1 407,2…" at bounding box center [784, 372] width 1568 height 744
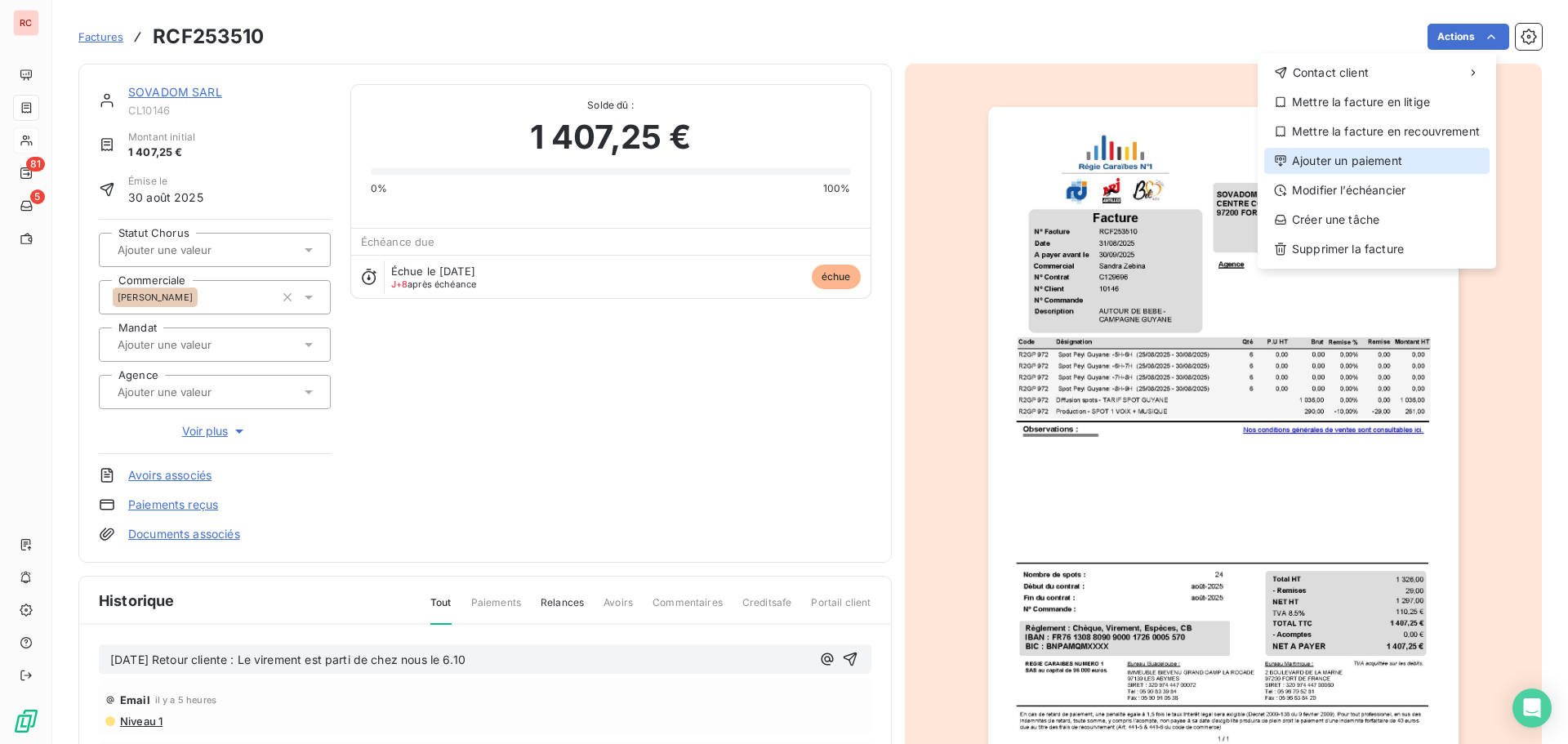
click at [1368, 163] on div "Ajouter un paiement" at bounding box center [1377, 161] width 225 height 26
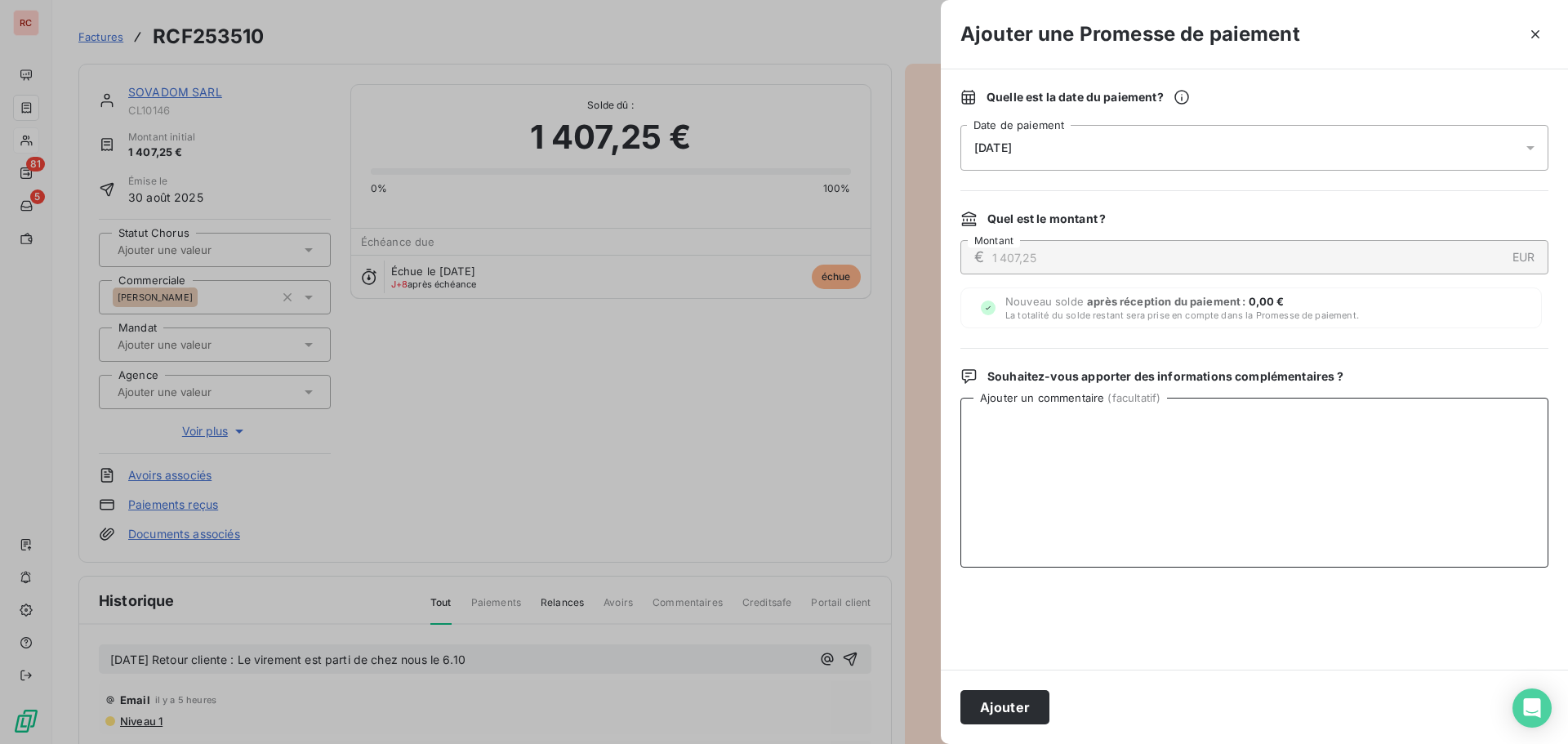
click at [1016, 434] on textarea "Ajouter un commentaire ( facultatif )" at bounding box center [1254, 483] width 588 height 170
click at [1139, 156] on div "[DATE]" at bounding box center [1254, 147] width 588 height 45
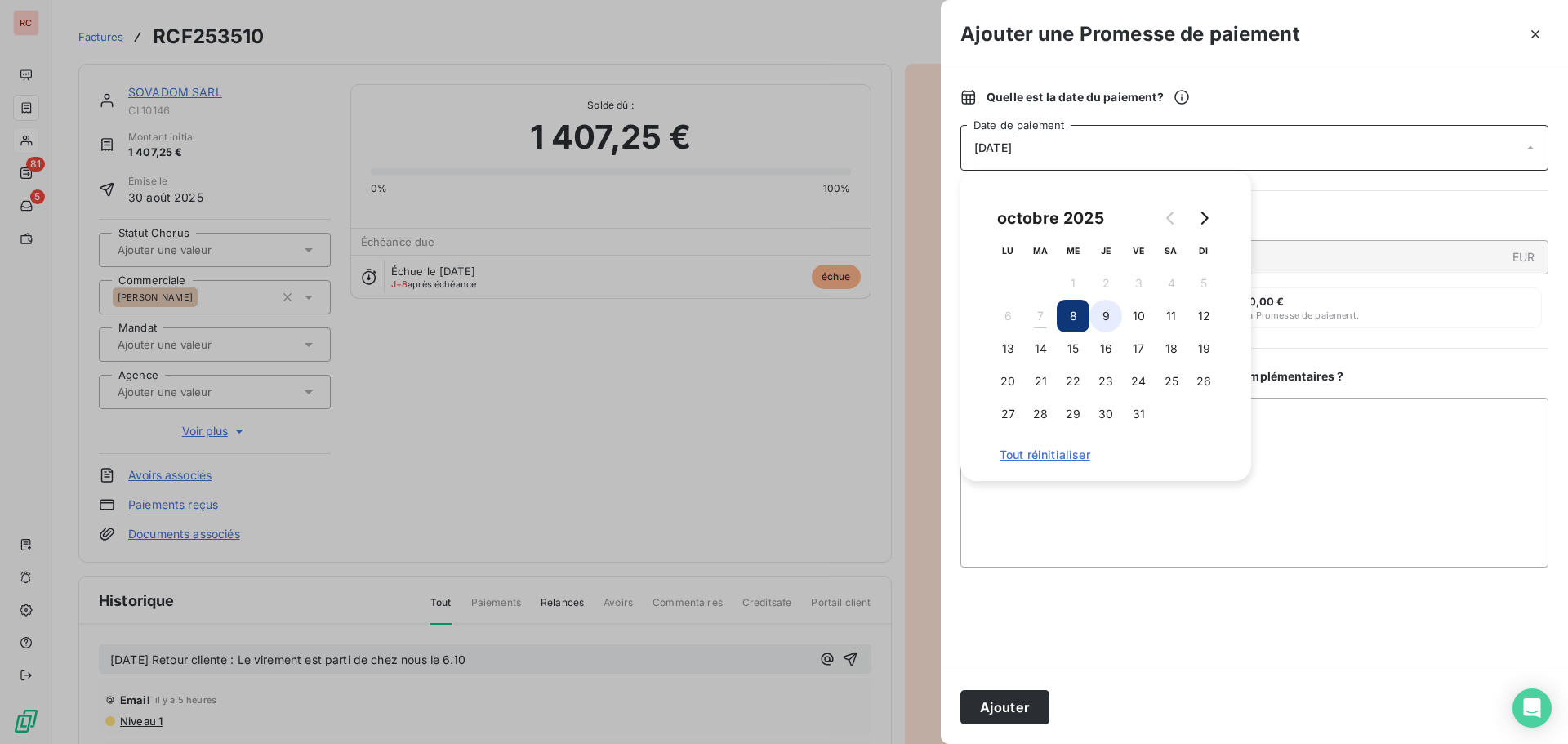
click at [1108, 313] on button "9" at bounding box center [1106, 316] width 33 height 33
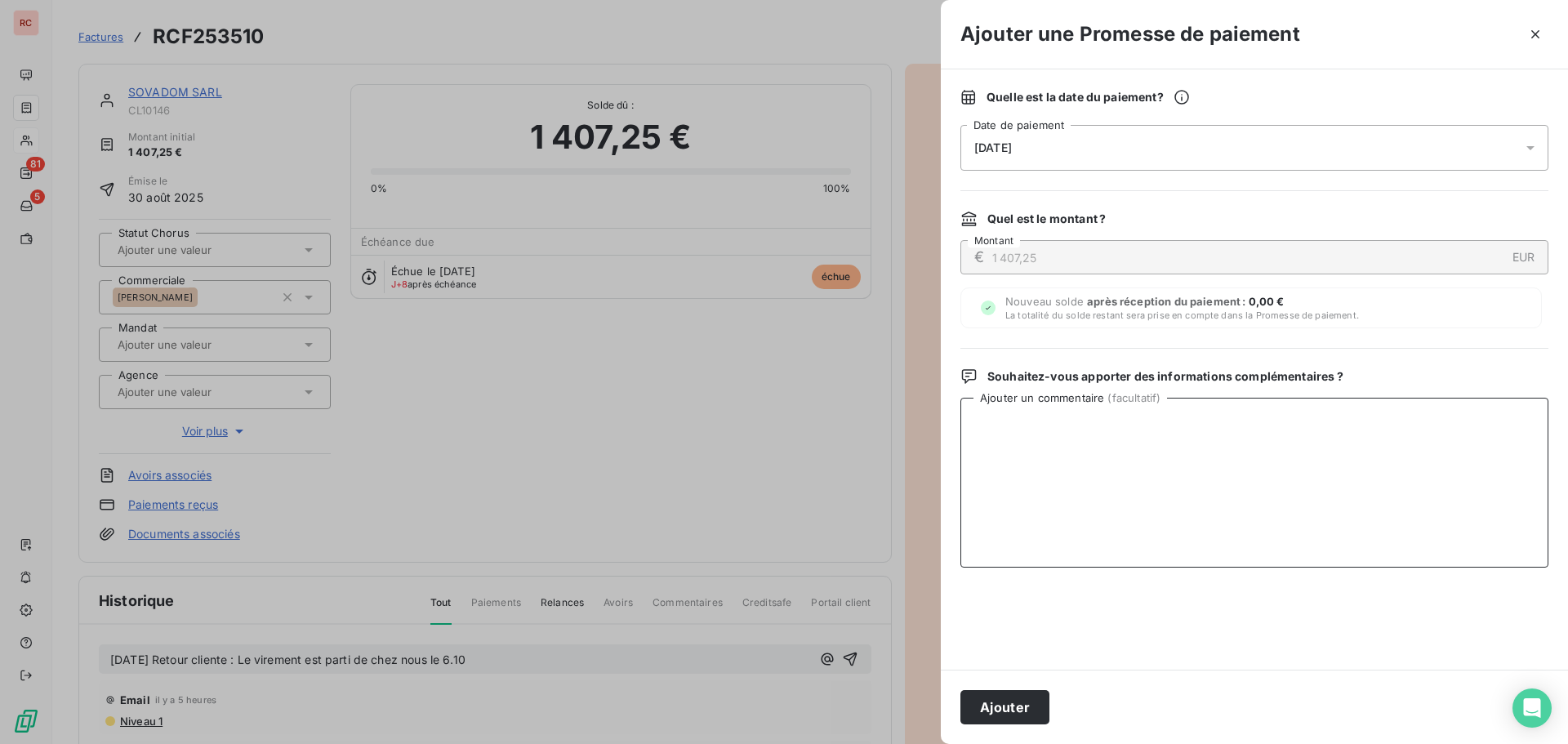
click at [1027, 512] on textarea "Ajouter un commentaire ( facultatif )" at bounding box center [1254, 483] width 588 height 170
paste textarea "[DATE] Retour cliente : Le virement est parti de chez nous le 6.10"
type textarea "[DATE] Retour cliente : Le virement est parti de chez nous le 6.10"
click at [1028, 705] on button "Ajouter" at bounding box center [1005, 707] width 89 height 35
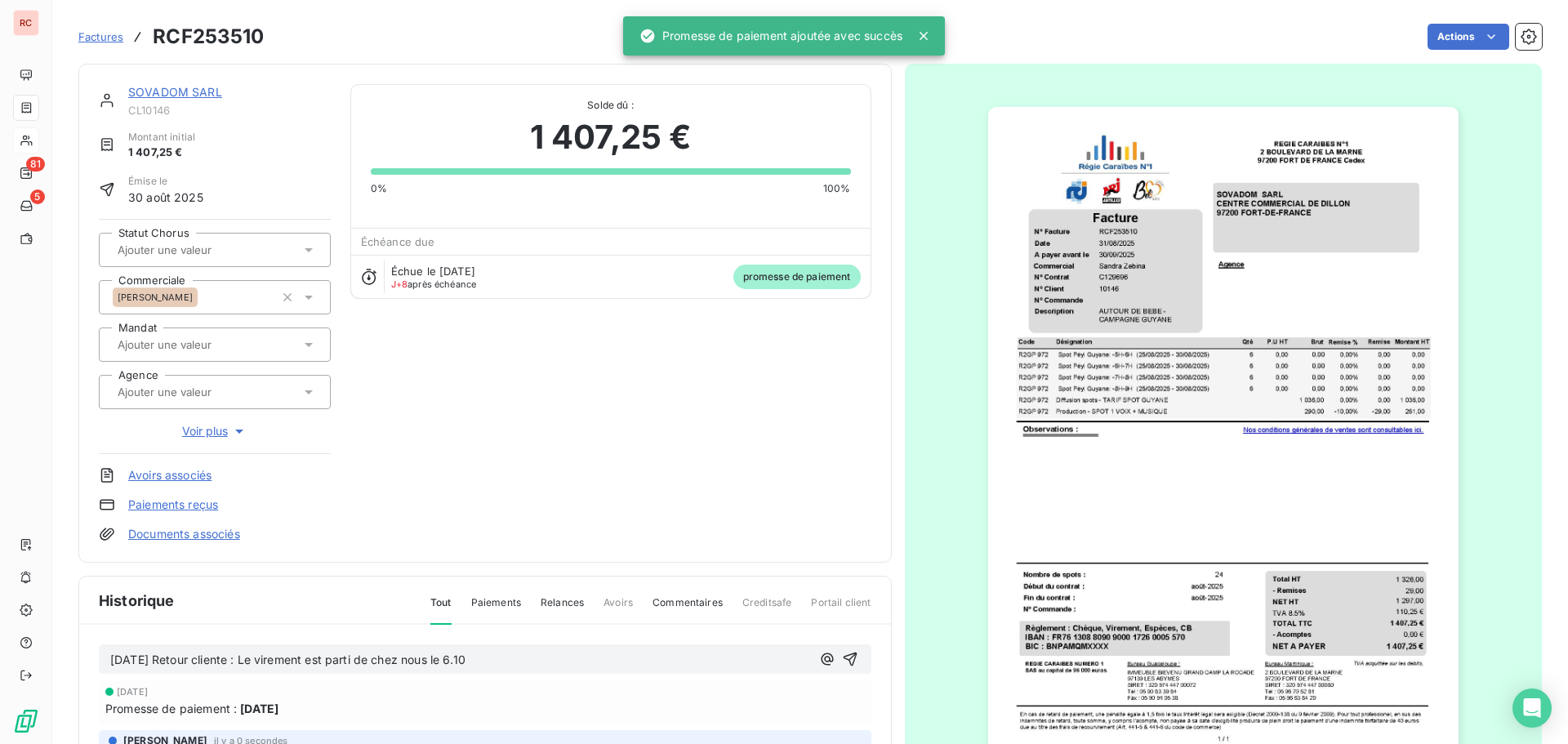
click at [187, 96] on link "SOVADOM SARL" at bounding box center [175, 92] width 94 height 14
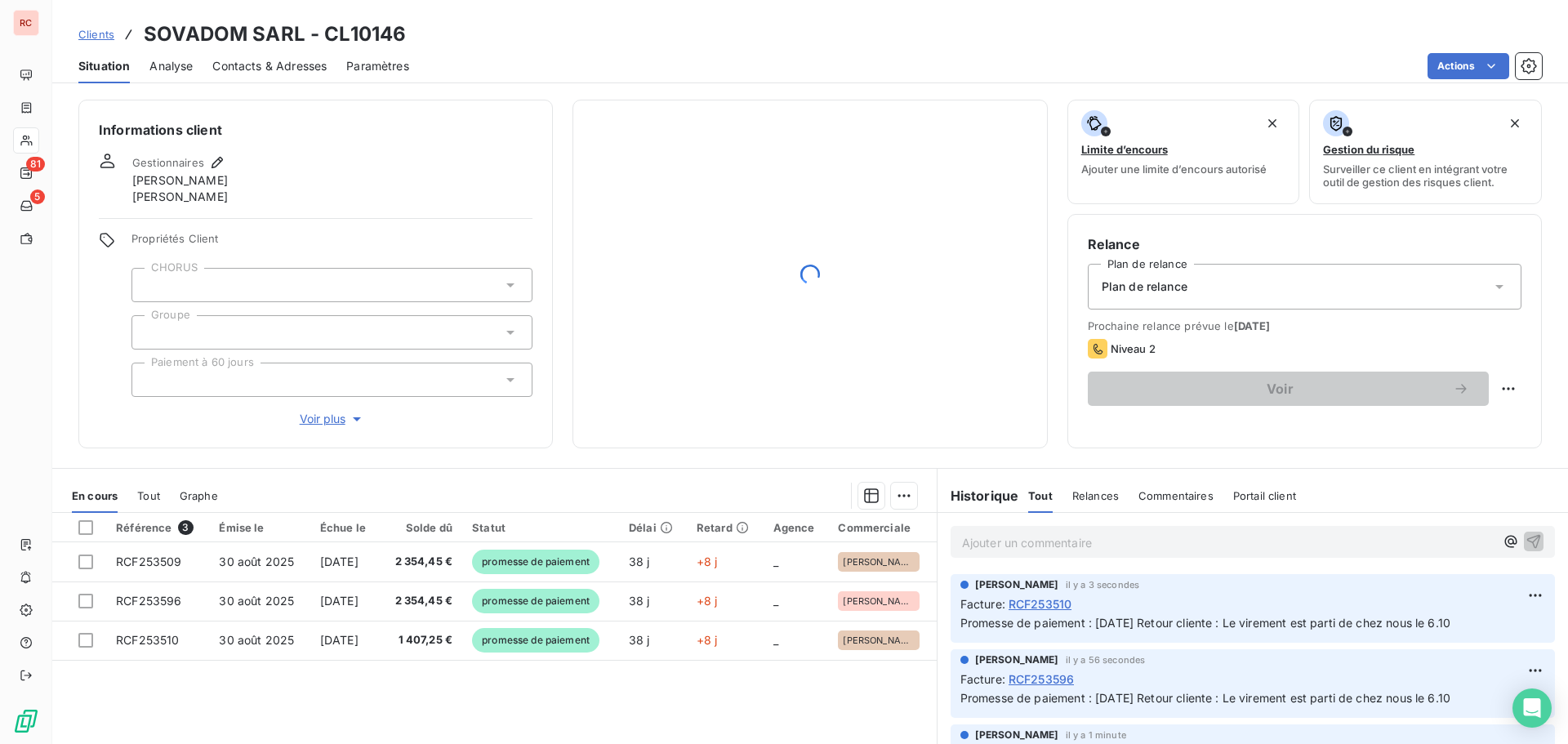
click at [102, 36] on span "Clients" at bounding box center [97, 35] width 36 height 13
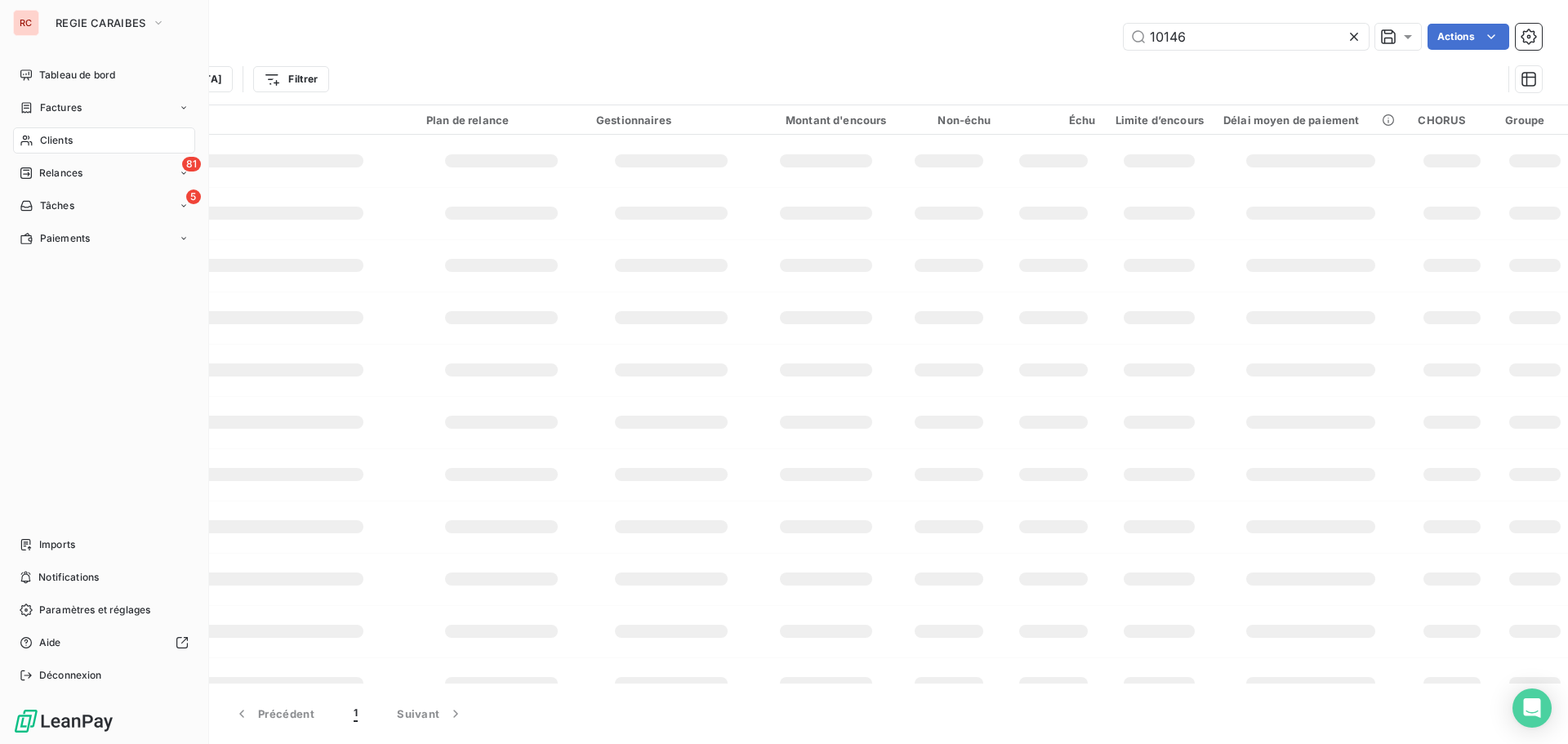
click at [64, 134] on span "Clients" at bounding box center [56, 140] width 33 height 15
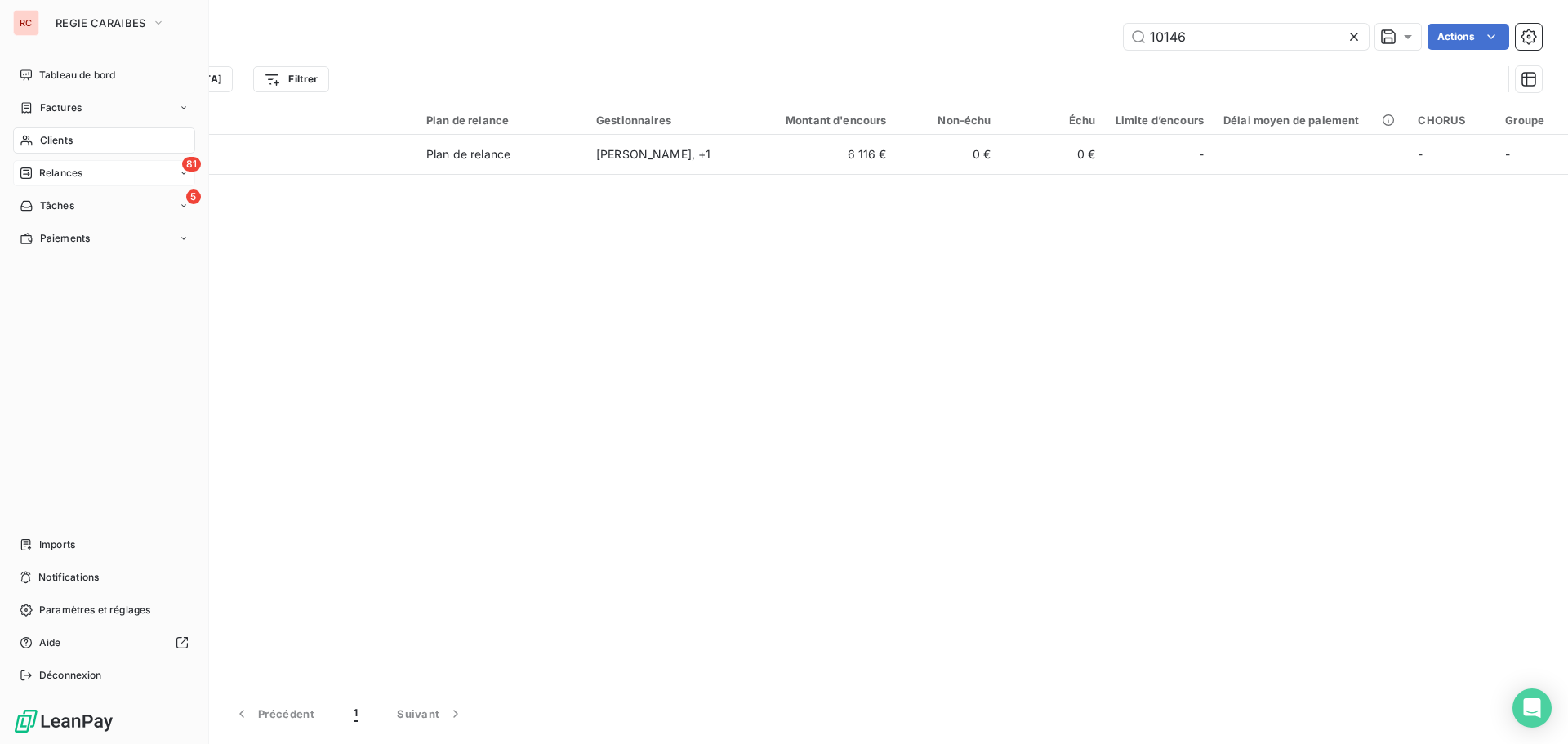
click at [80, 167] on span "Relances" at bounding box center [61, 173] width 43 height 15
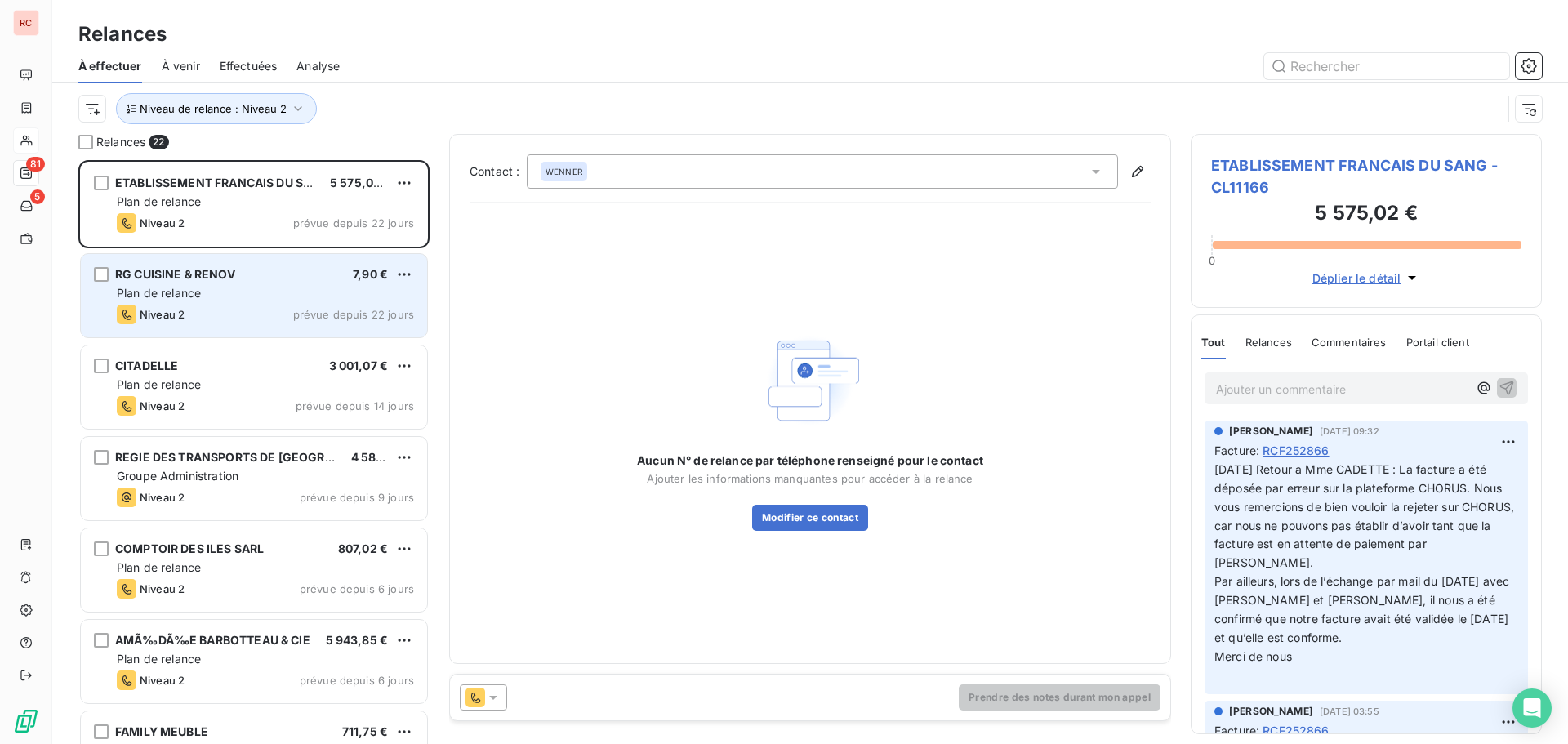
scroll to position [572, 339]
click at [307, 280] on div "RG CUISINE & RENOV 7,90 €" at bounding box center [266, 275] width 297 height 15
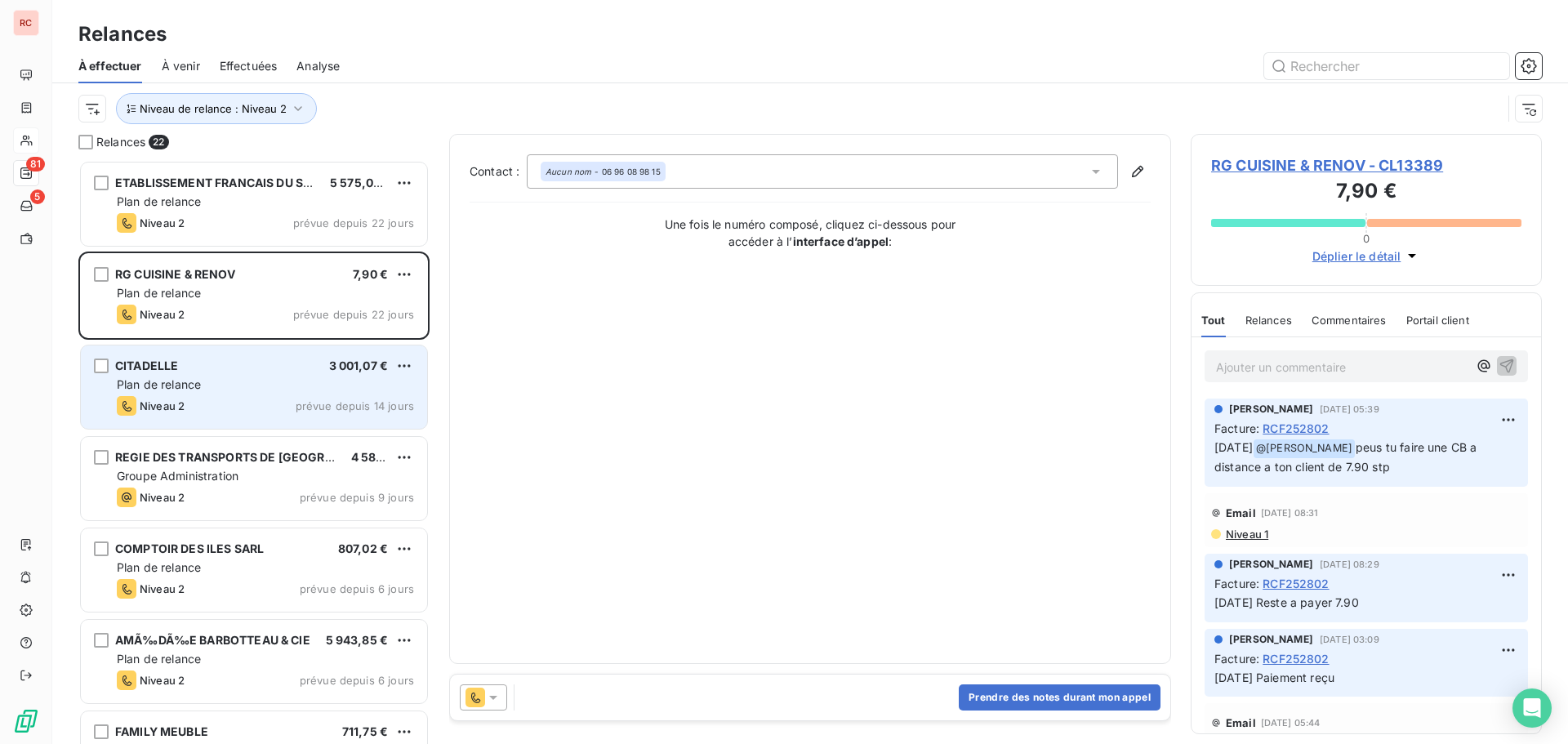
click at [298, 365] on div "CITADELLE 3 001,07 €" at bounding box center [266, 365] width 297 height 15
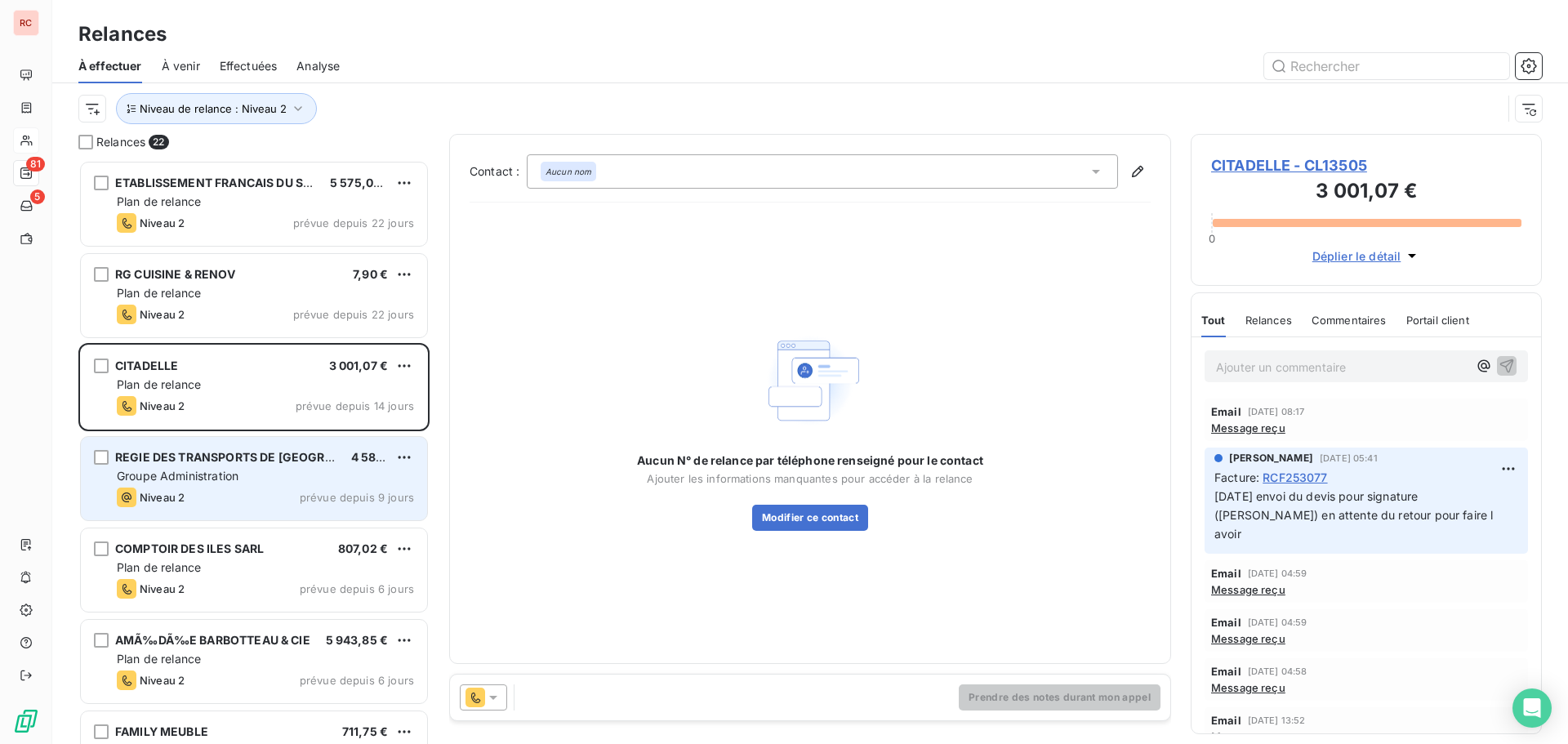
click at [267, 483] on div "Groupe Administration" at bounding box center [266, 476] width 297 height 16
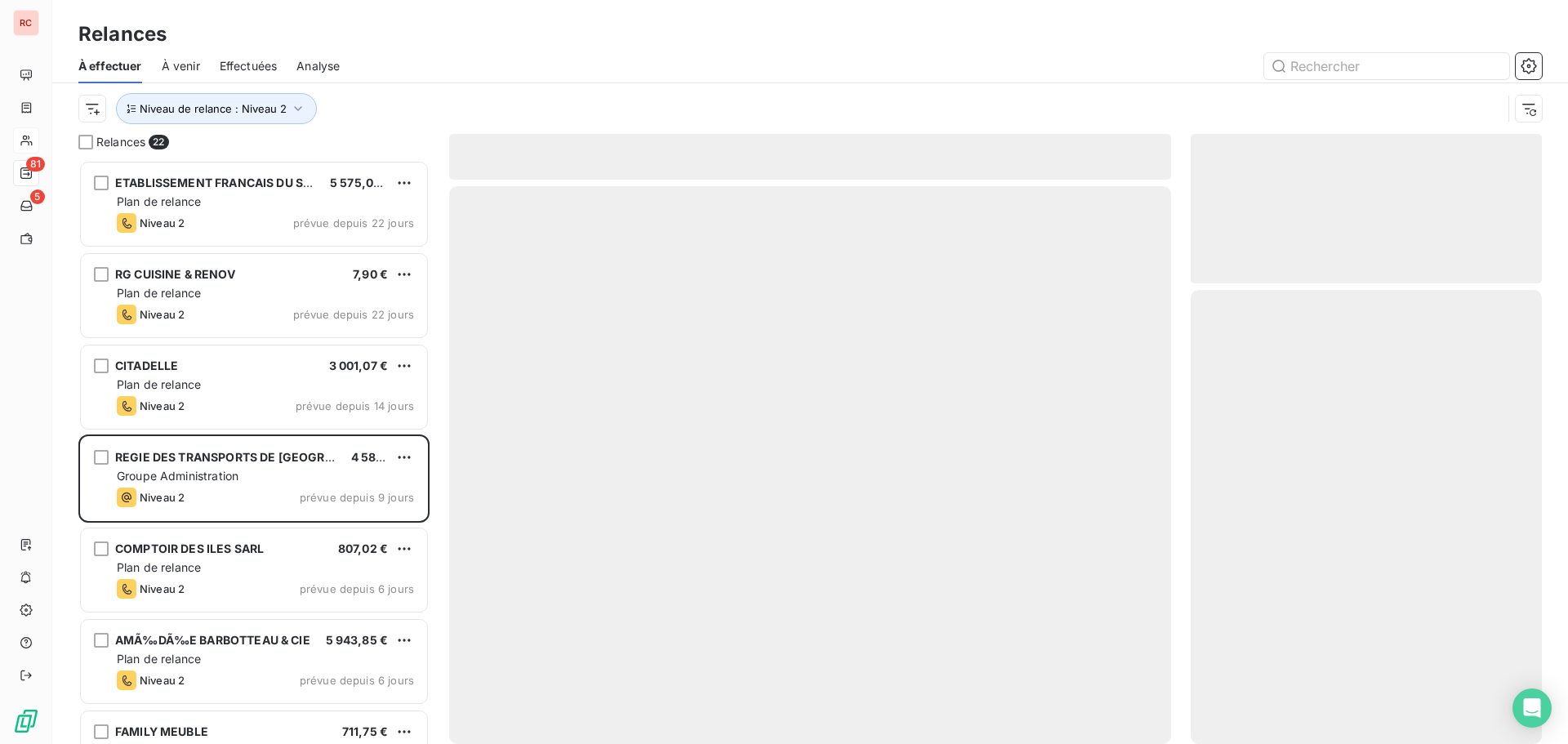
click at [820, 393] on div at bounding box center [810, 465] width 722 height 558
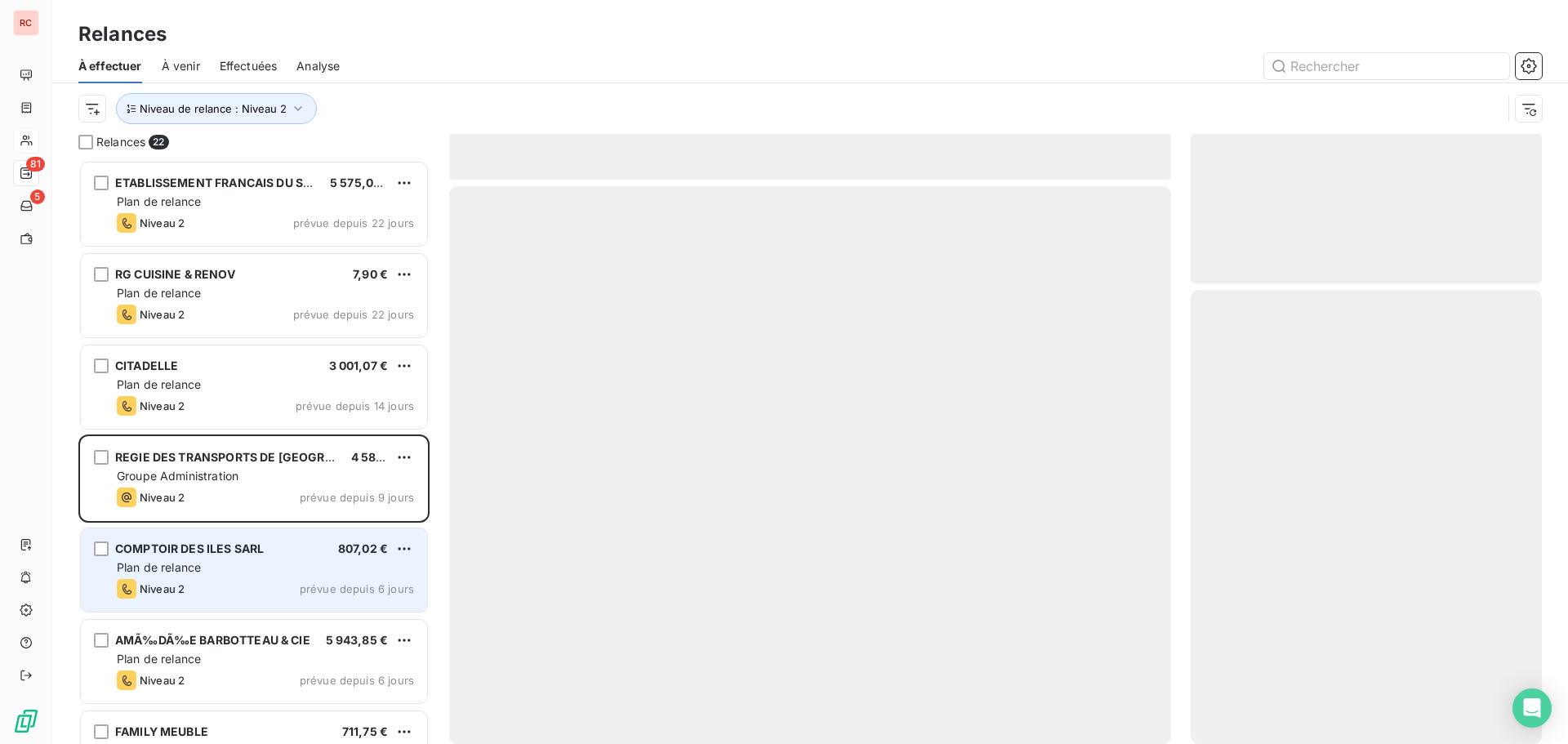
click at [207, 551] on span "COMPTOIR DES ILES SARL" at bounding box center [190, 548] width 149 height 14
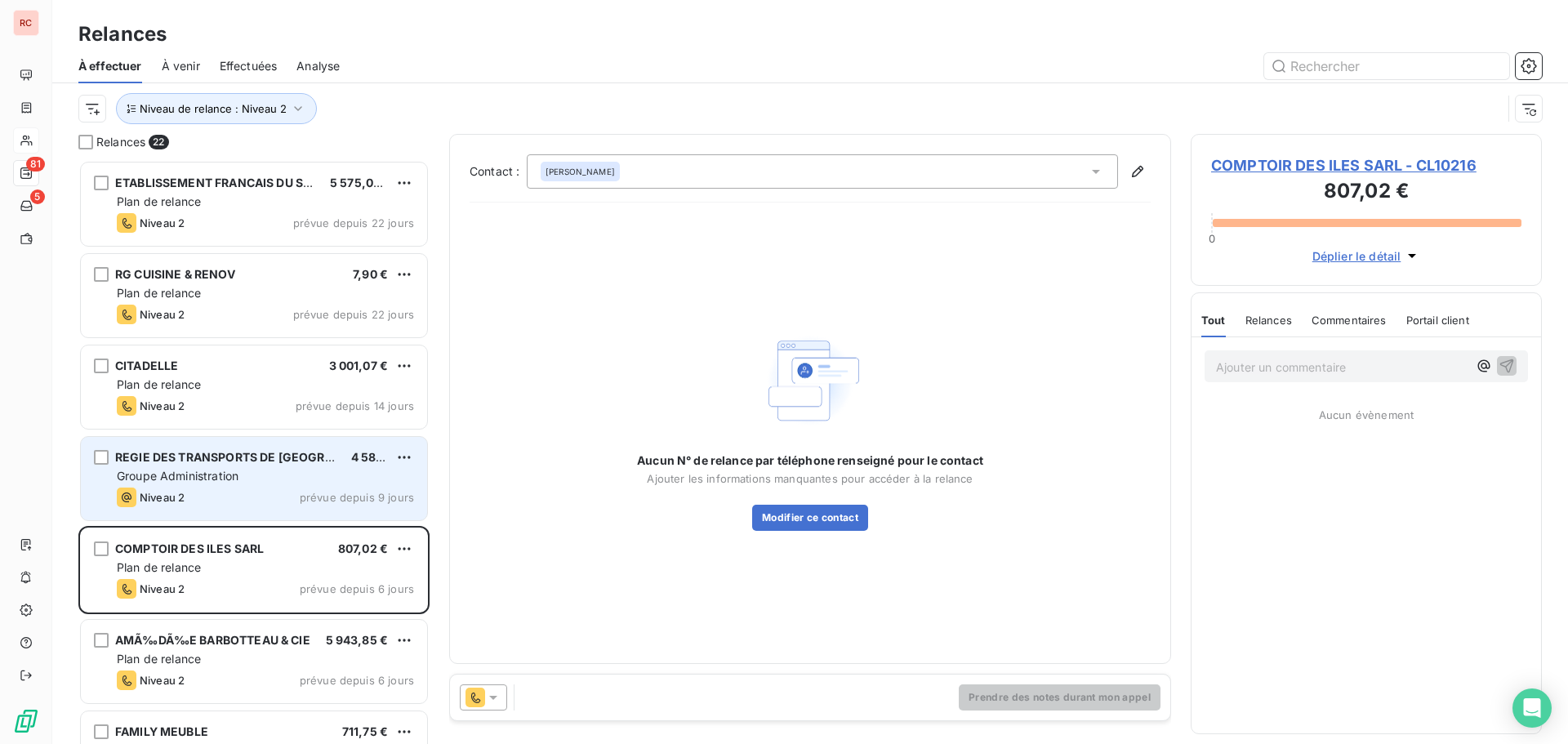
click at [233, 486] on div "REGIE DES TRANSPORTS DE [GEOGRAPHIC_DATA] (RTM) EPIC 4 584,17 € Groupe Administ…" at bounding box center [254, 478] width 347 height 83
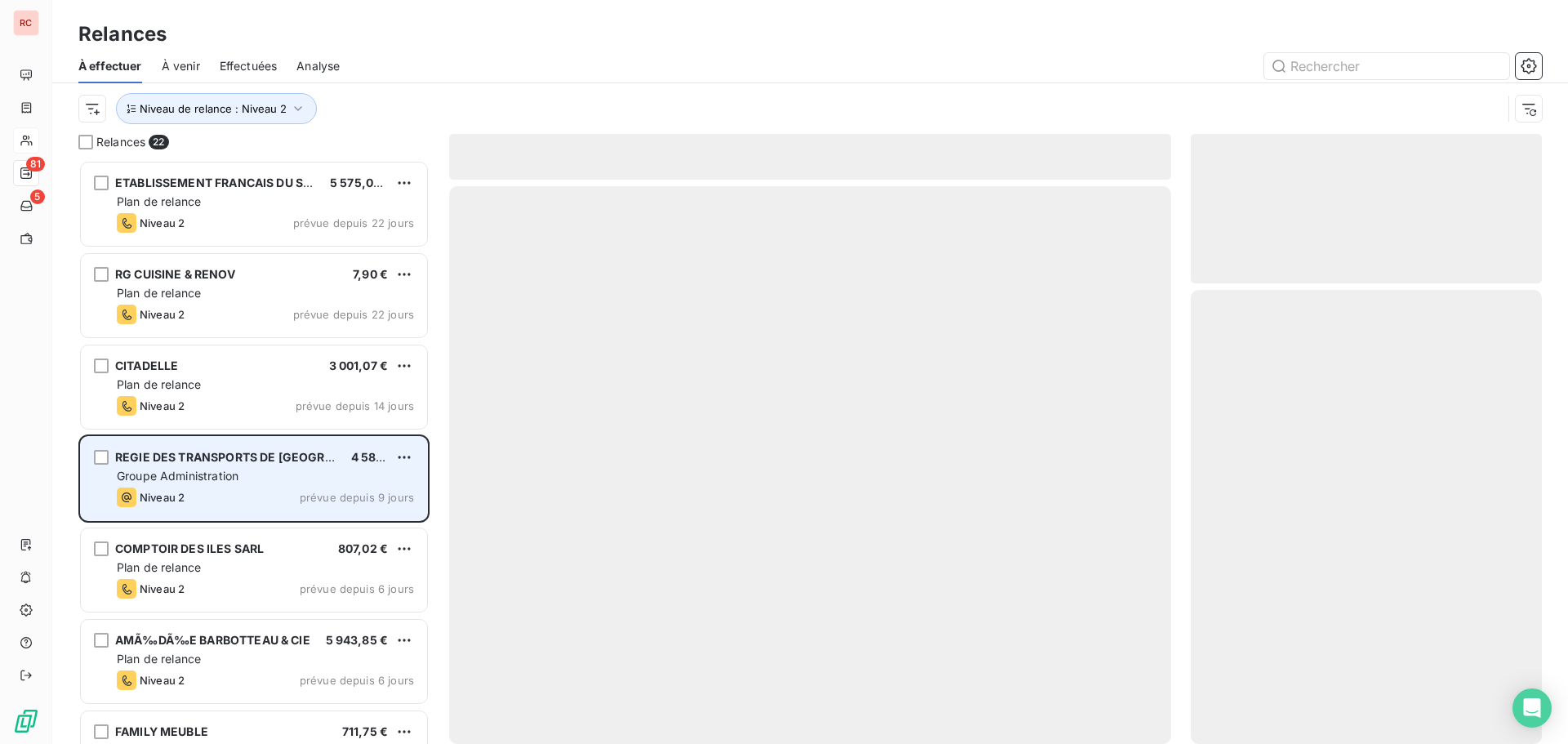
click at [187, 459] on span "REGIE DES TRANSPORTS DE [GEOGRAPHIC_DATA] (RTM) EPIC" at bounding box center [290, 456] width 351 height 14
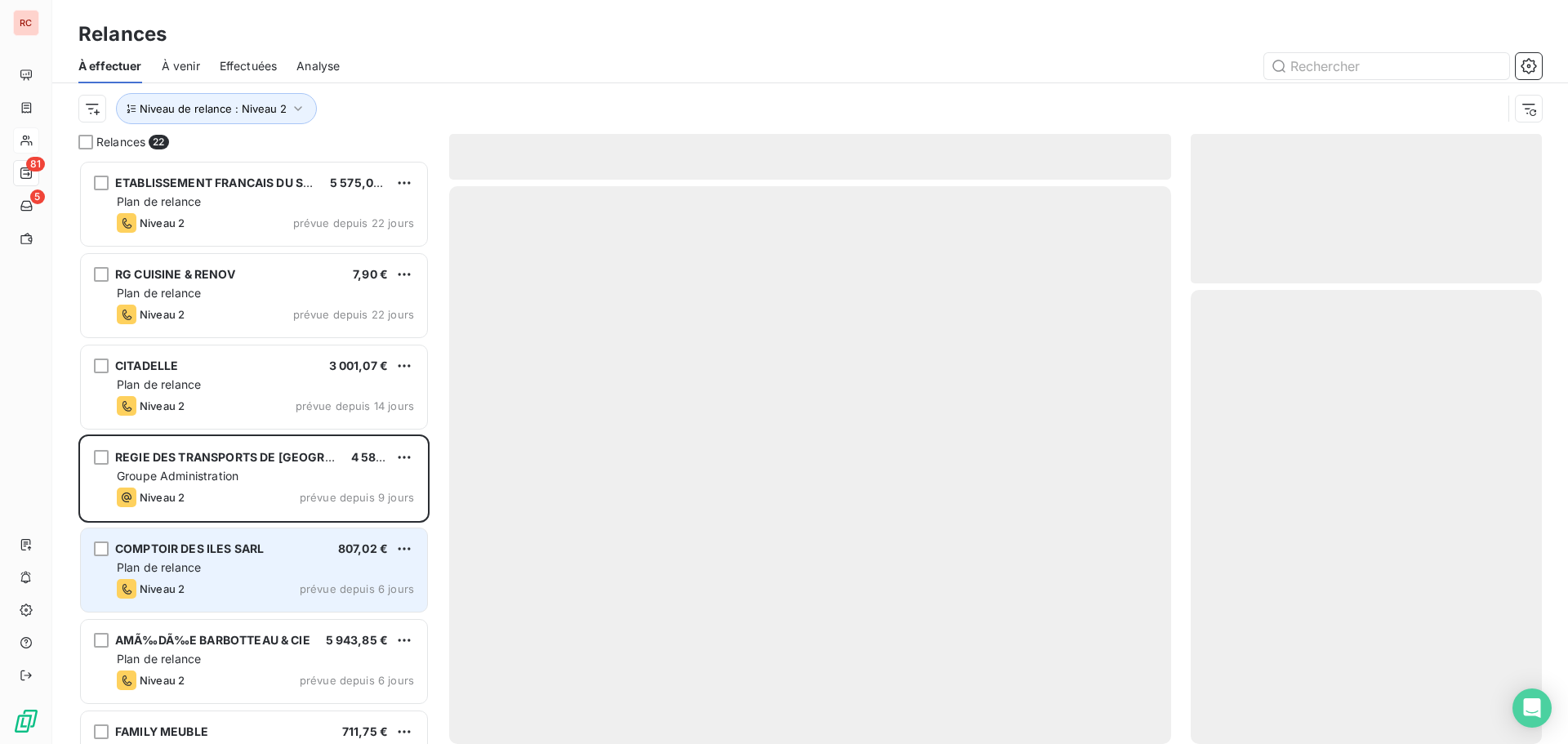
click at [240, 562] on div "Plan de relance" at bounding box center [266, 567] width 297 height 16
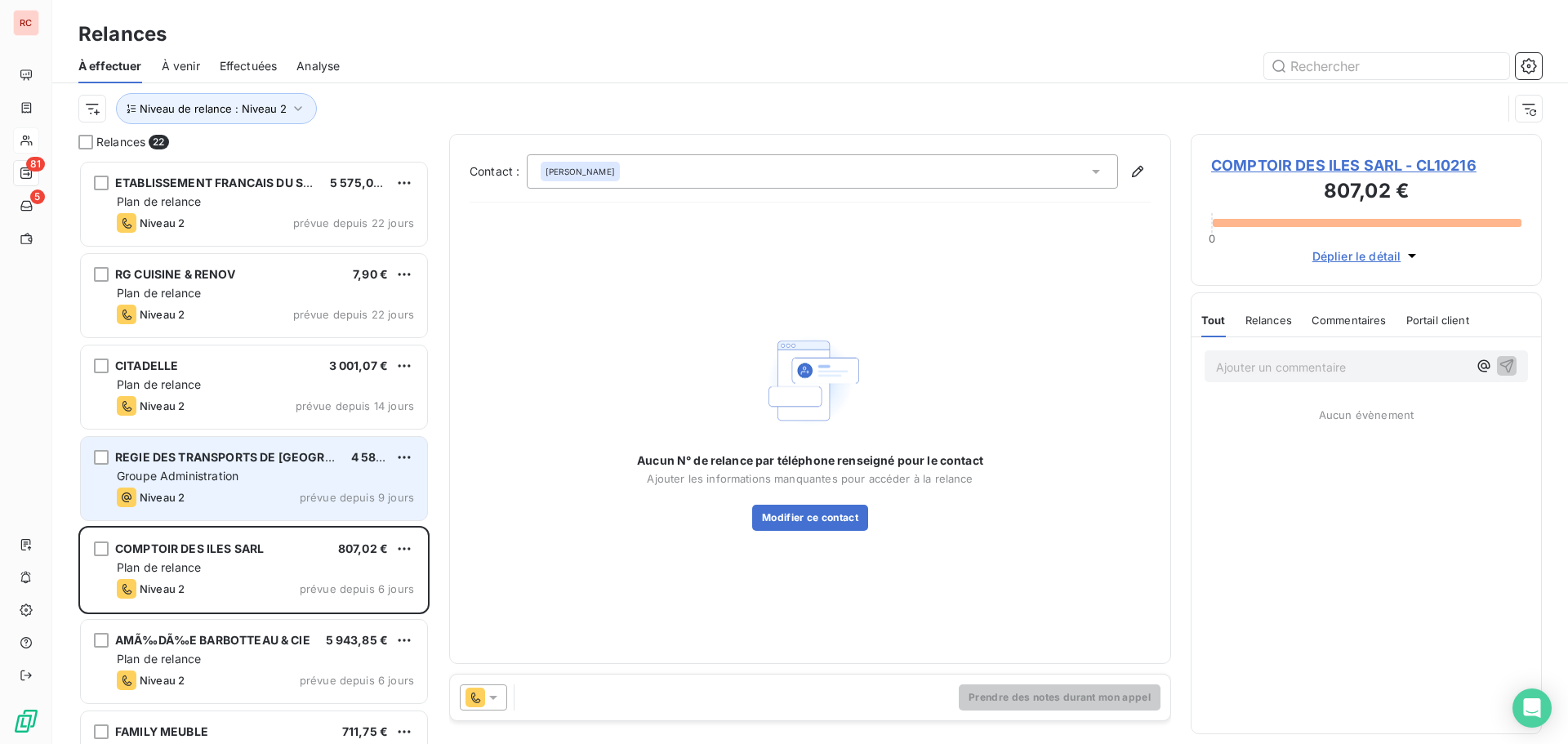
click at [236, 488] on div "Niveau 2 prévue depuis 9 jours" at bounding box center [266, 497] width 297 height 20
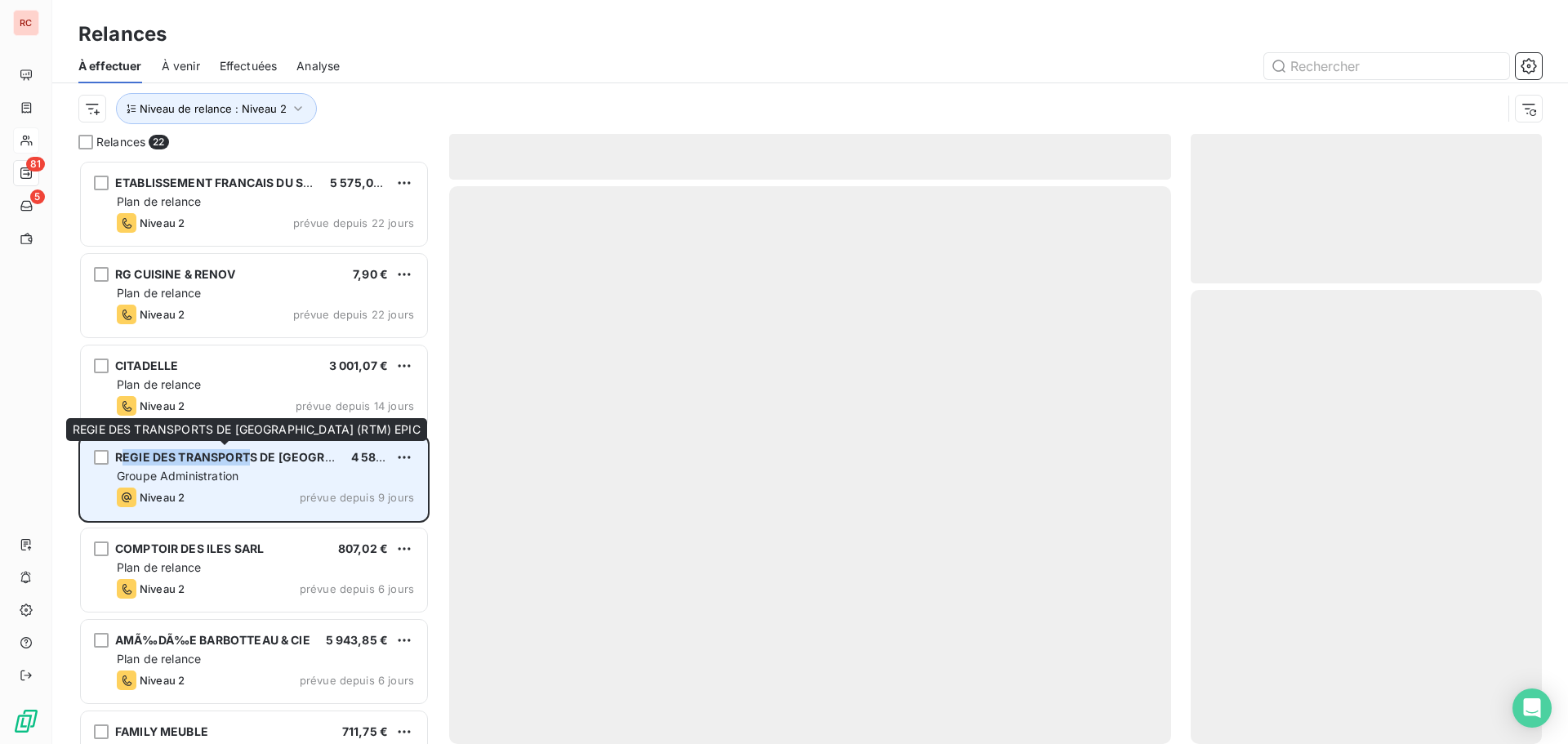
drag, startPoint x: 120, startPoint y: 459, endPoint x: 248, endPoint y: 459, distance: 128.0
click at [248, 459] on span "REGIE DES TRANSPORTS DE [GEOGRAPHIC_DATA] (RTM) EPIC" at bounding box center [290, 456] width 351 height 14
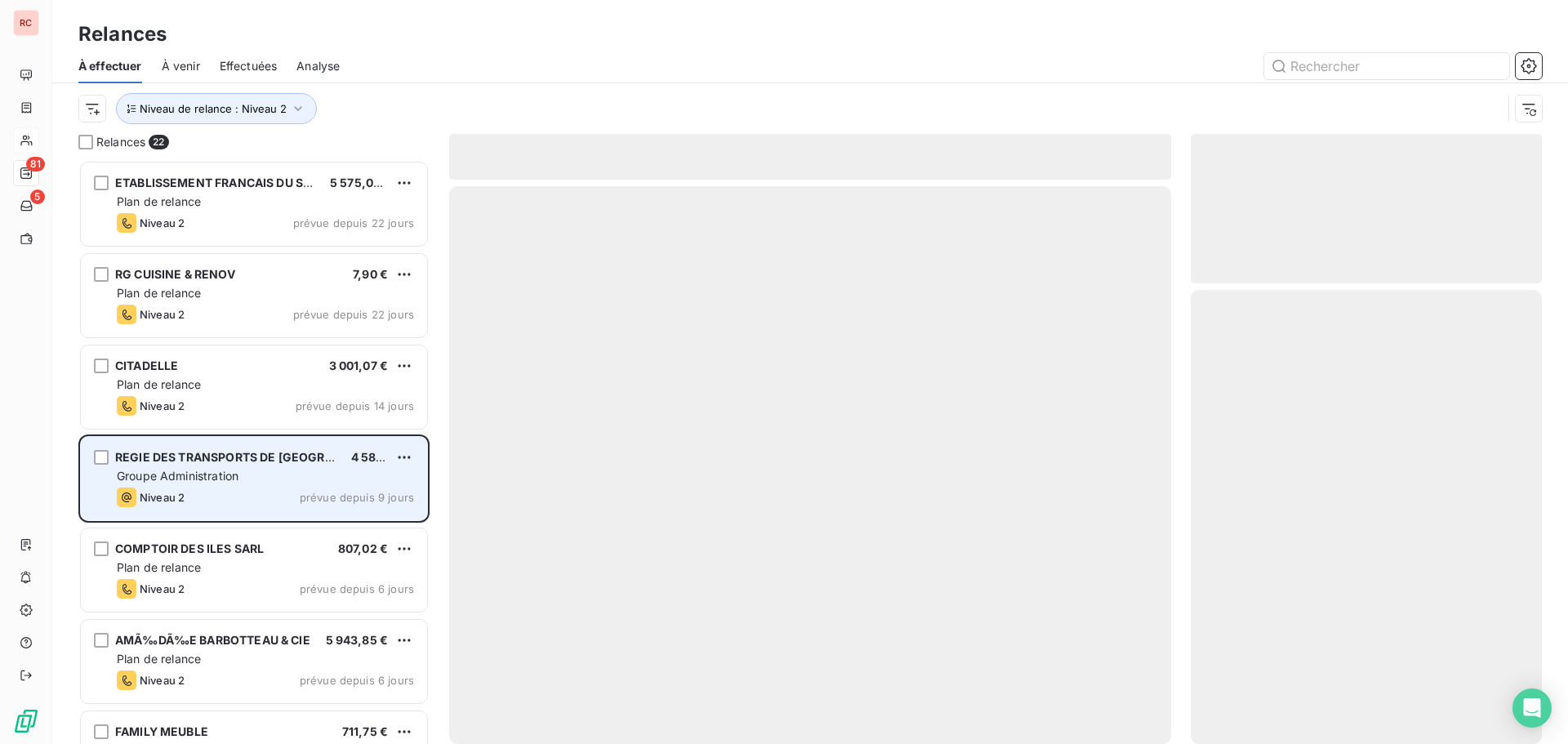
click at [267, 473] on div "Groupe Administration" at bounding box center [266, 476] width 297 height 16
click at [404, 454] on html "RC 81 5 Relances À effectuer À venir Effectuées Analyse Niveau de relance : Niv…" at bounding box center [784, 372] width 1568 height 744
click at [405, 456] on html "RC 81 5 Relances À effectuer À venir Effectuées Analyse Niveau de relance : Niv…" at bounding box center [784, 372] width 1568 height 744
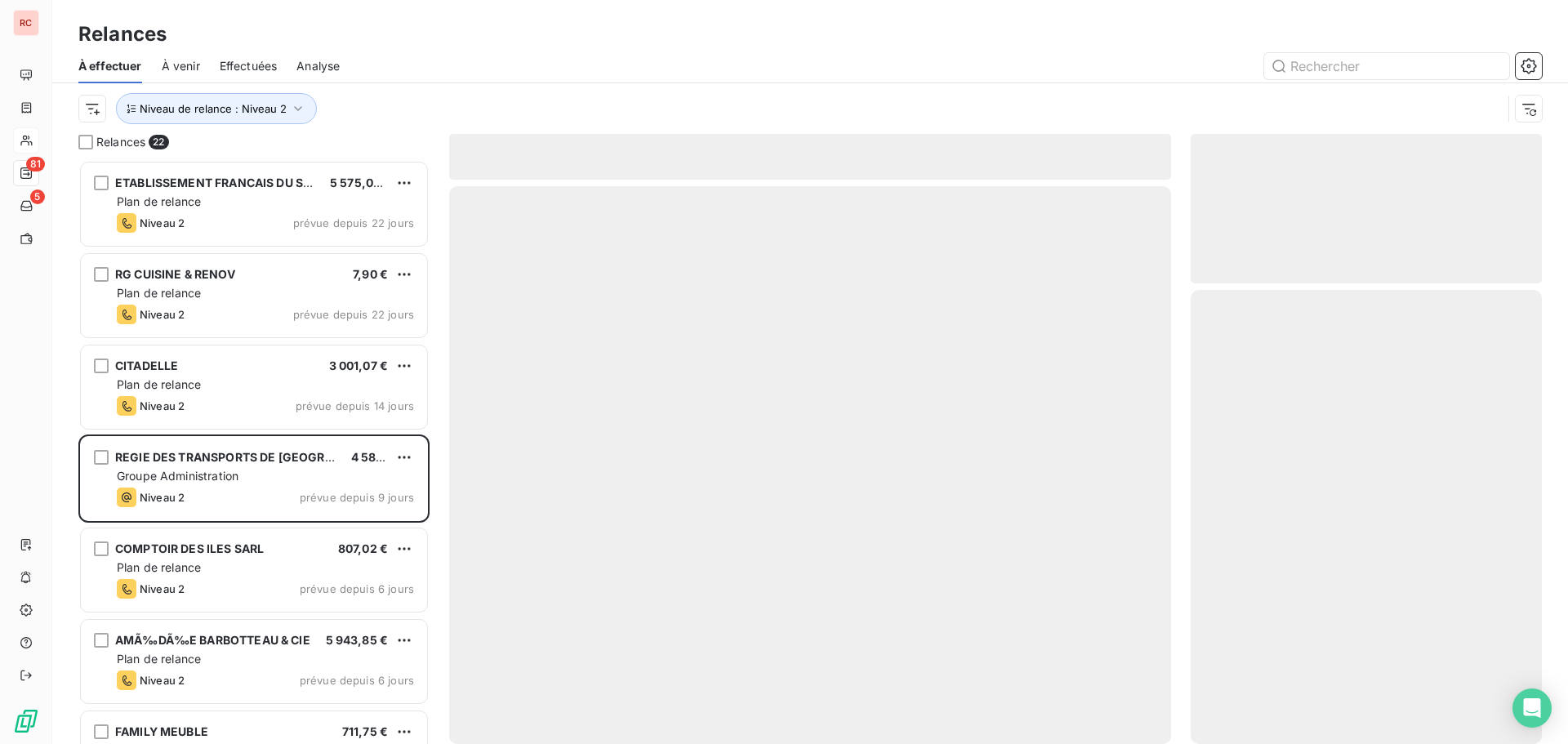
click at [229, 455] on html "RC 81 5 Relances À effectuer À venir Effectuées Analyse Niveau de relance : Niv…" at bounding box center [784, 372] width 1568 height 744
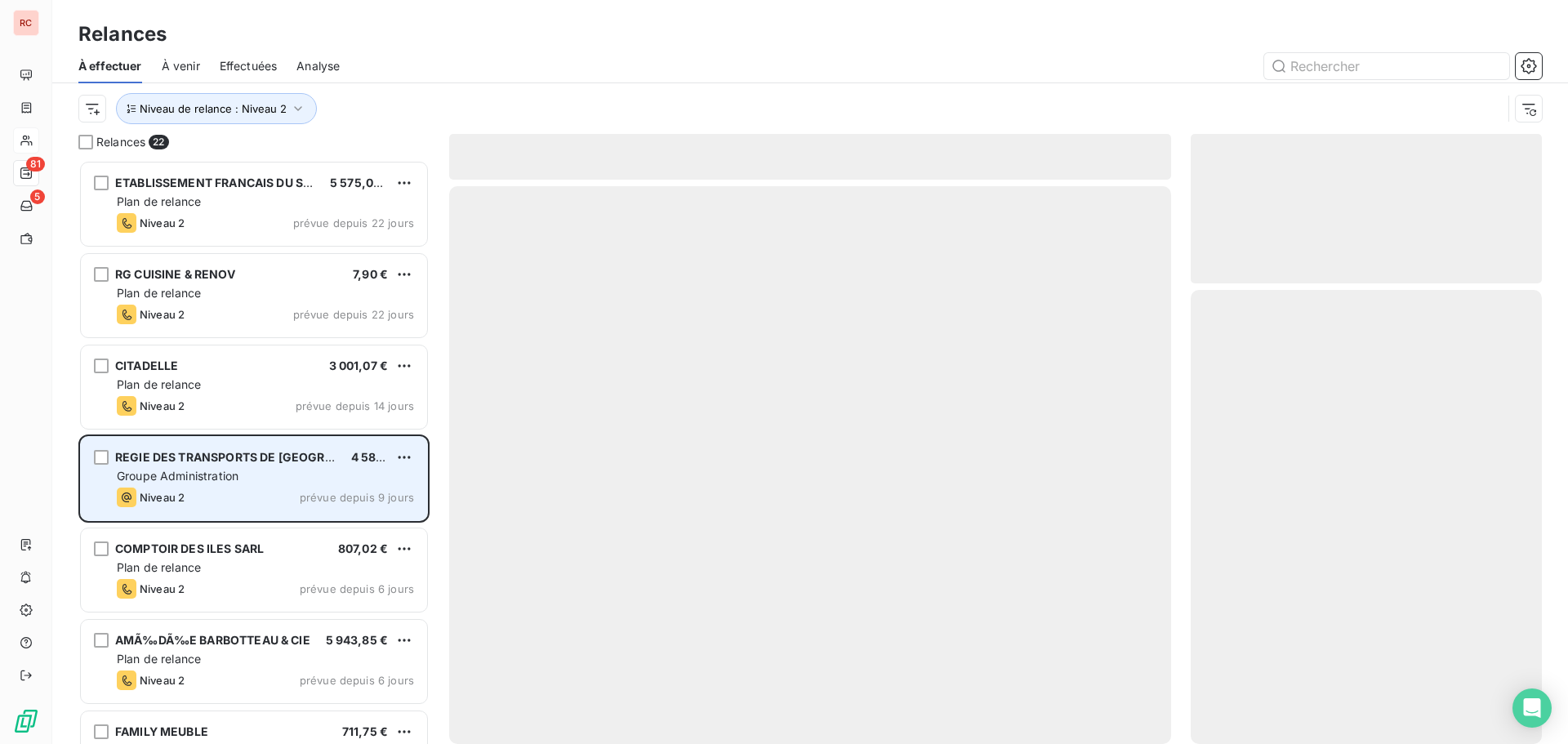
click at [186, 487] on div "REGIE DES TRANSPORTS DE [GEOGRAPHIC_DATA] (RTM) EPIC 4 584,17 € Groupe Administ…" at bounding box center [254, 478] width 347 height 83
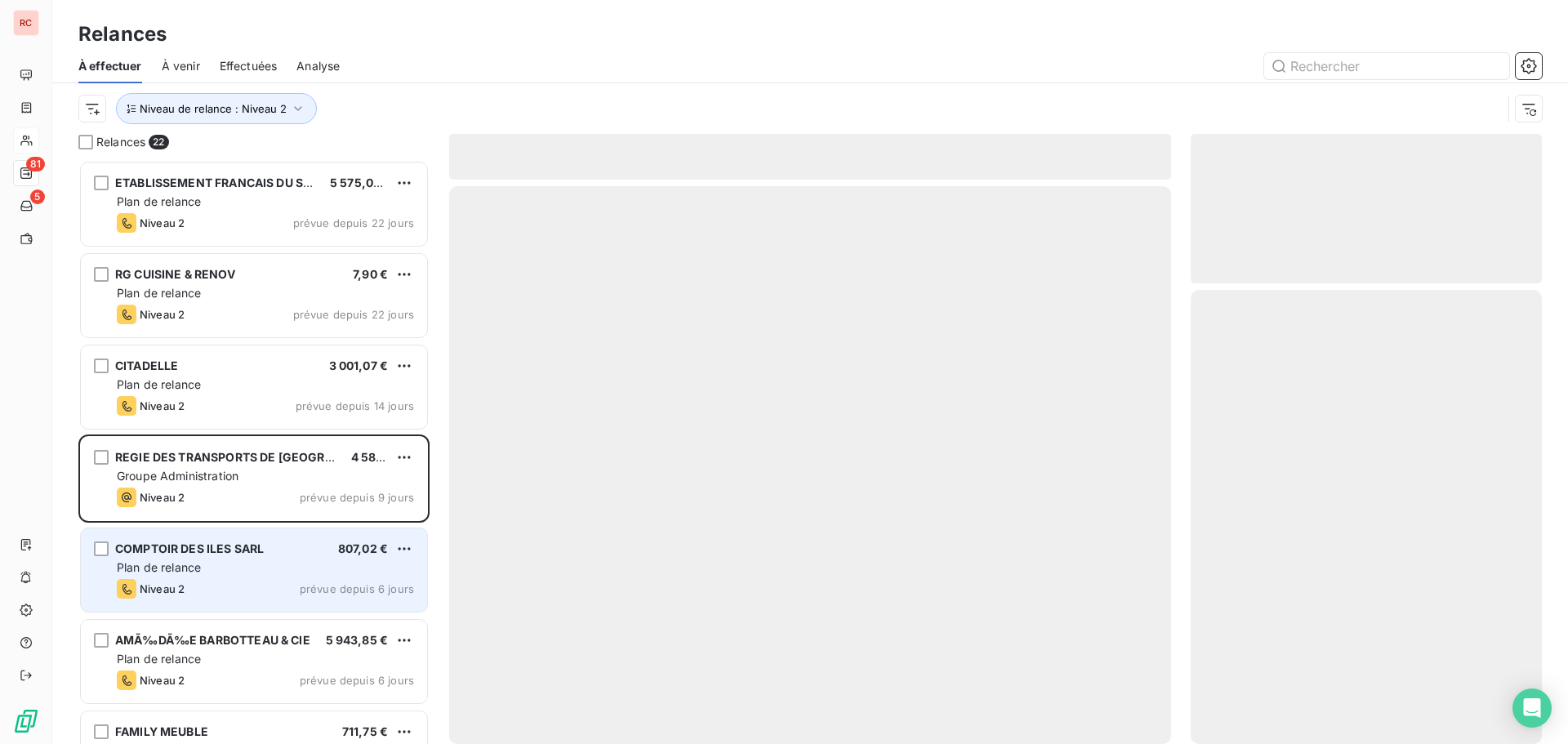
click at [238, 548] on span "COMPTOIR DES ILES SARL" at bounding box center [190, 548] width 149 height 14
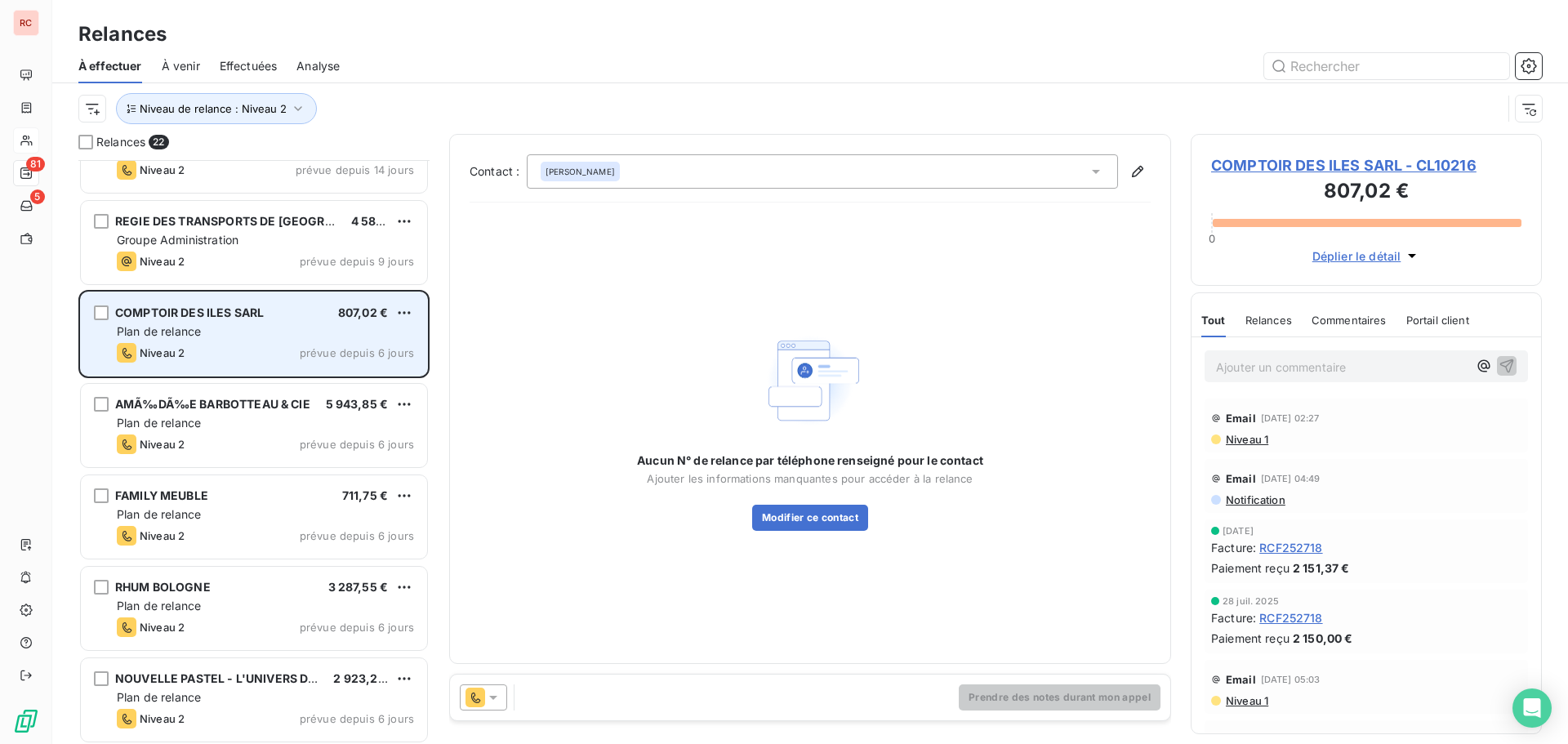
scroll to position [246, 0]
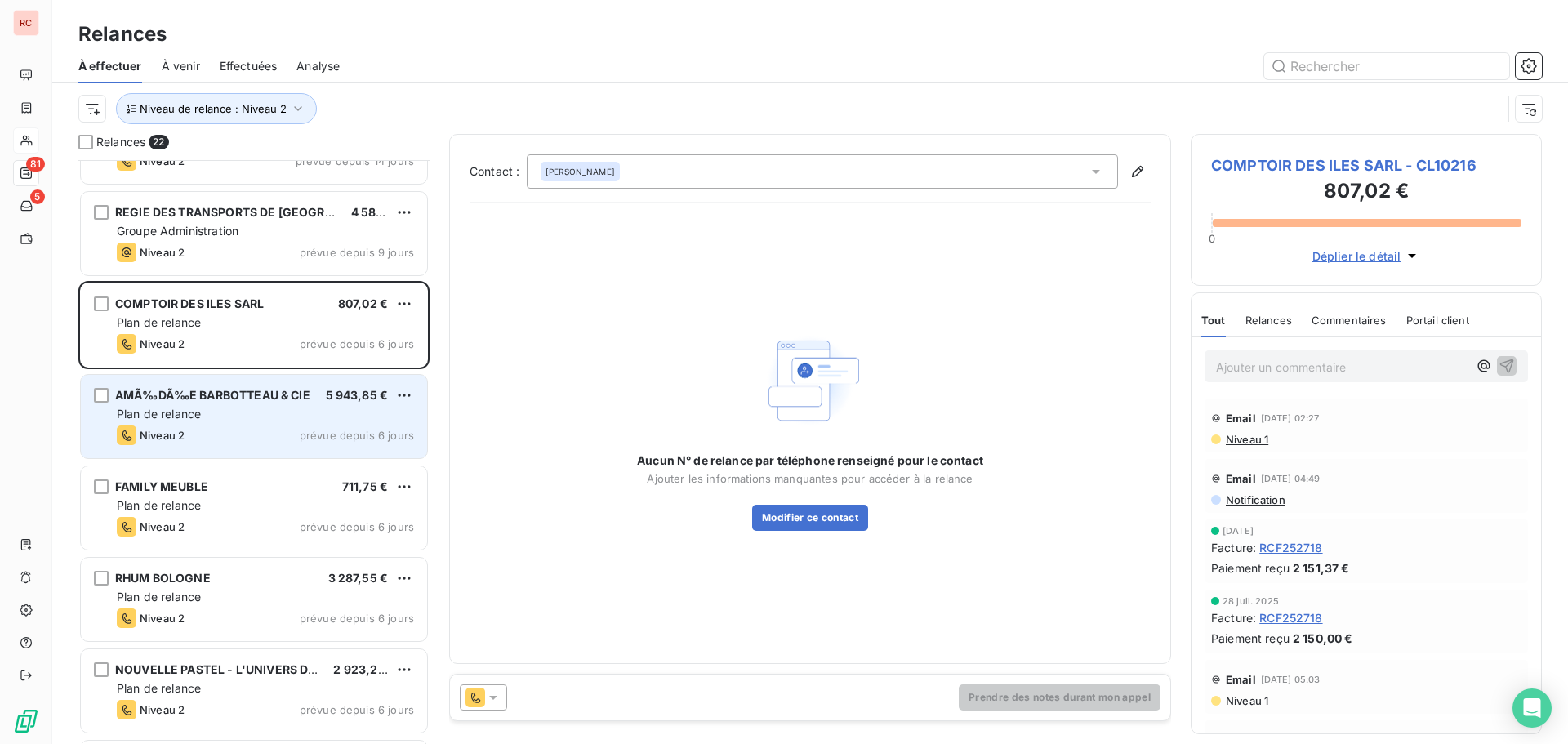
click at [276, 429] on div "Niveau 2 prévue depuis 6 jours" at bounding box center [266, 436] width 297 height 20
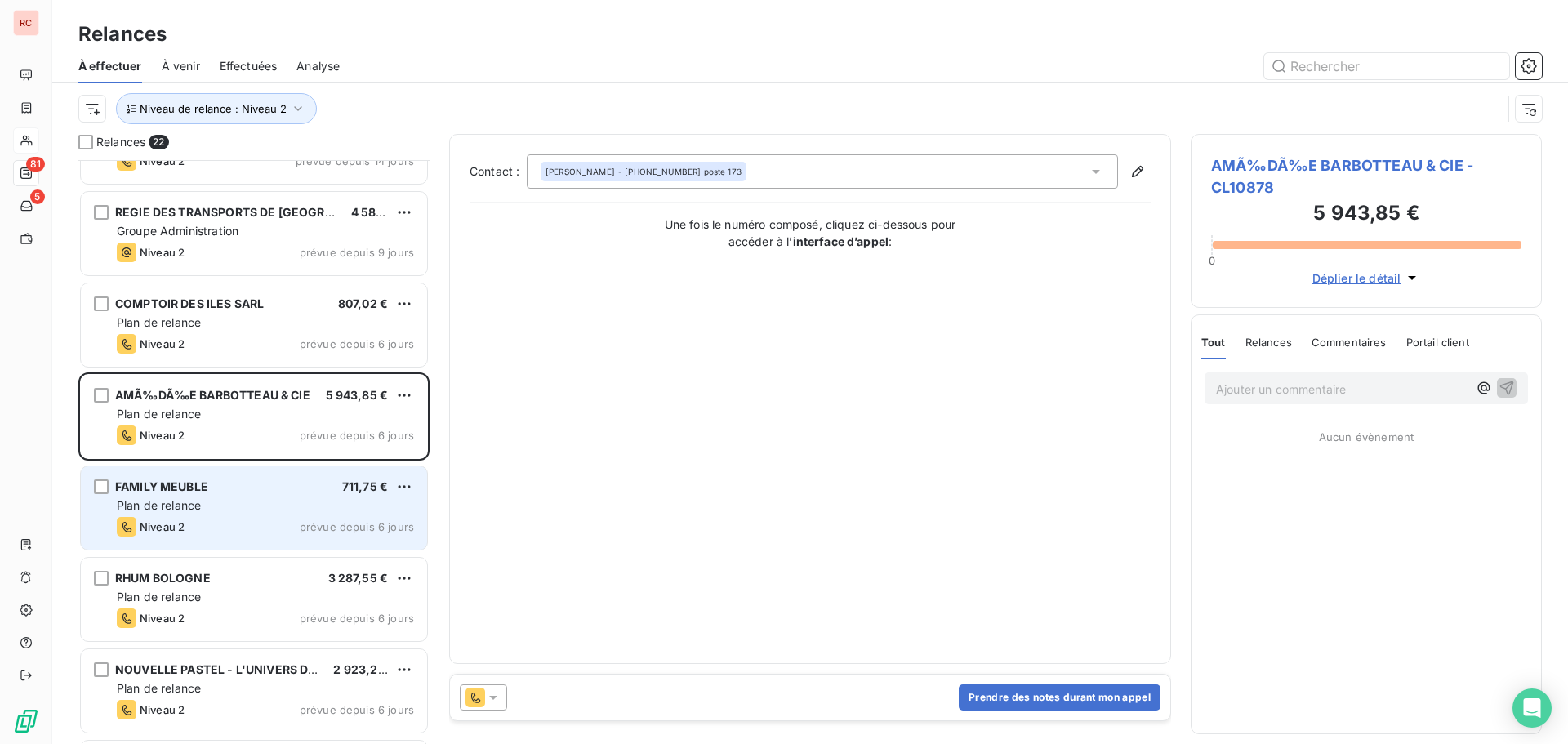
click at [256, 512] on div "Plan de relance" at bounding box center [266, 506] width 297 height 16
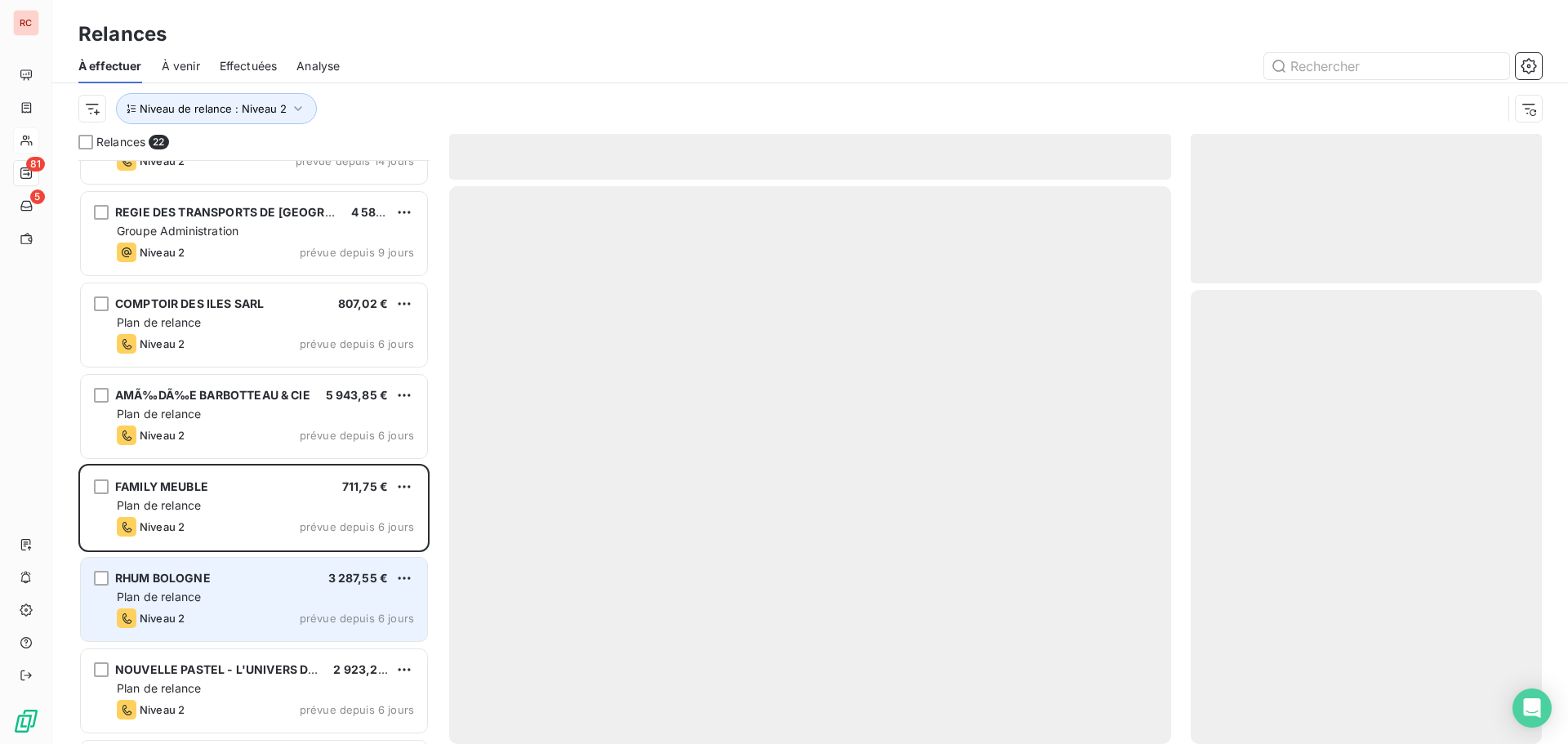
click at [257, 600] on div "Plan de relance" at bounding box center [266, 597] width 297 height 16
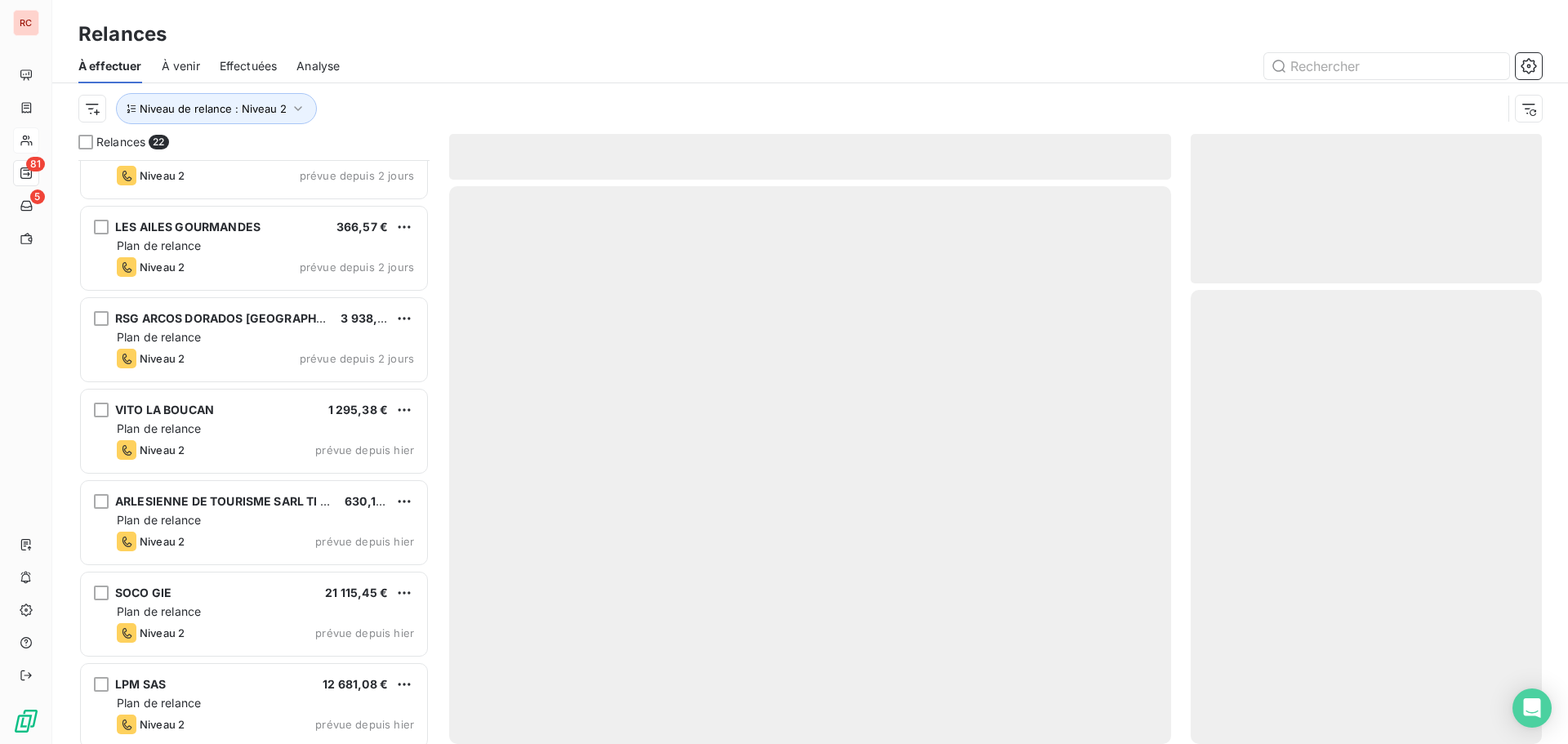
scroll to position [1429, 0]
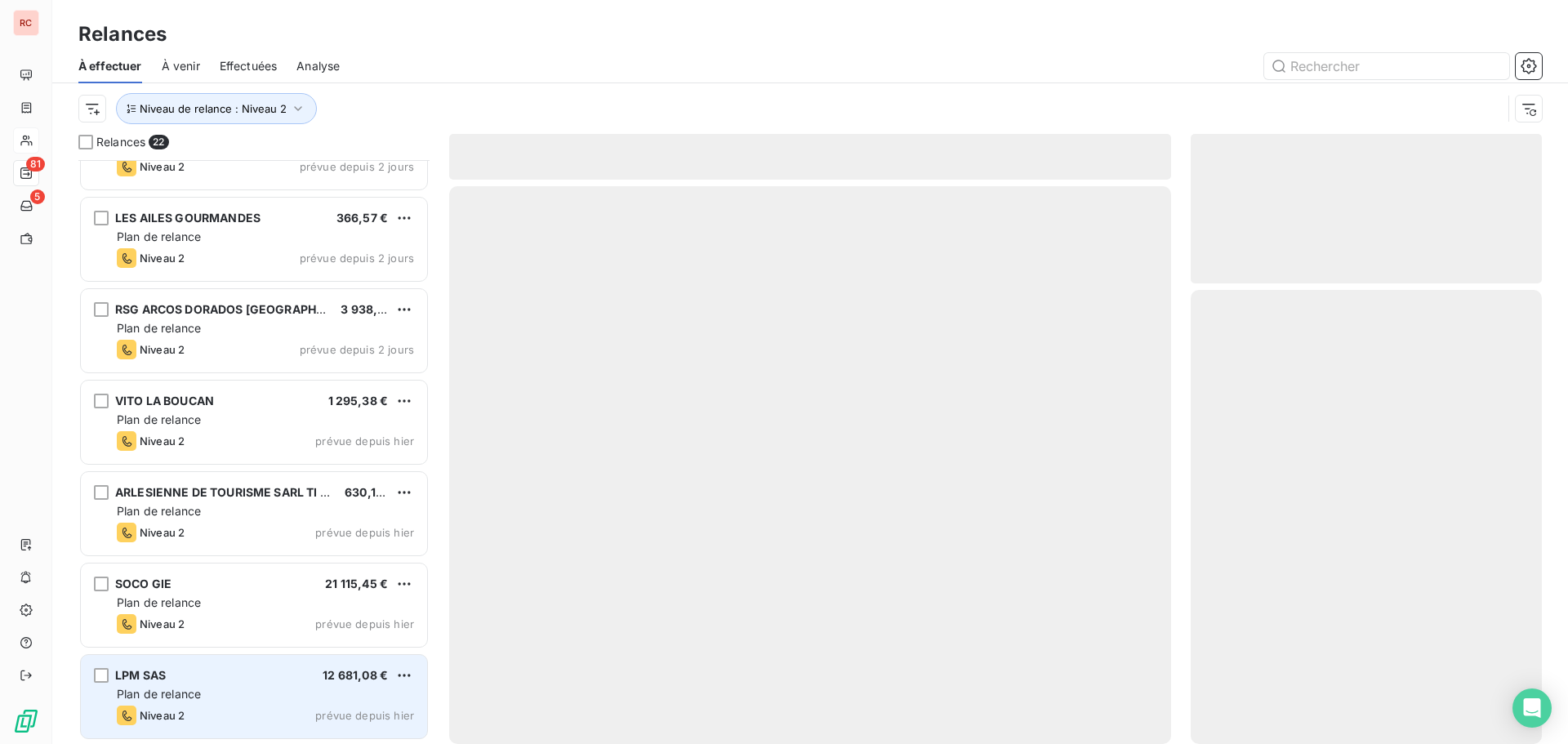
click at [243, 695] on div "Plan de relance" at bounding box center [266, 694] width 297 height 16
click at [245, 691] on div "Plan de relance" at bounding box center [266, 694] width 297 height 16
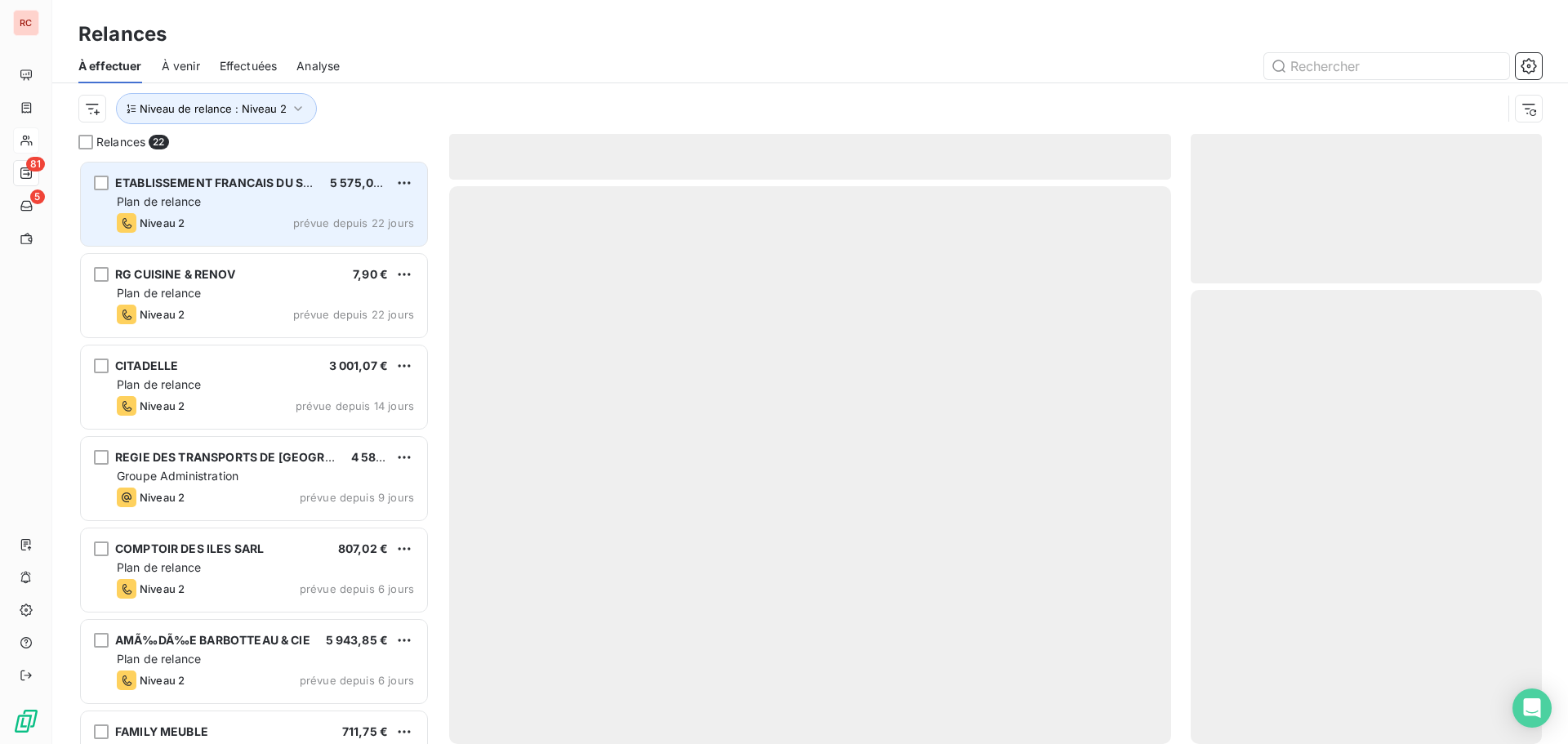
click at [236, 207] on div "Plan de relance" at bounding box center [266, 202] width 297 height 16
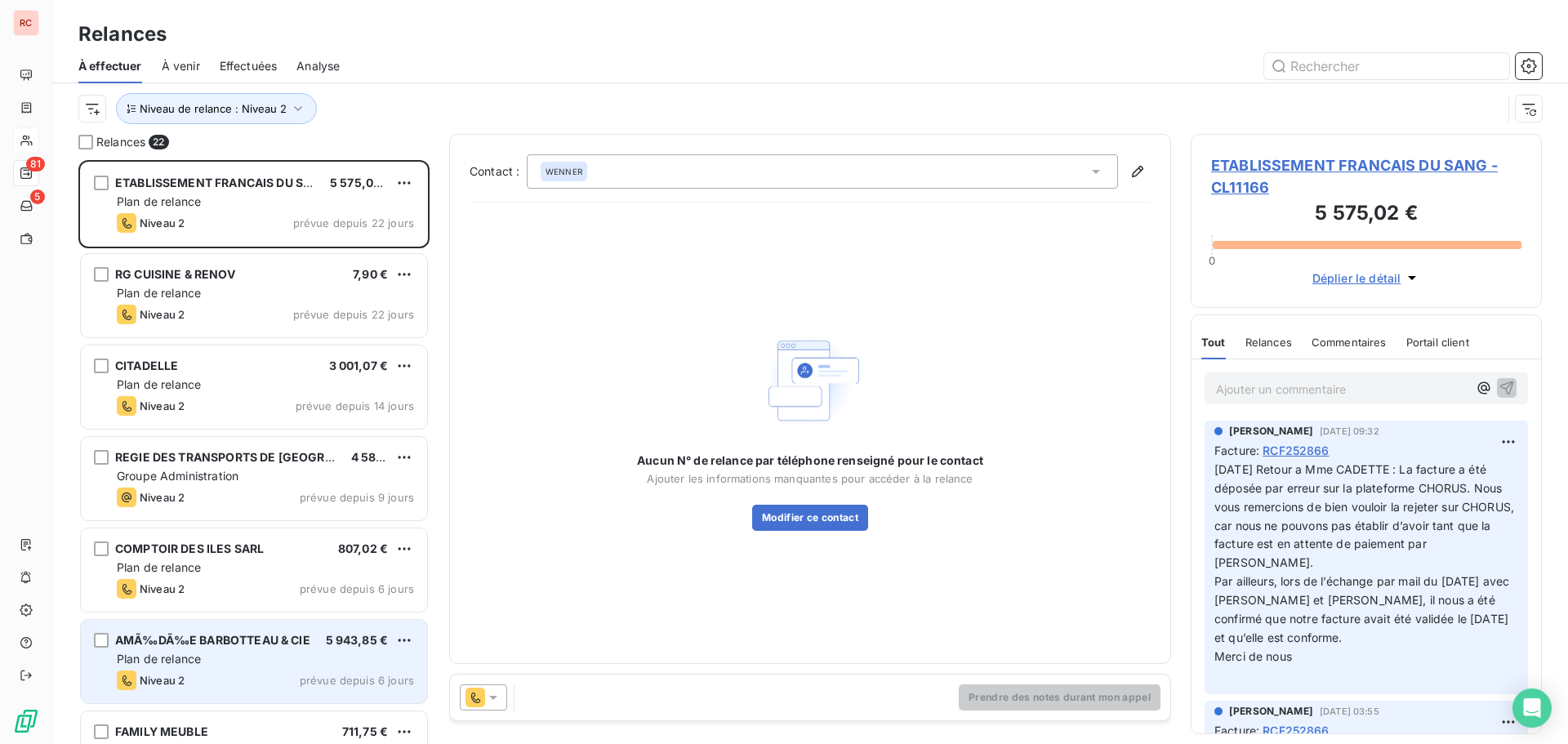
click at [192, 652] on span "Plan de relance" at bounding box center [159, 658] width 84 height 14
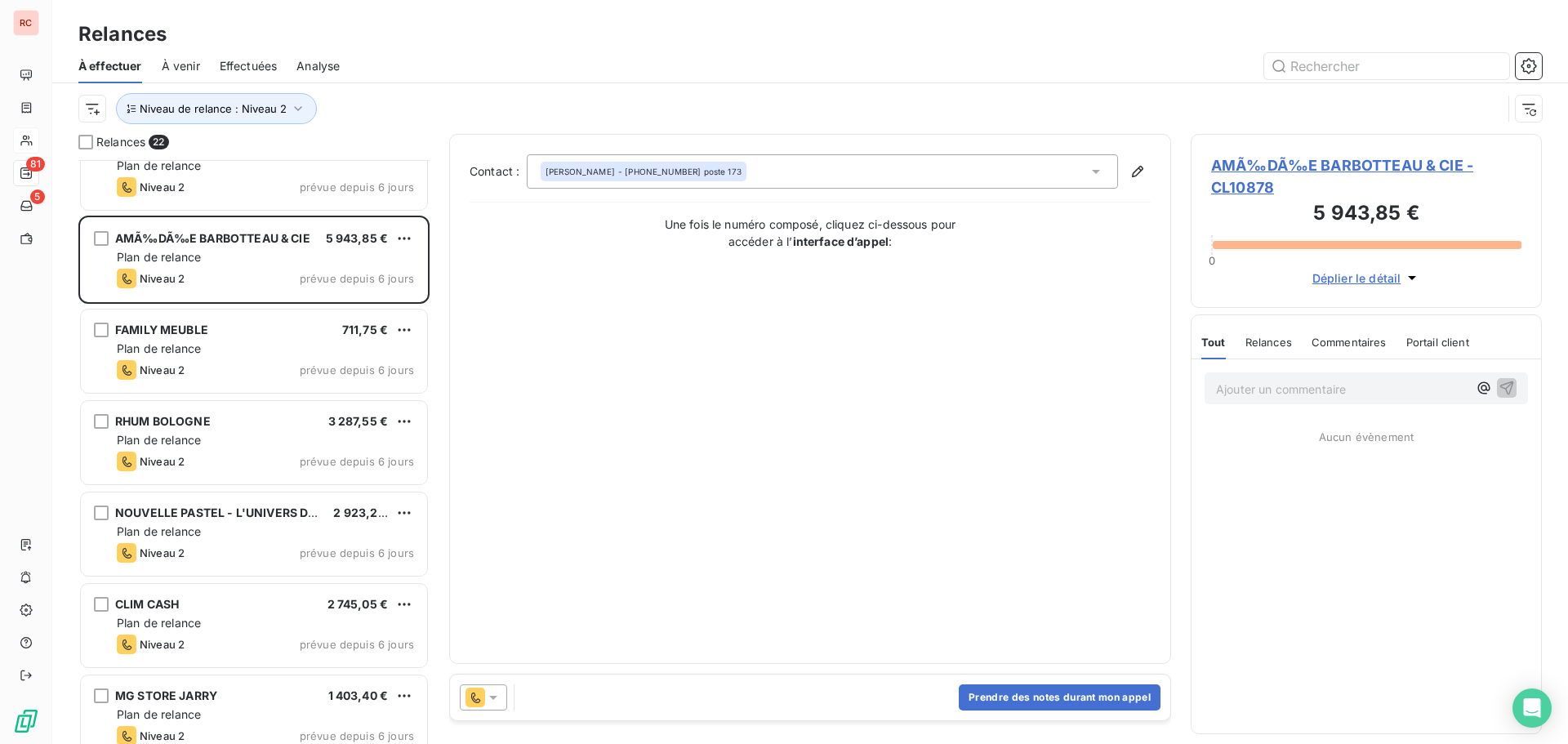
scroll to position [409, 0]
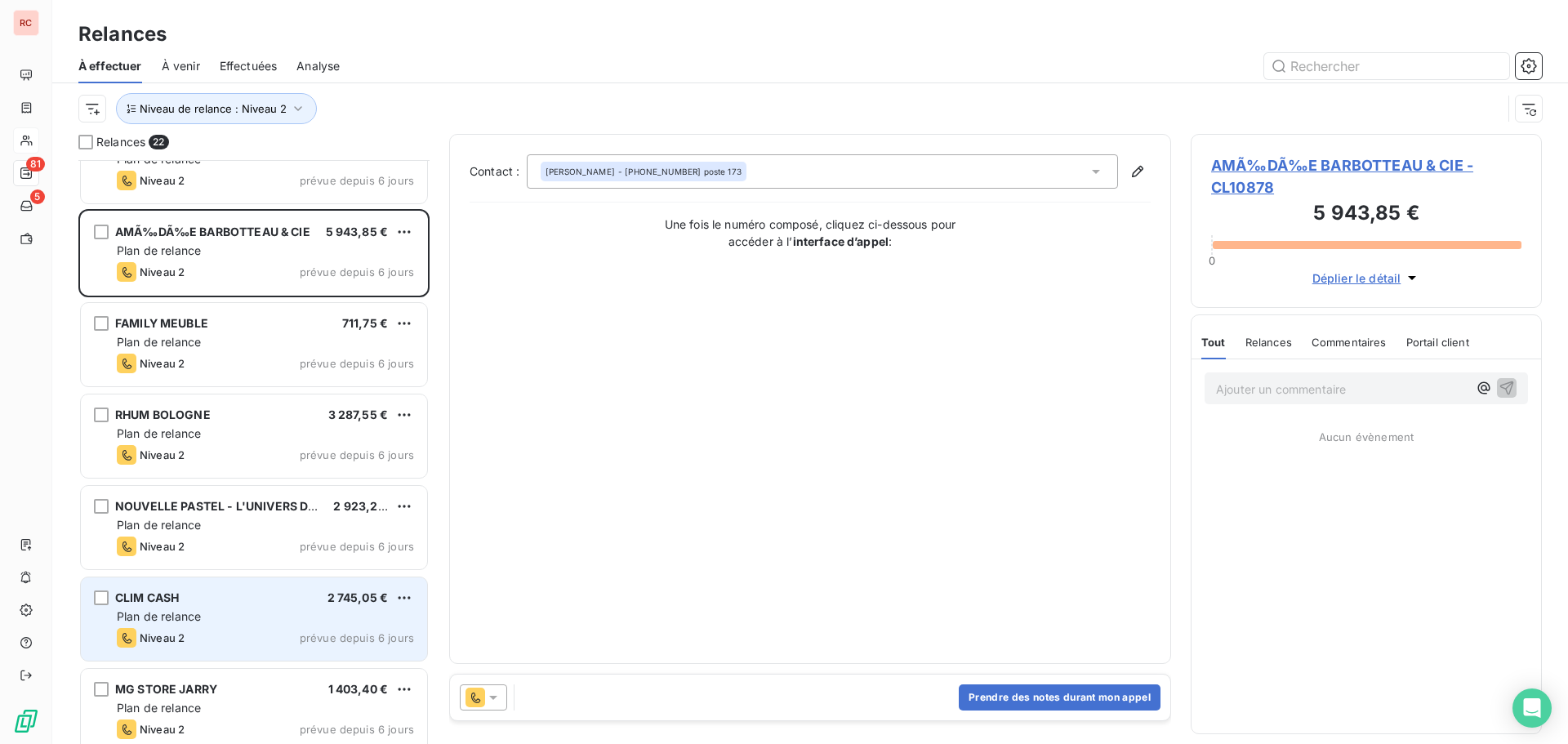
click at [196, 641] on div "Niveau 2 prévue depuis 6 jours" at bounding box center [266, 638] width 297 height 20
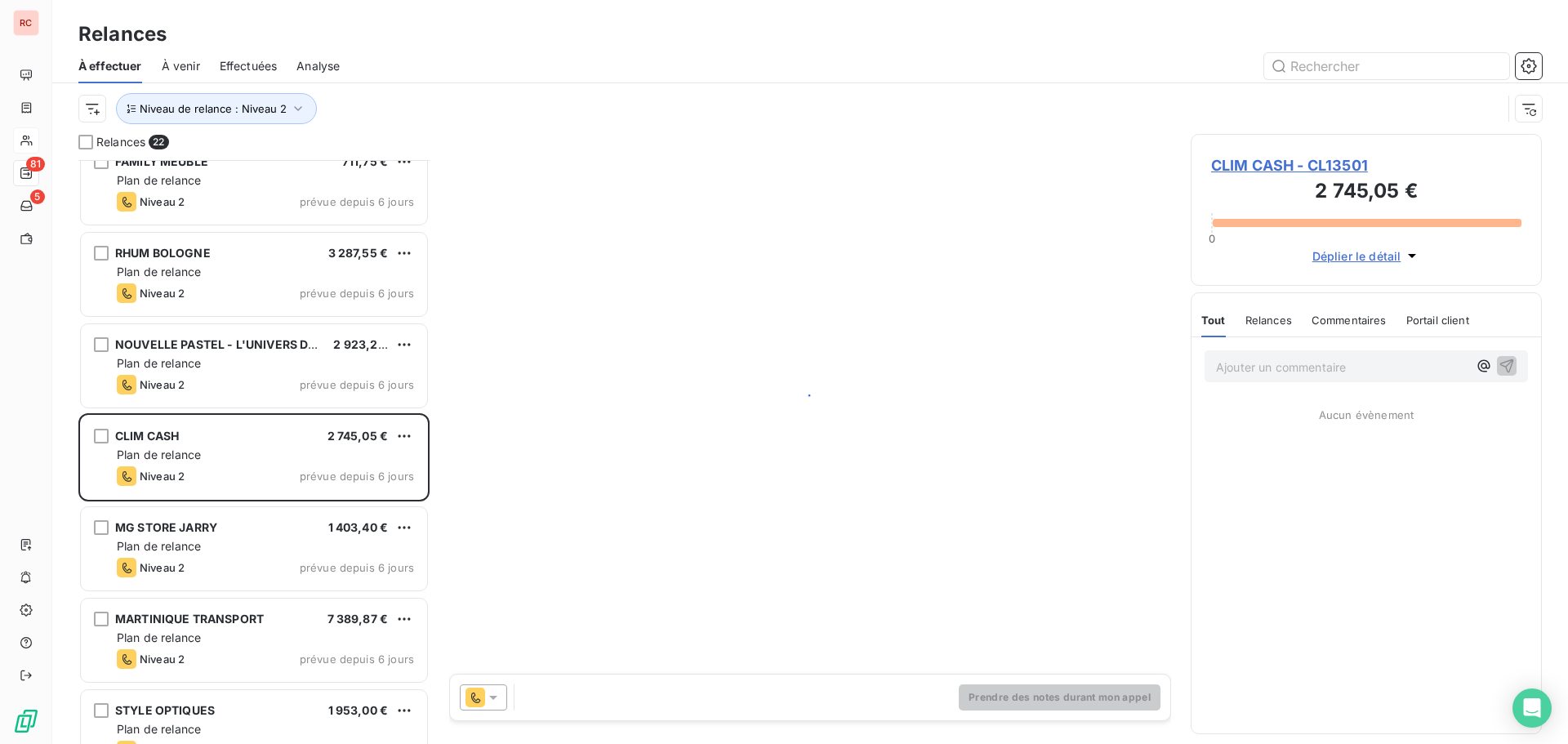
scroll to position [572, 0]
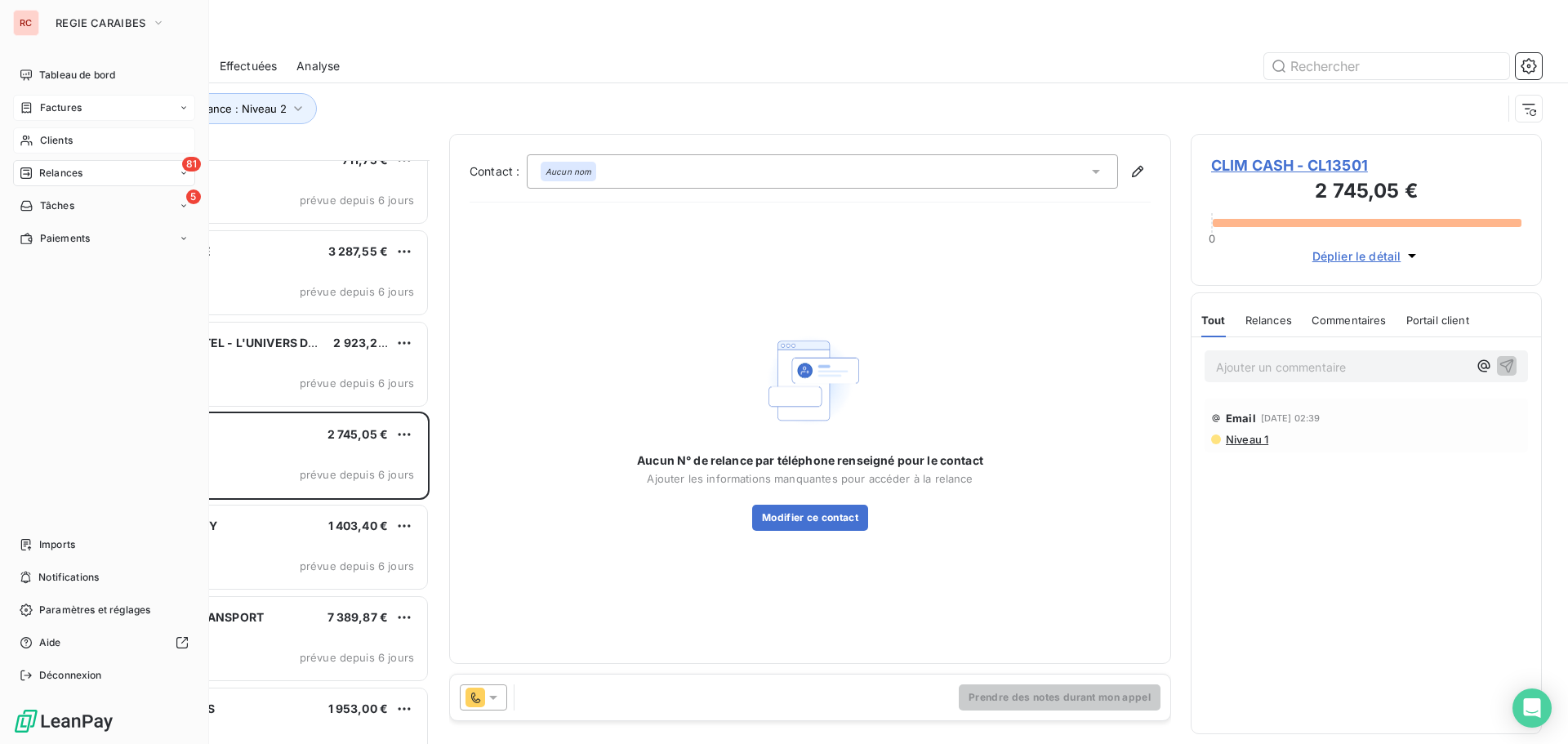
click at [59, 109] on span "Factures" at bounding box center [60, 108] width 41 height 15
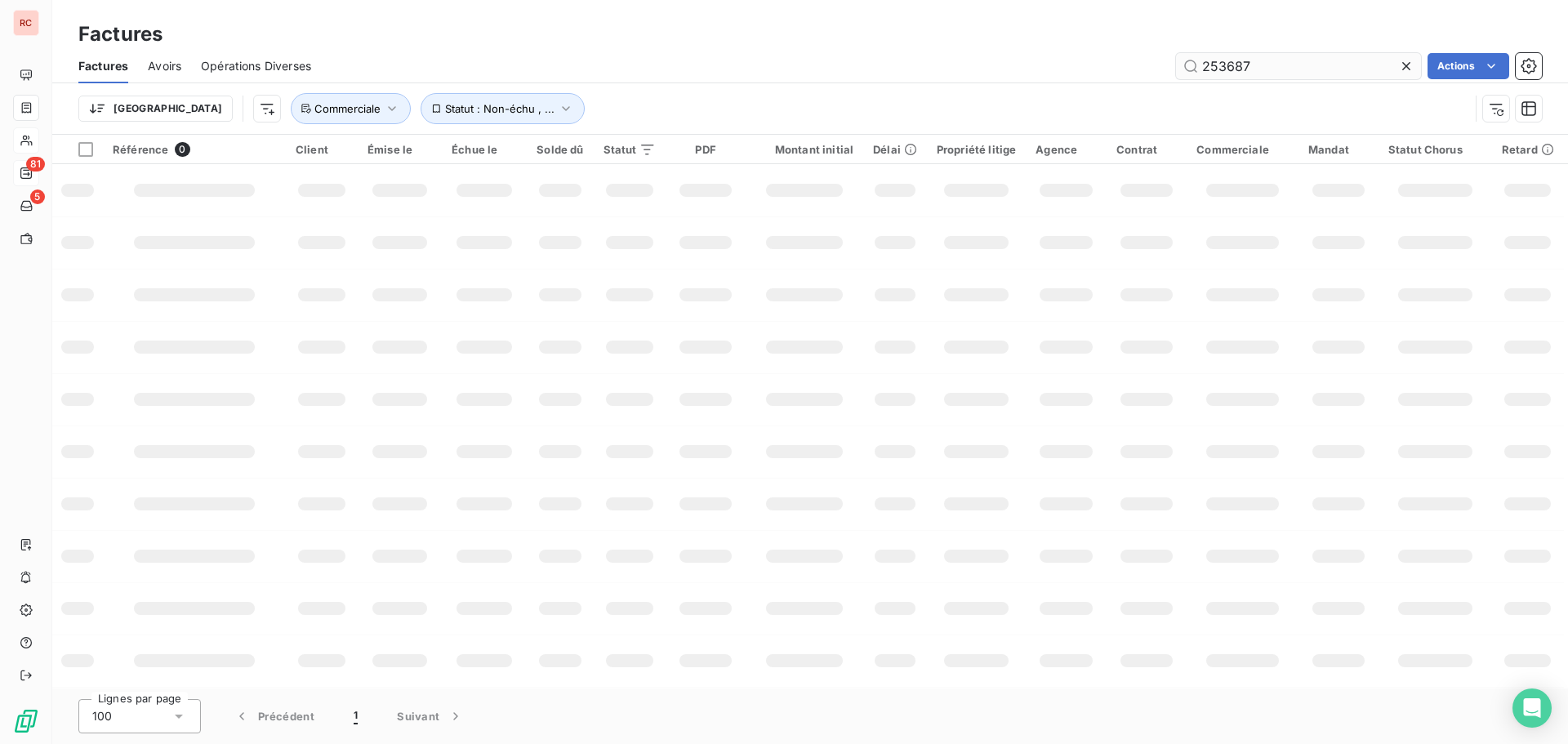
drag, startPoint x: 1274, startPoint y: 49, endPoint x: 1219, endPoint y: 64, distance: 57.0
click at [1219, 64] on div "Factures Avoirs Opérations Diverses 253687 Actions" at bounding box center [810, 66] width 1516 height 35
drag, startPoint x: 1251, startPoint y: 64, endPoint x: 1214, endPoint y: 67, distance: 37.1
click at [1214, 67] on input "253687" at bounding box center [1298, 66] width 245 height 26
type input "253523"
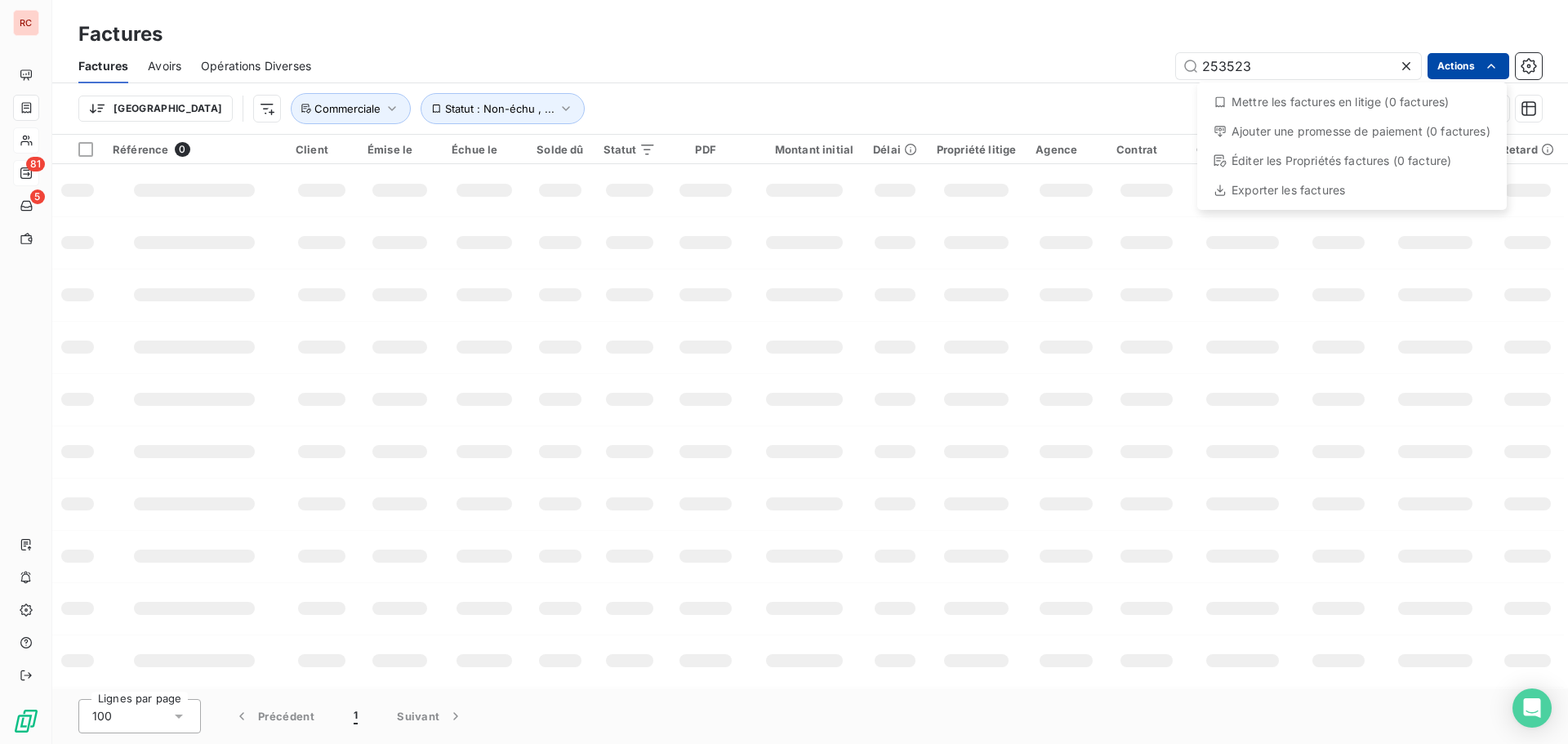
click at [1458, 70] on html "RC 81 5 Factures Factures Avoirs Opérations Diverses 253523 Actions Mettre les …" at bounding box center [784, 372] width 1568 height 744
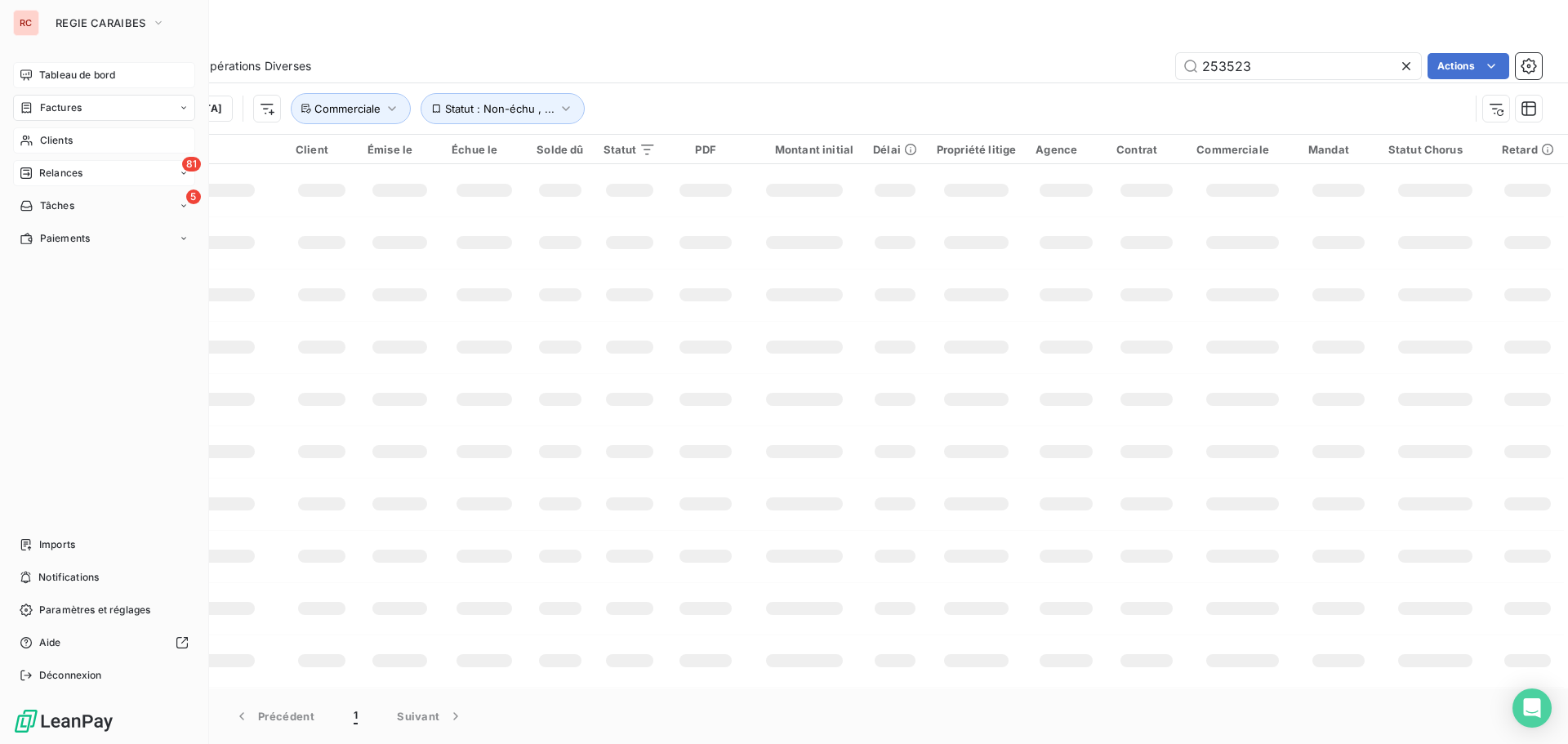
click at [86, 77] on span "Tableau de bord" at bounding box center [78, 75] width 76 height 15
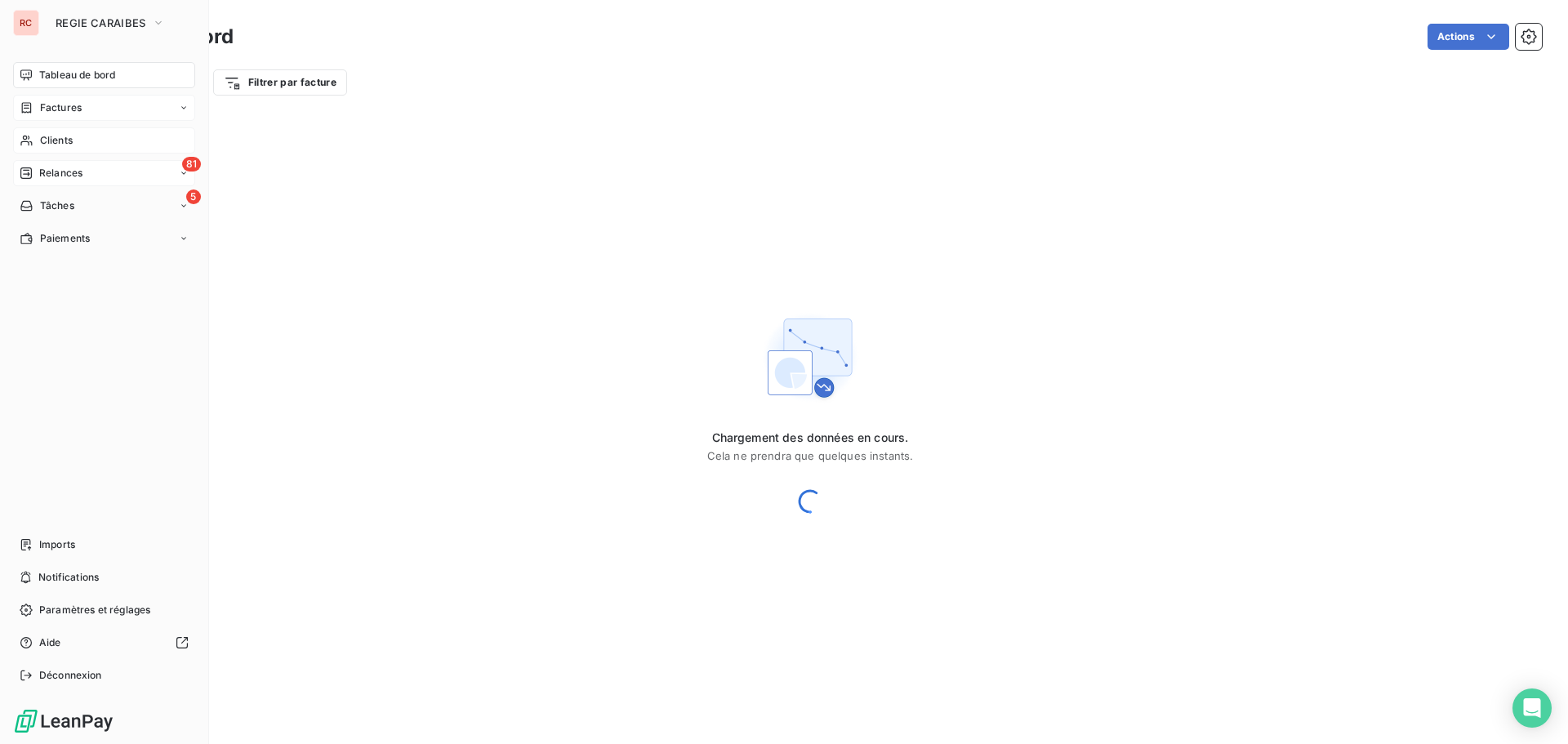
click at [82, 110] on div "Factures" at bounding box center [104, 108] width 182 height 26
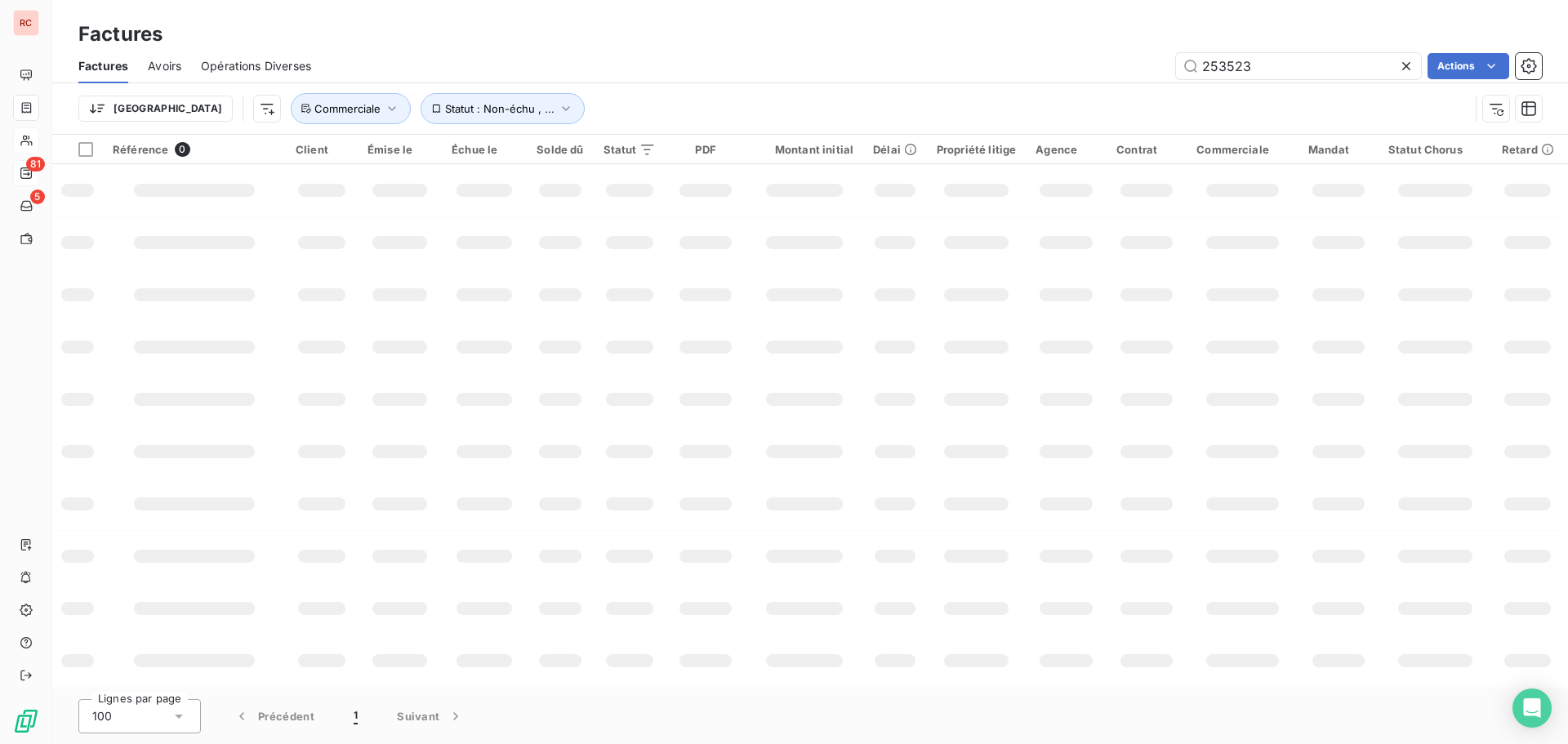
drag, startPoint x: 1304, startPoint y: 78, endPoint x: 1159, endPoint y: 68, distance: 145.3
click at [1159, 68] on div "253523 Actions" at bounding box center [937, 66] width 1211 height 26
type input "253523"
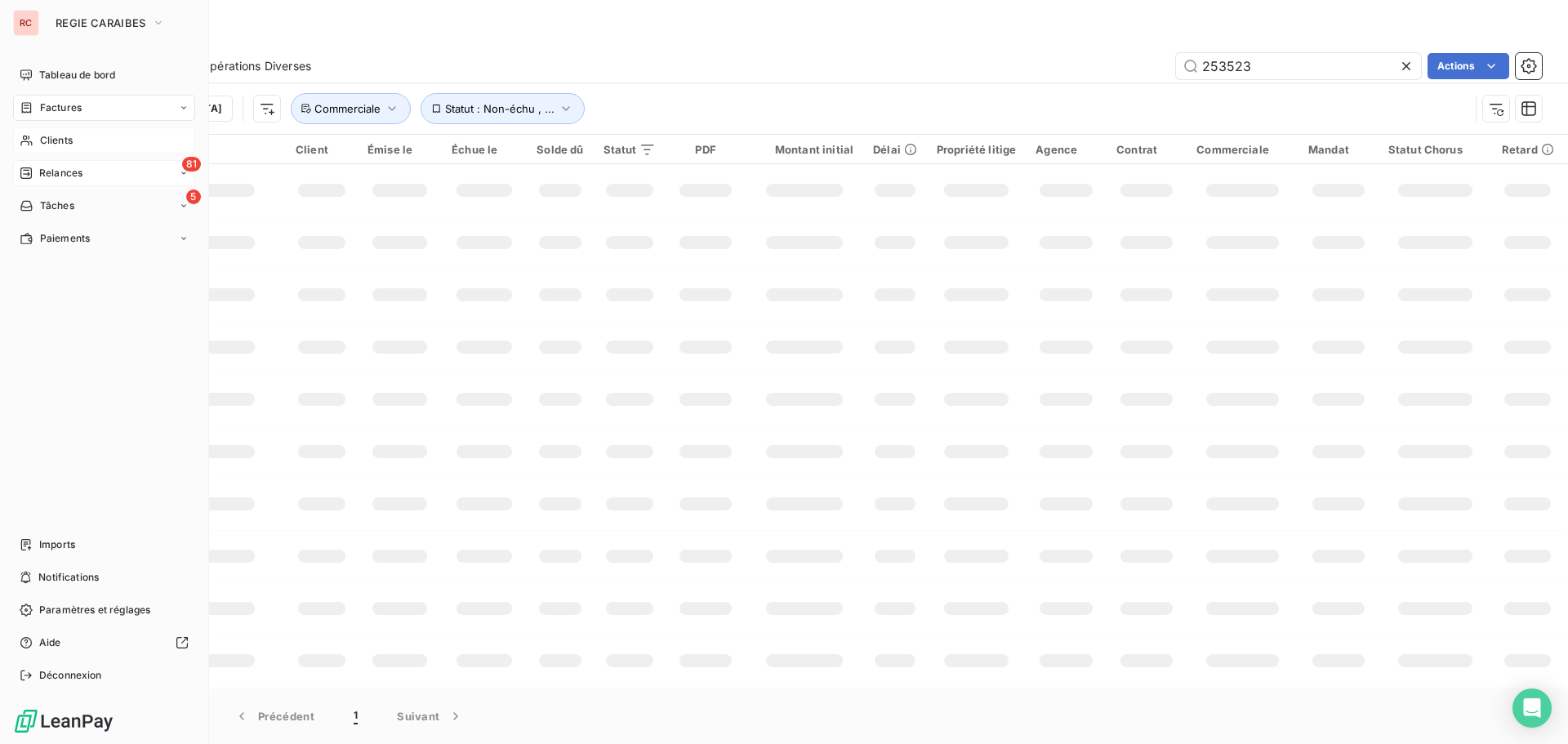
click at [49, 139] on span "Clients" at bounding box center [56, 140] width 33 height 15
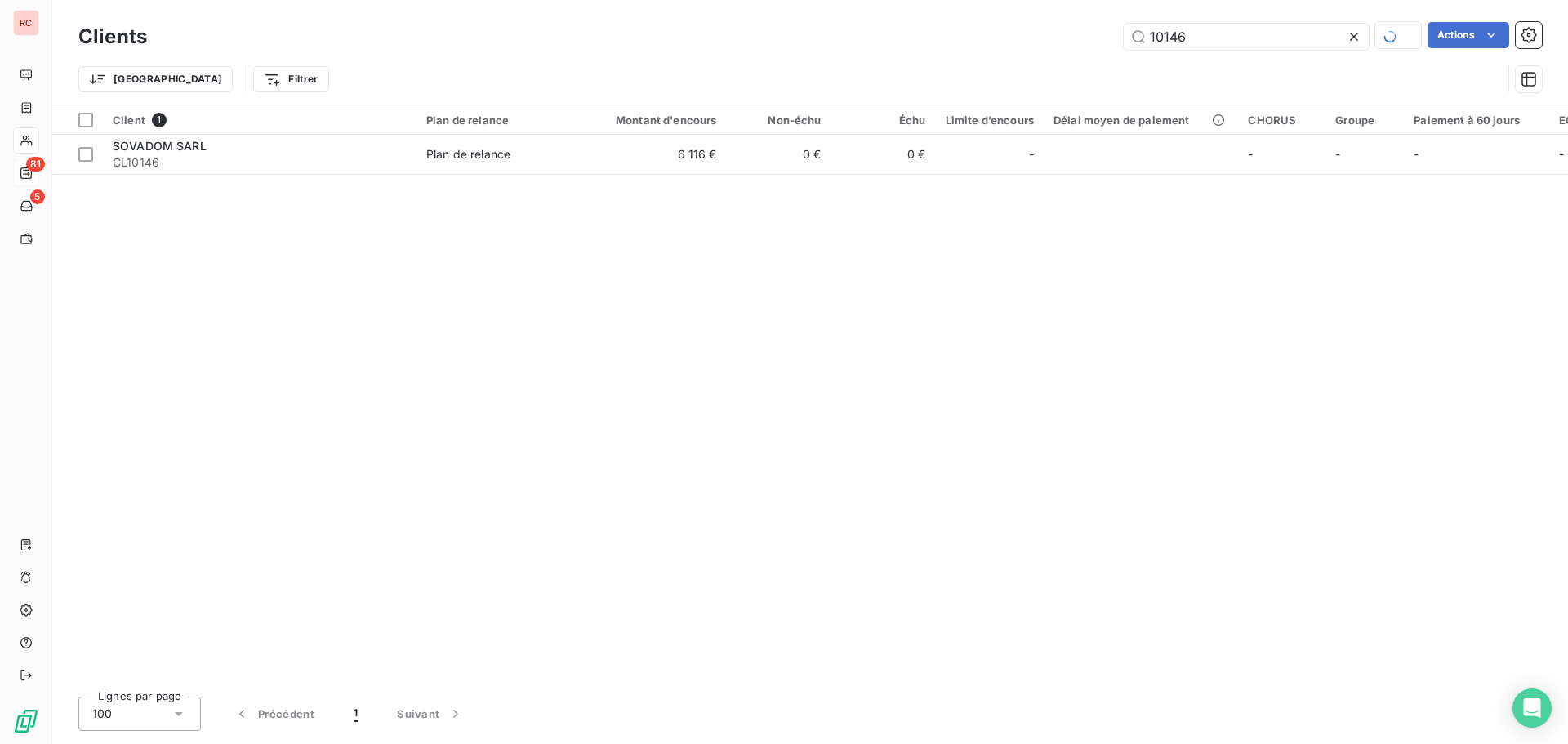
drag, startPoint x: 1224, startPoint y: 35, endPoint x: 1025, endPoint y: 24, distance: 199.3
click at [1025, 24] on div "10146 Actions" at bounding box center [854, 36] width 1376 height 29
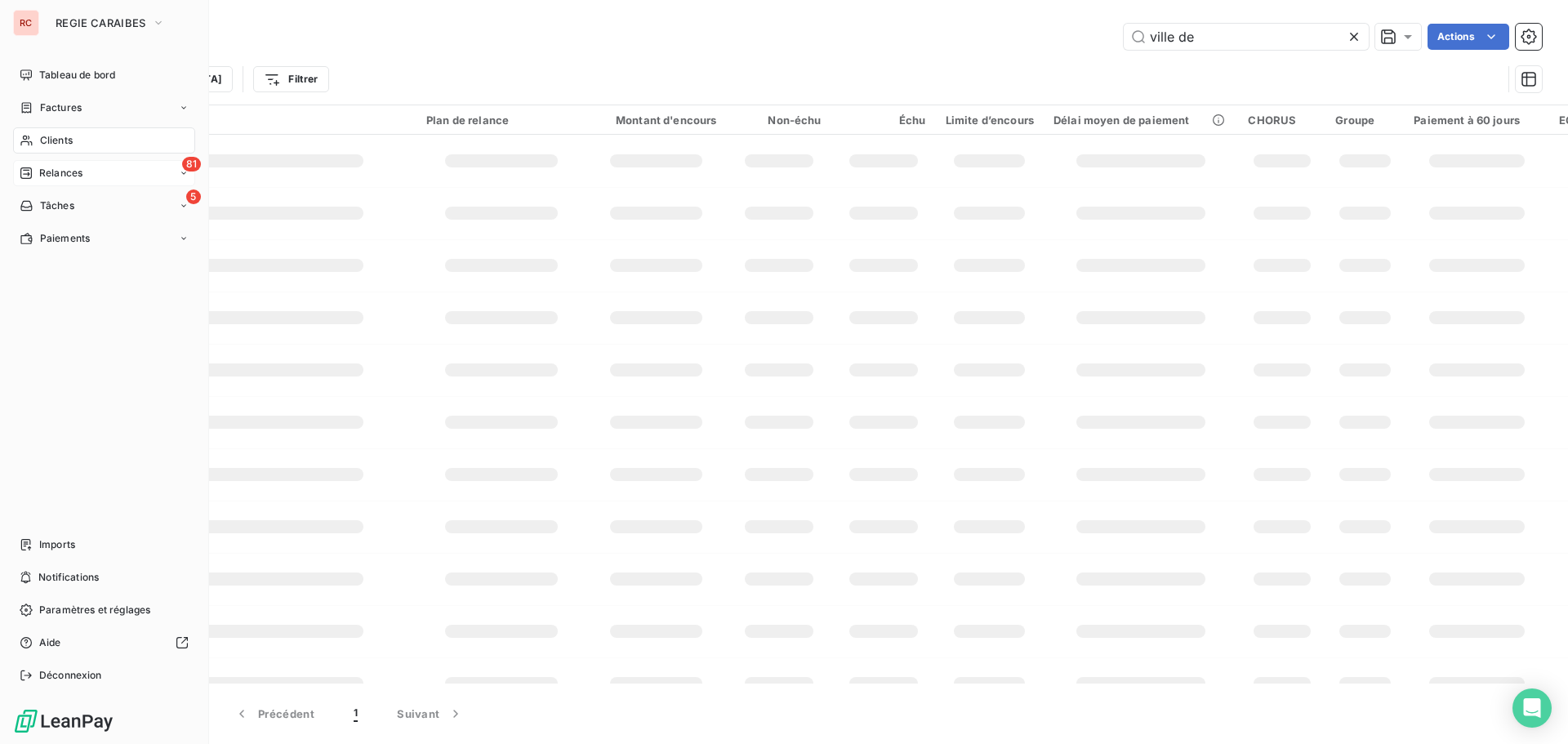
type input "ville de"
click at [74, 141] on div "Clients" at bounding box center [104, 140] width 182 height 26
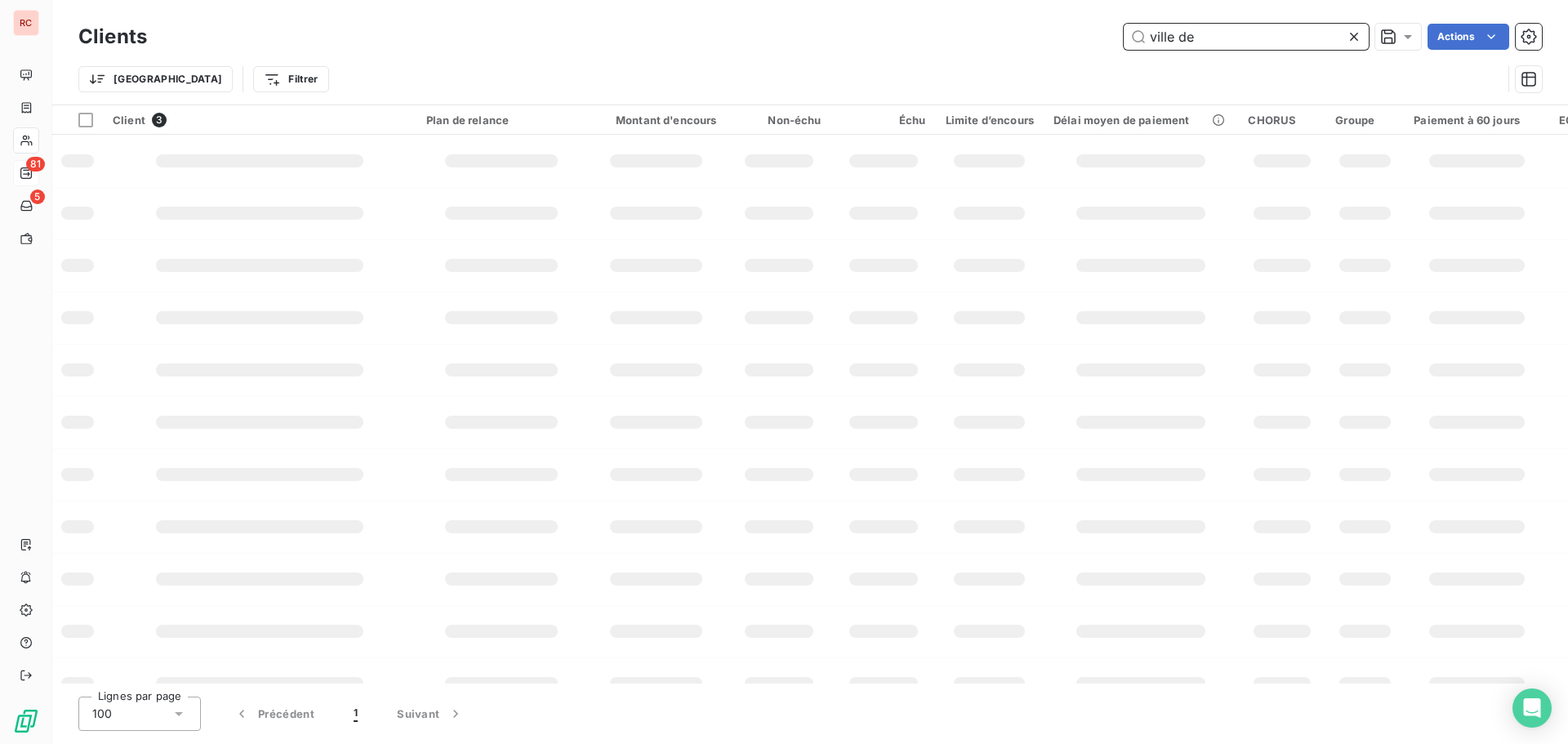
drag, startPoint x: 1223, startPoint y: 37, endPoint x: 1093, endPoint y: 41, distance: 130.1
click at [1093, 41] on div "ville de Actions" at bounding box center [854, 37] width 1376 height 26
click at [1188, 38] on input "text" at bounding box center [1246, 37] width 245 height 26
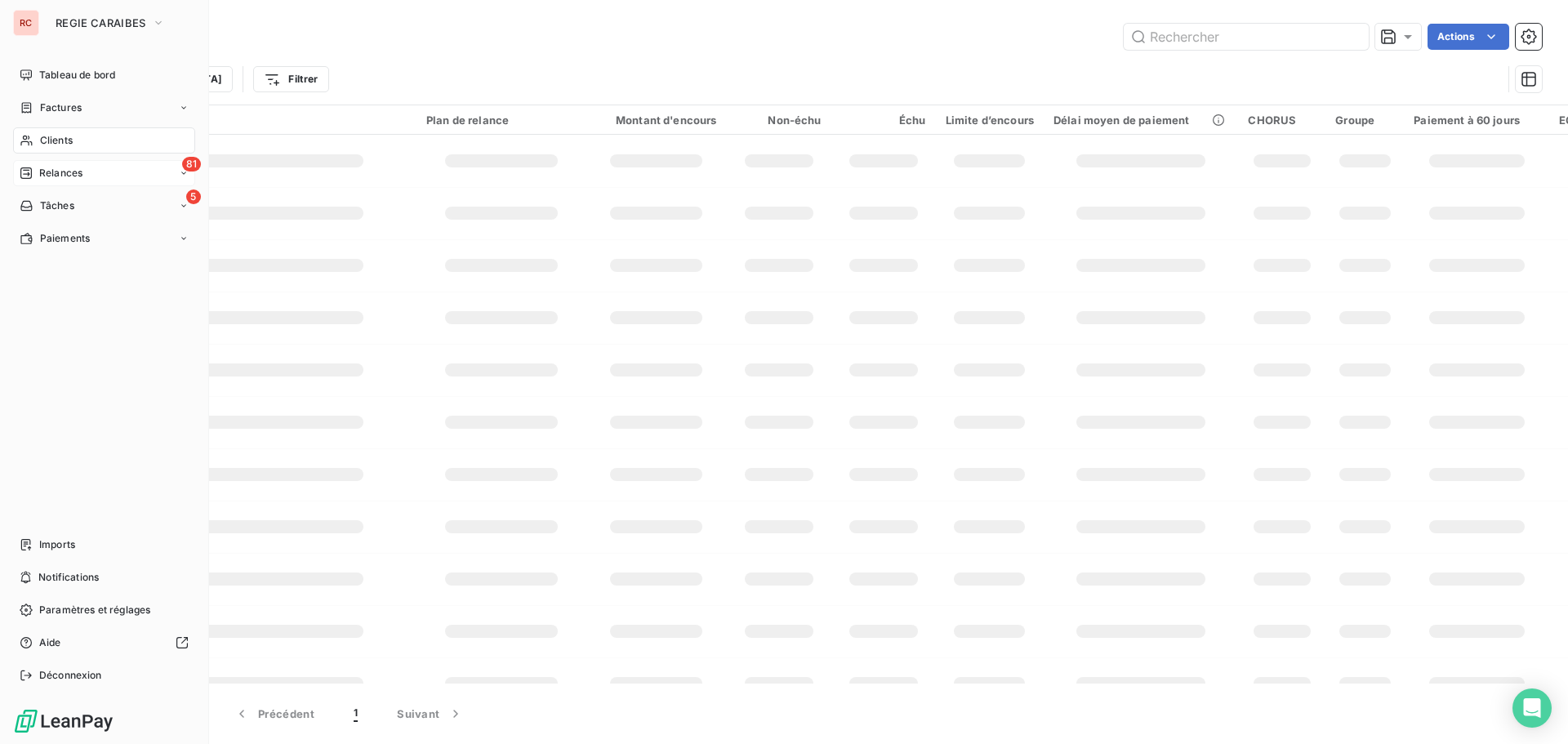
click at [54, 139] on span "Clients" at bounding box center [56, 140] width 33 height 15
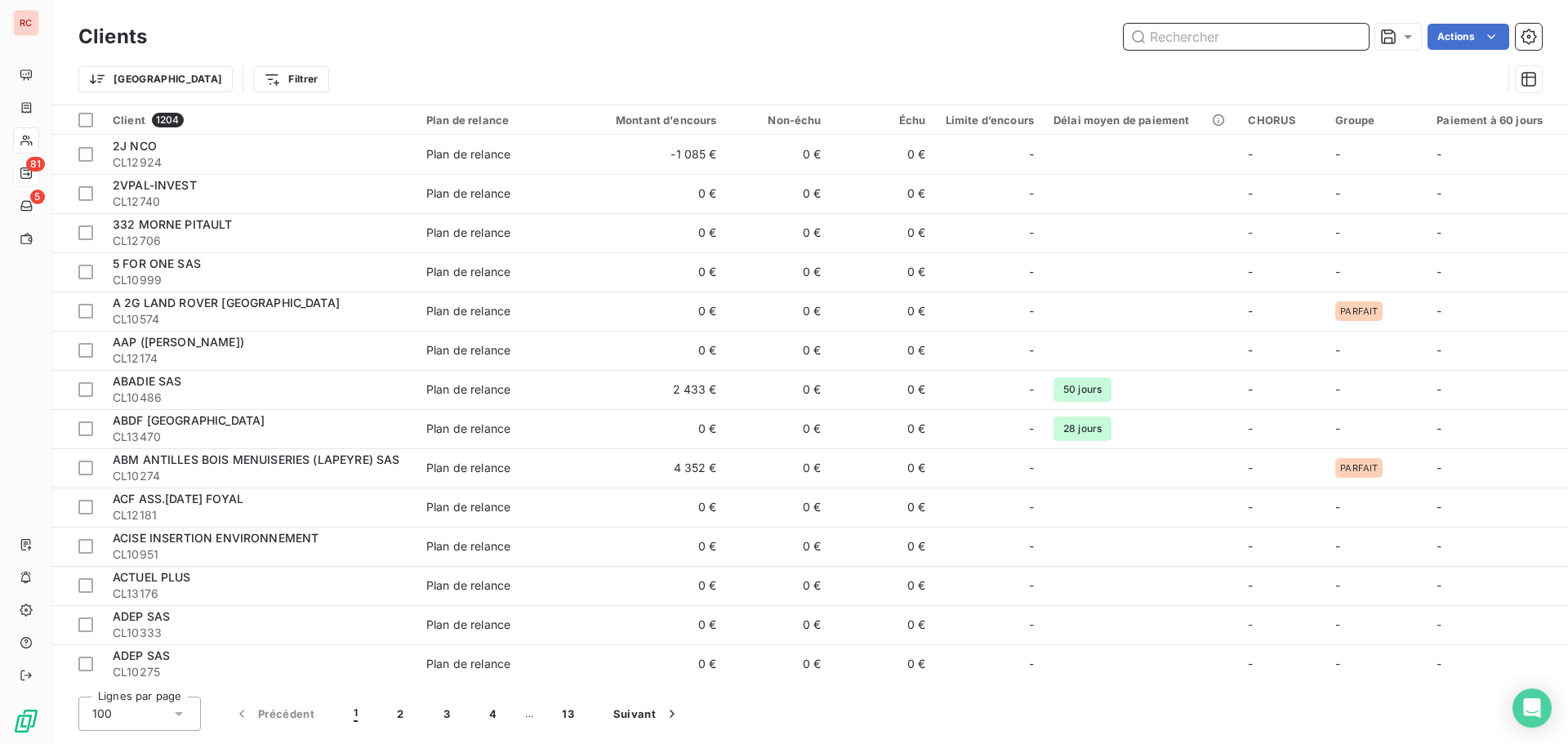
click at [1171, 38] on input "text" at bounding box center [1246, 37] width 245 height 26
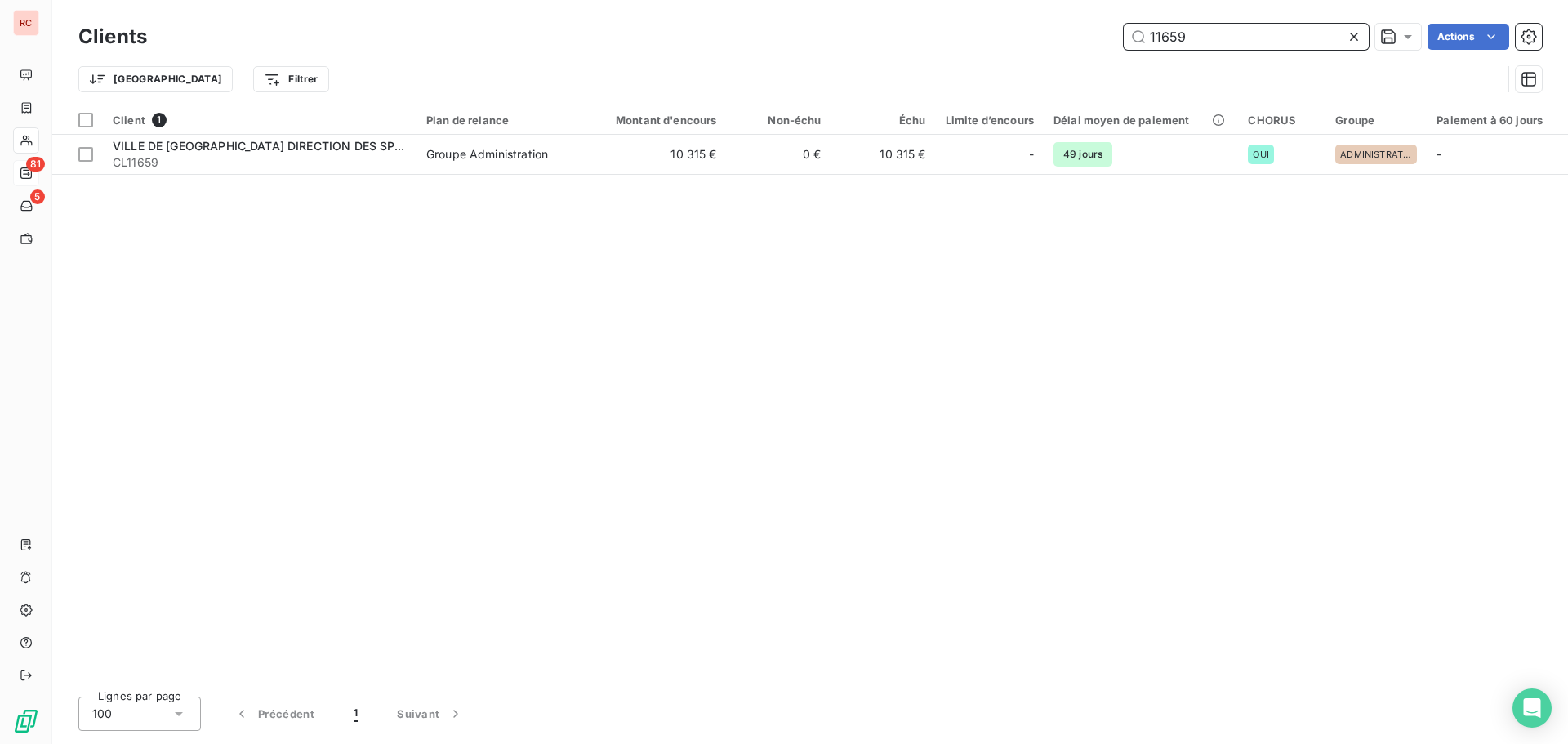
type input "11659"
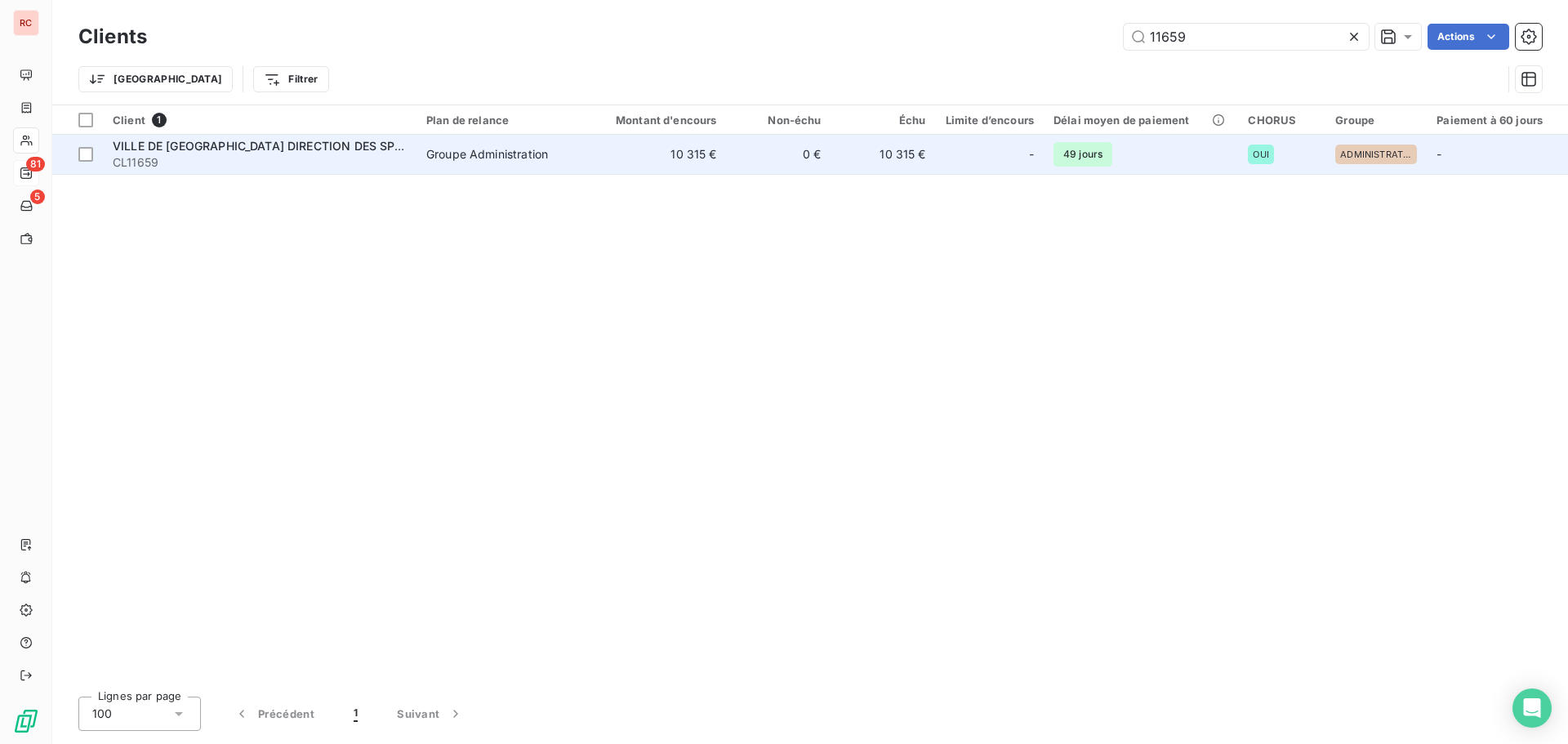
click at [322, 158] on span "CL11659" at bounding box center [260, 162] width 294 height 16
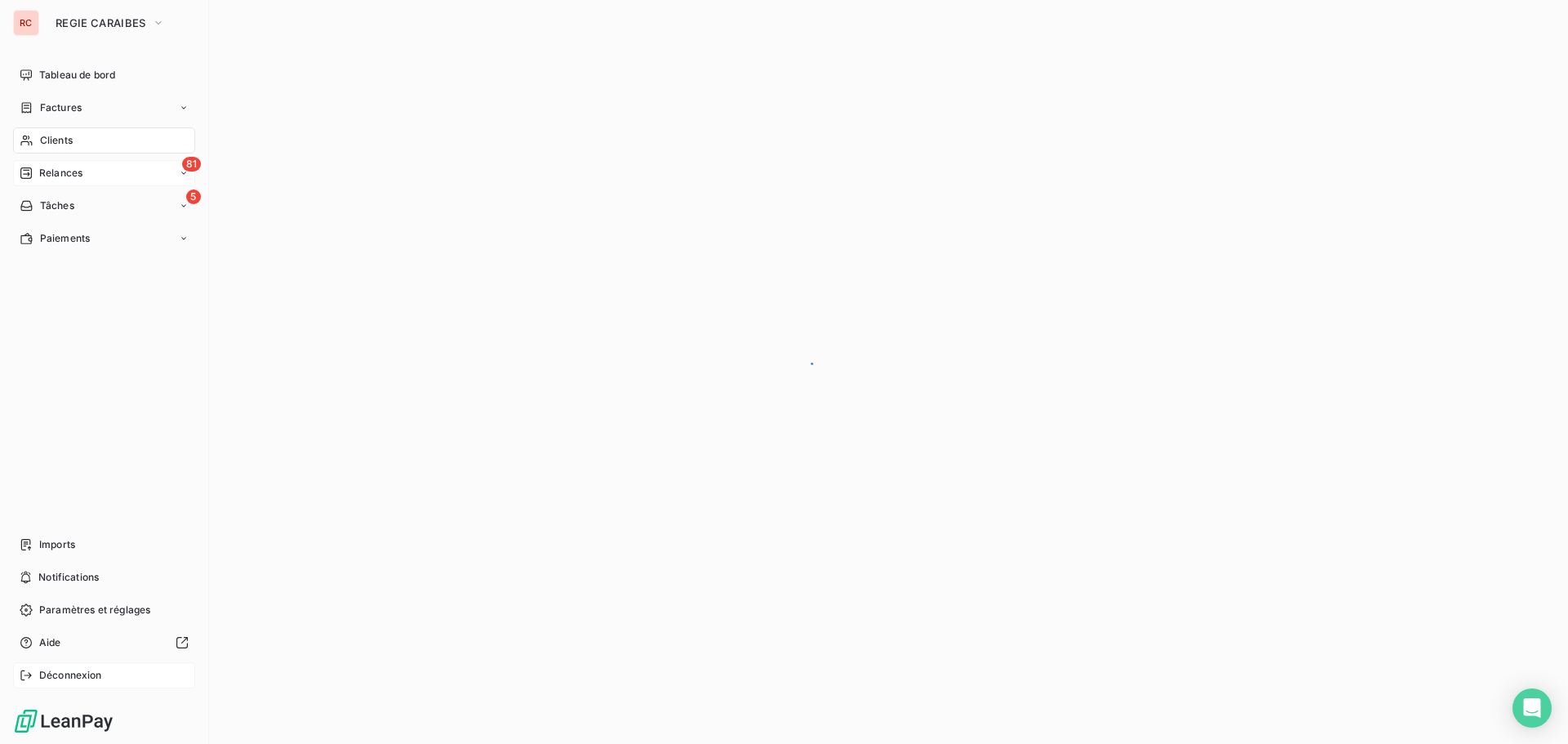
click at [32, 679] on icon at bounding box center [26, 676] width 13 height 13
